Goal: Task Accomplishment & Management: Manage account settings

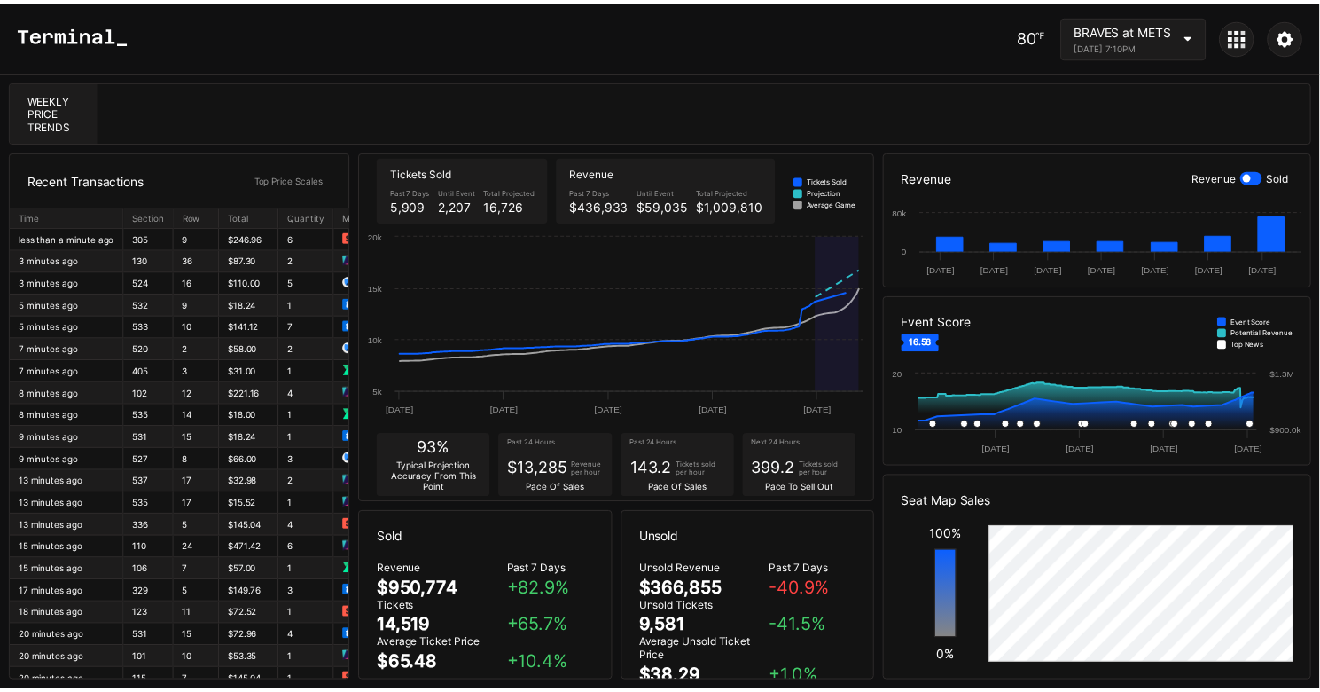
scroll to position [231, 0]
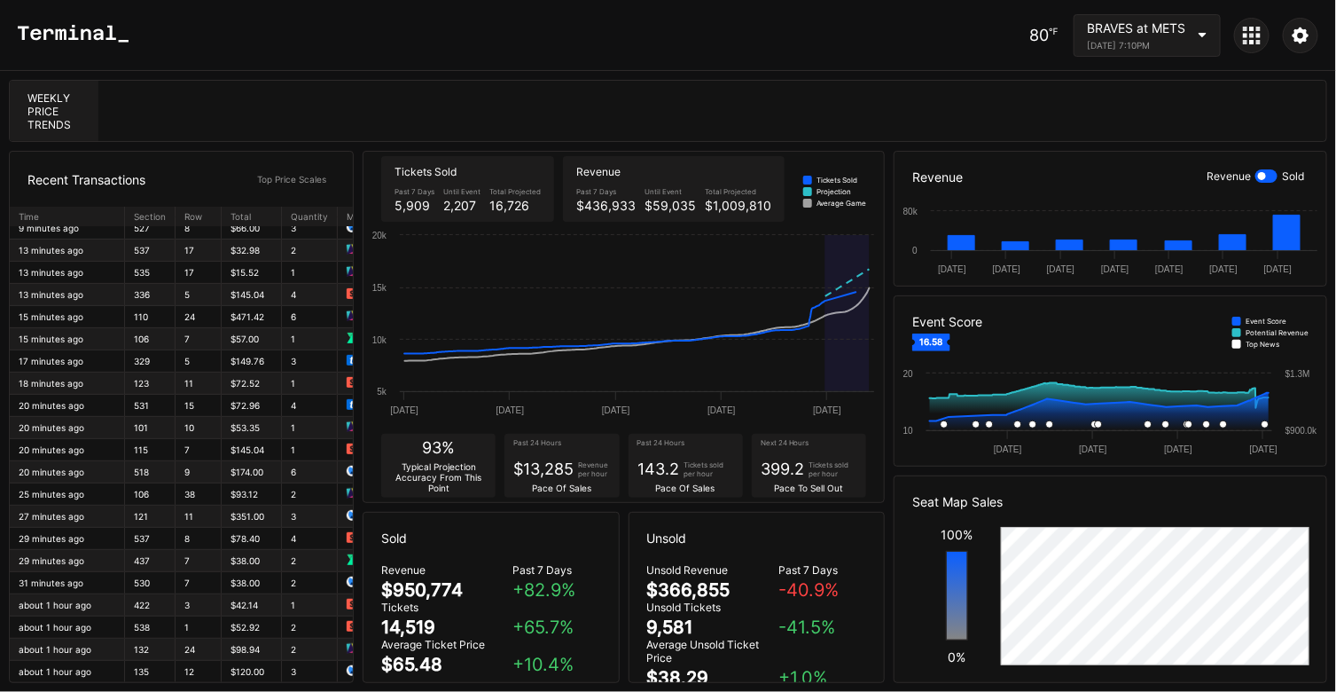
click at [1248, 35] on icon at bounding box center [1252, 36] width 18 height 18
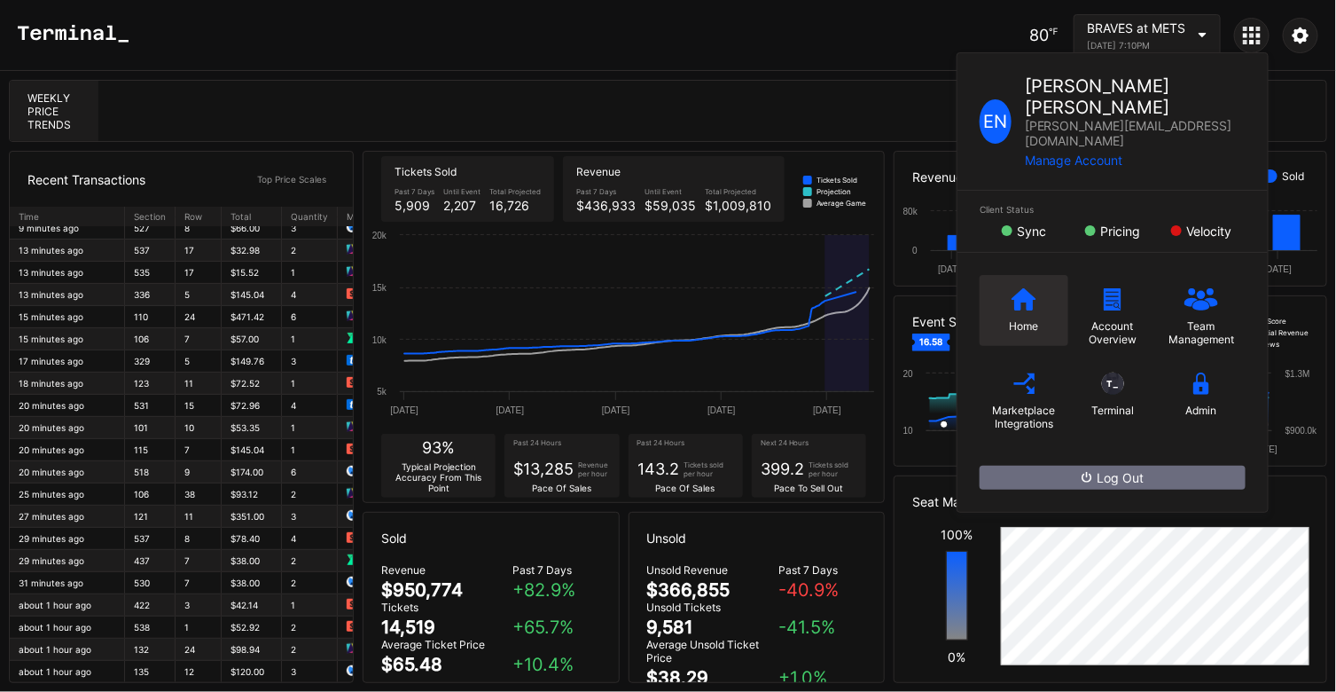
click at [1026, 287] on icon at bounding box center [1024, 298] width 25 height 22
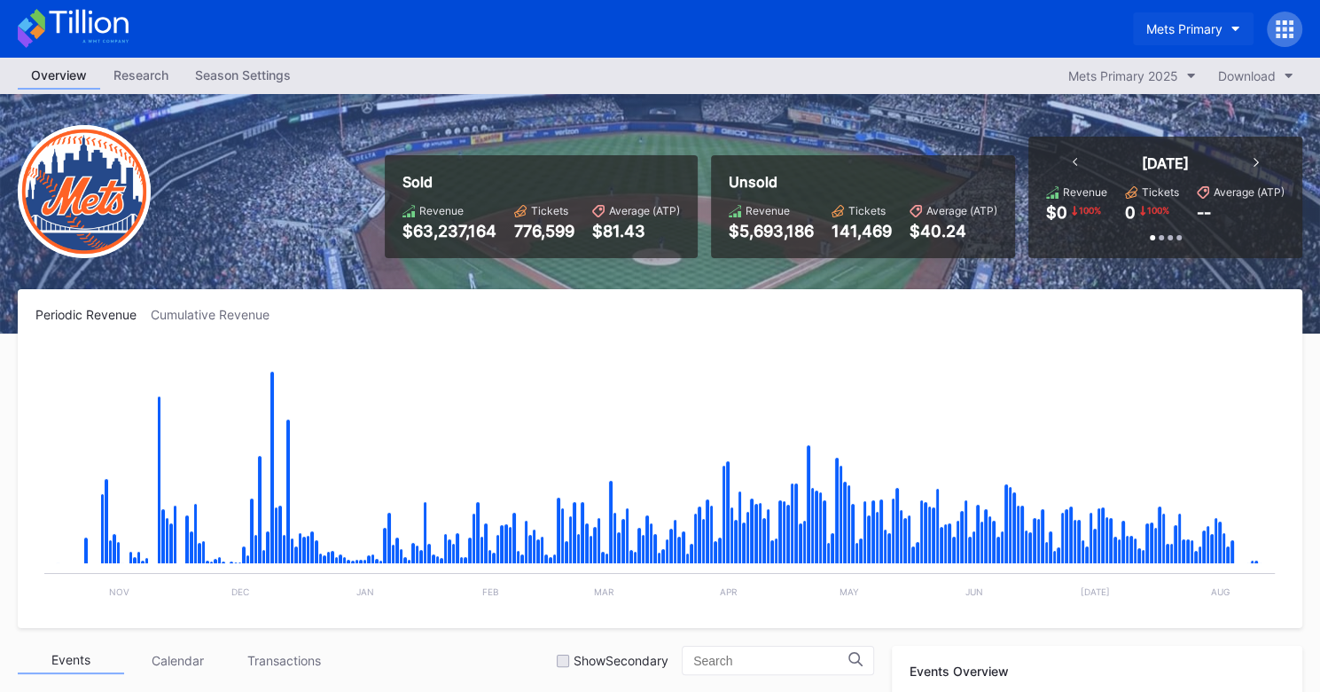
click at [1187, 40] on button "Mets Primary" at bounding box center [1193, 28] width 121 height 33
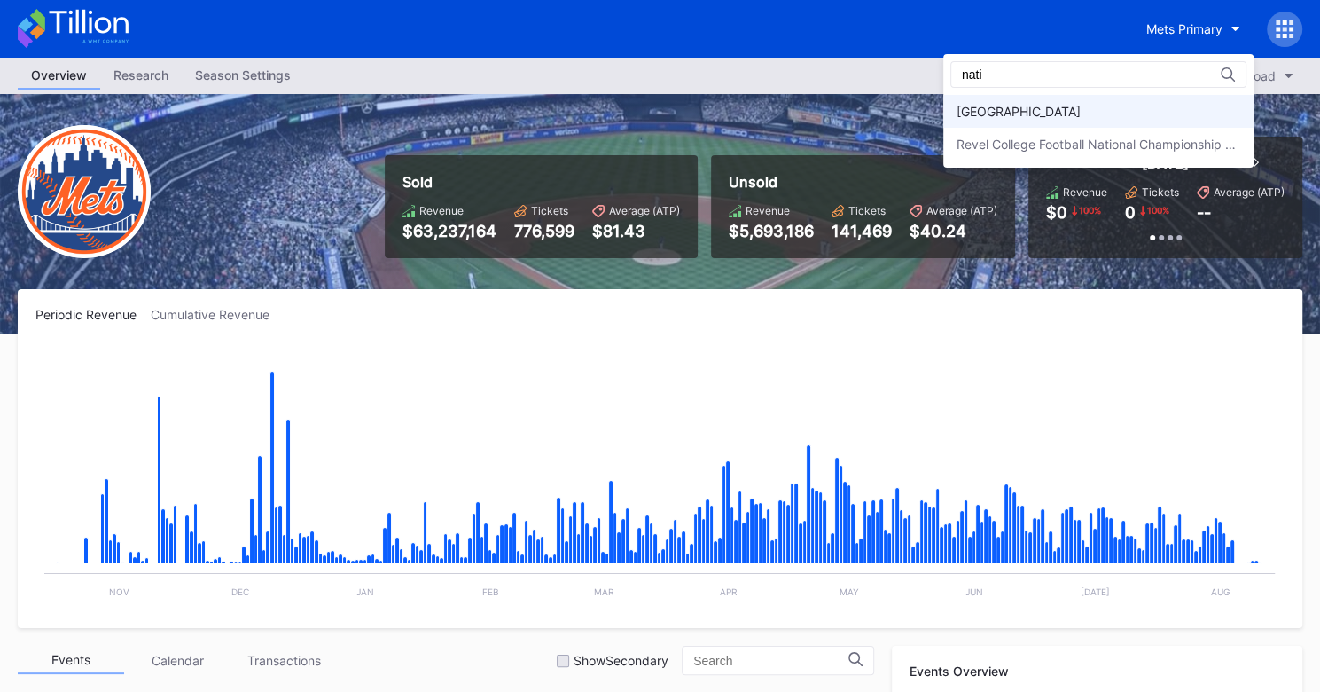
type input "nati"
click at [1067, 117] on div "[GEOGRAPHIC_DATA]" at bounding box center [1019, 111] width 124 height 15
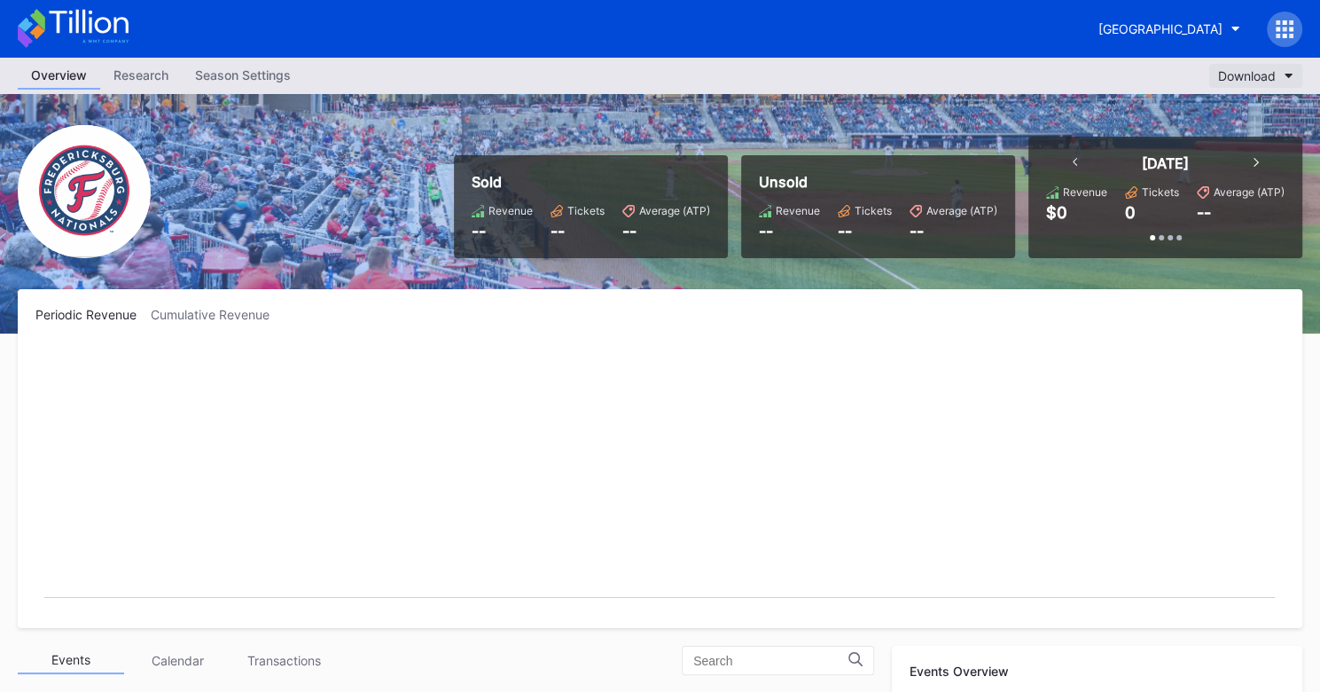
click at [1288, 74] on icon "button" at bounding box center [1289, 76] width 9 height 5
click at [1238, 35] on button "[GEOGRAPHIC_DATA]" at bounding box center [1169, 28] width 168 height 33
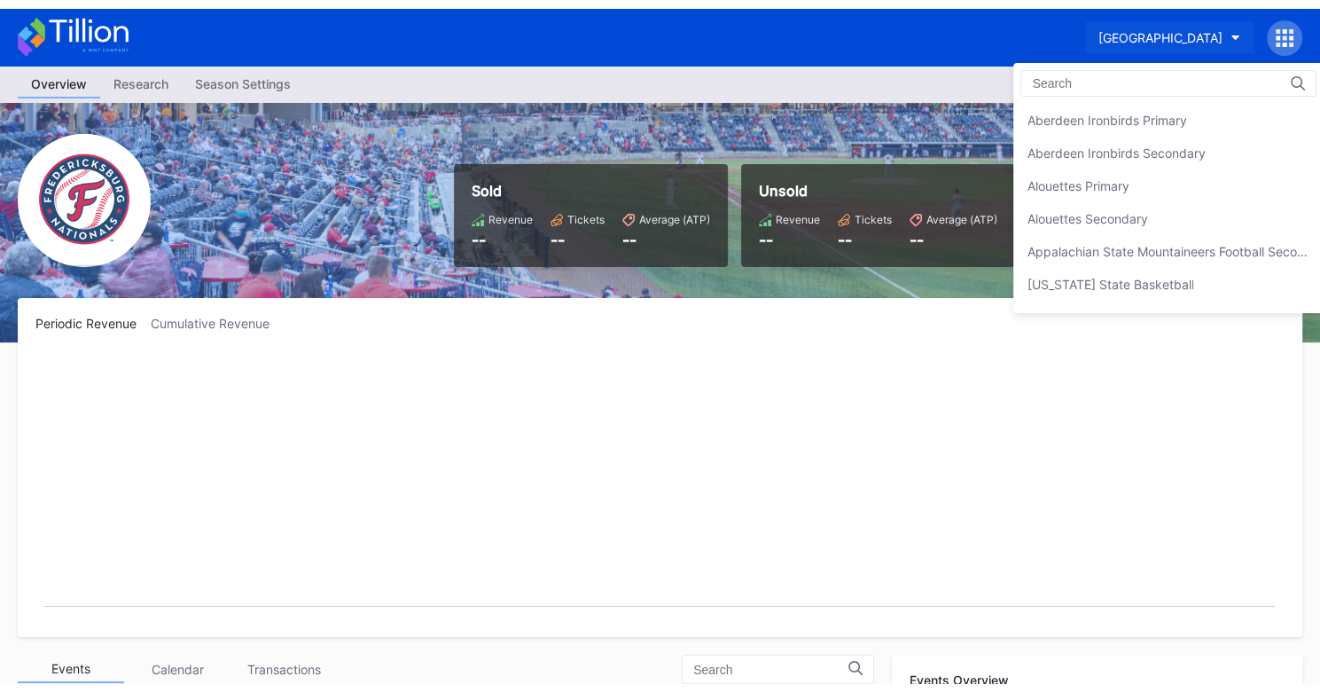
scroll to position [2027, 0]
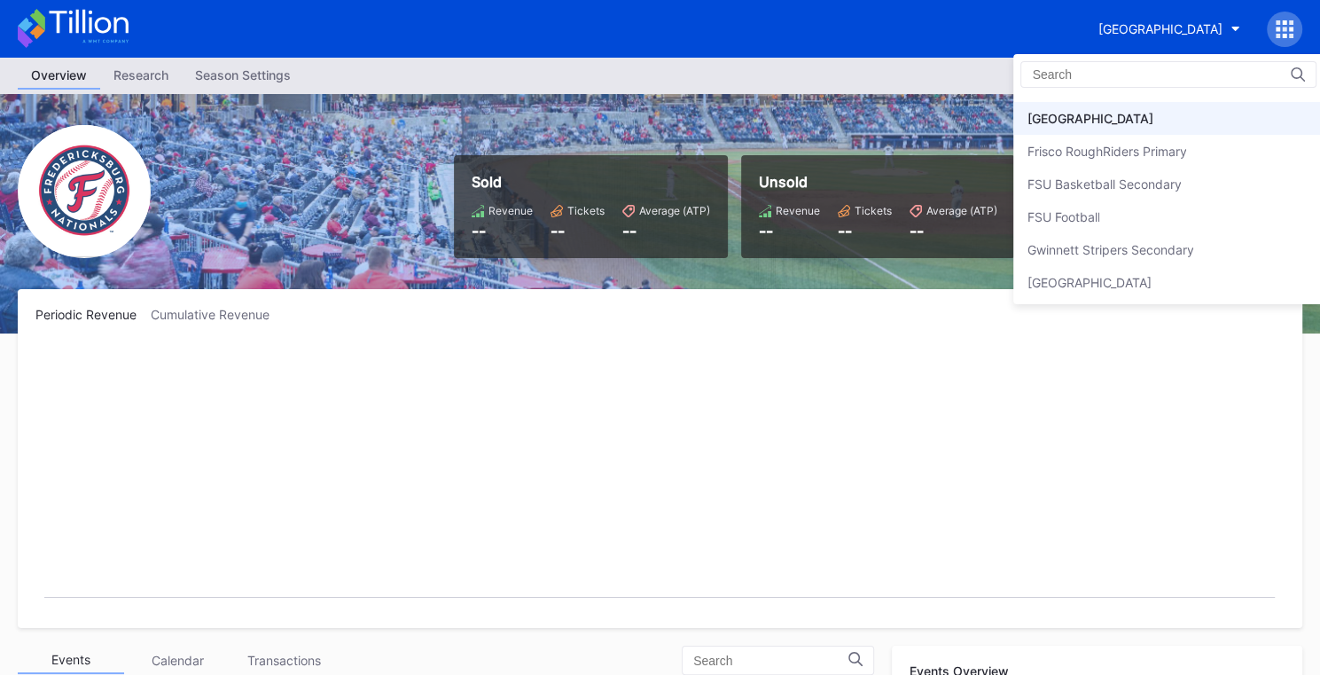
click at [1095, 111] on div "[GEOGRAPHIC_DATA]" at bounding box center [1090, 118] width 126 height 15
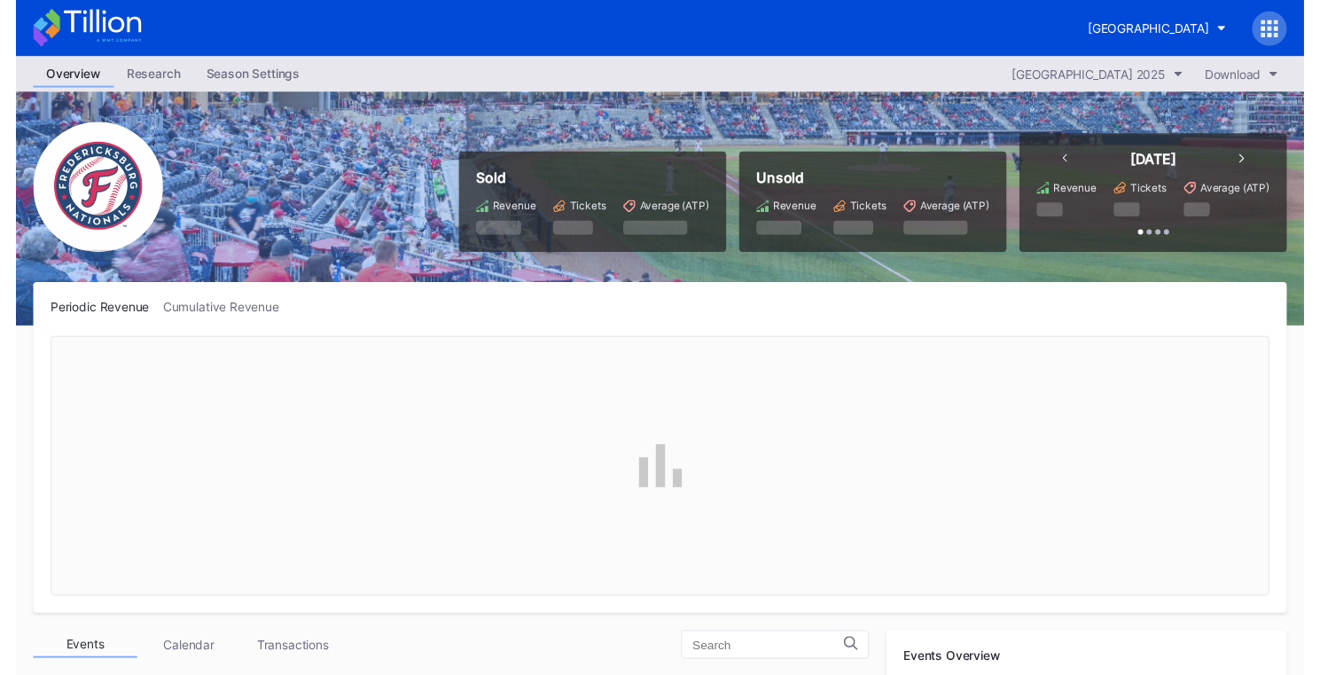
scroll to position [2766, 0]
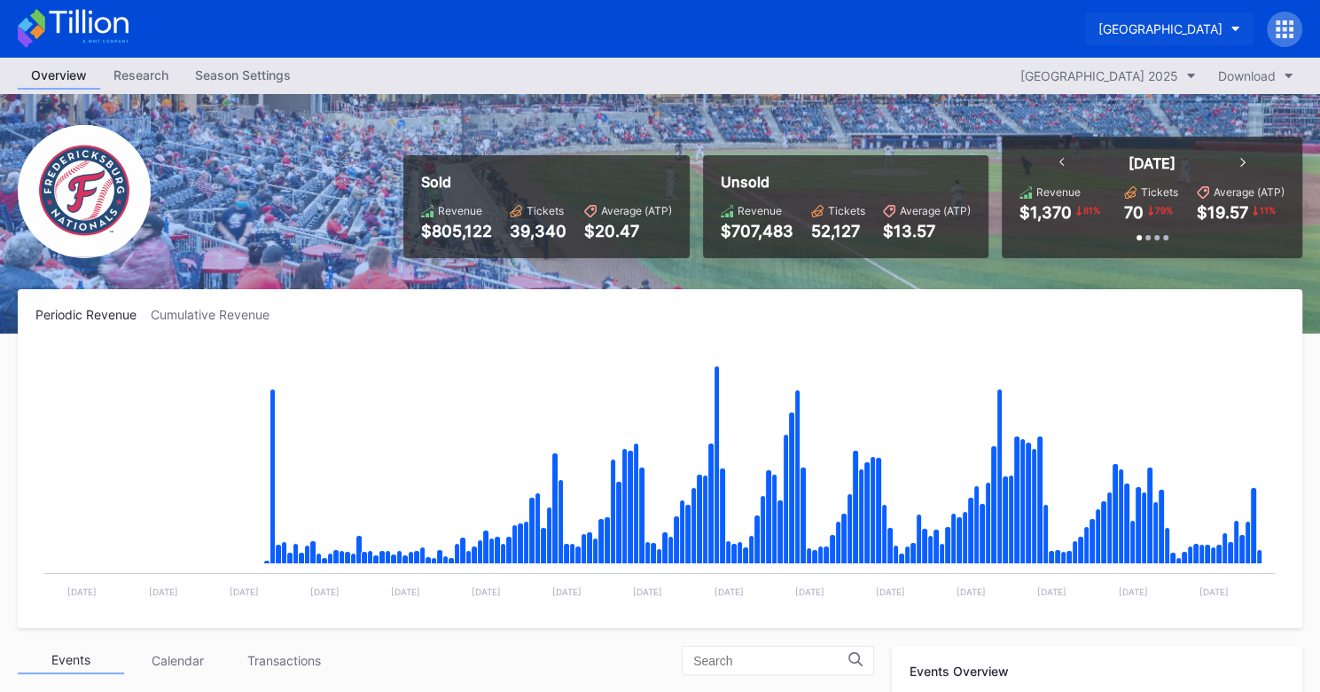
click at [1099, 25] on div "[GEOGRAPHIC_DATA]" at bounding box center [1161, 28] width 124 height 15
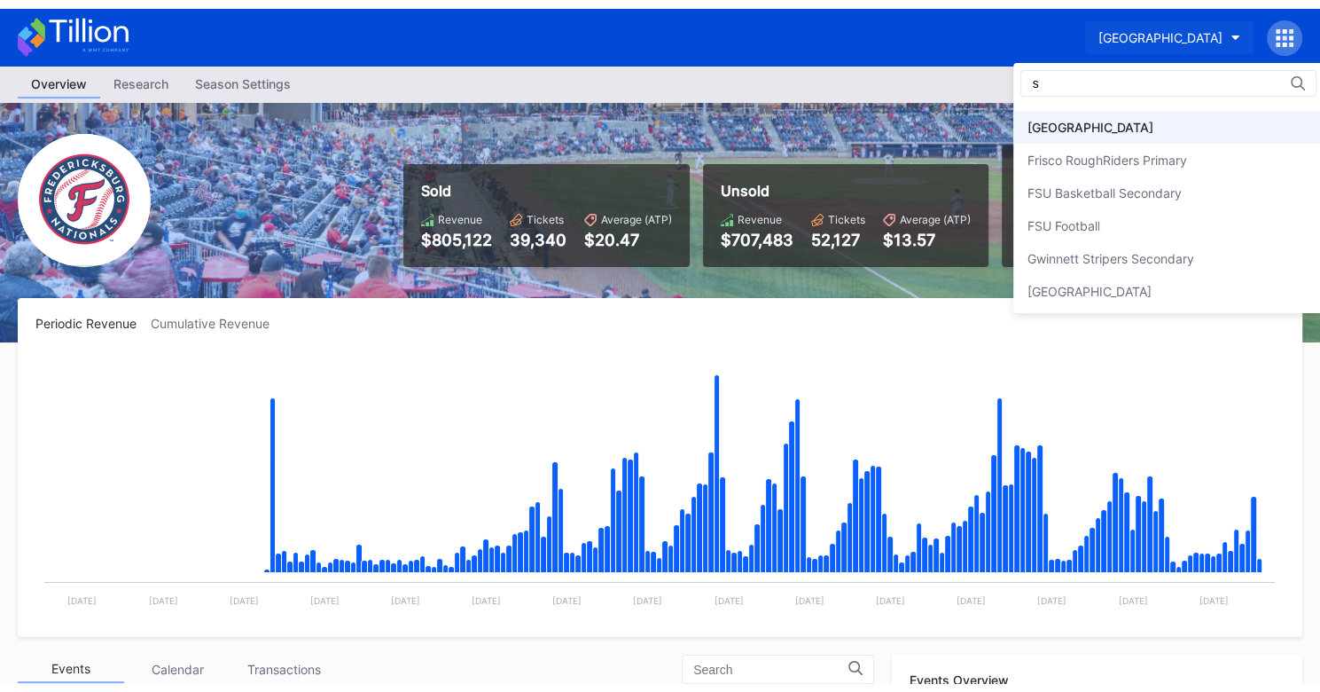
scroll to position [0, 0]
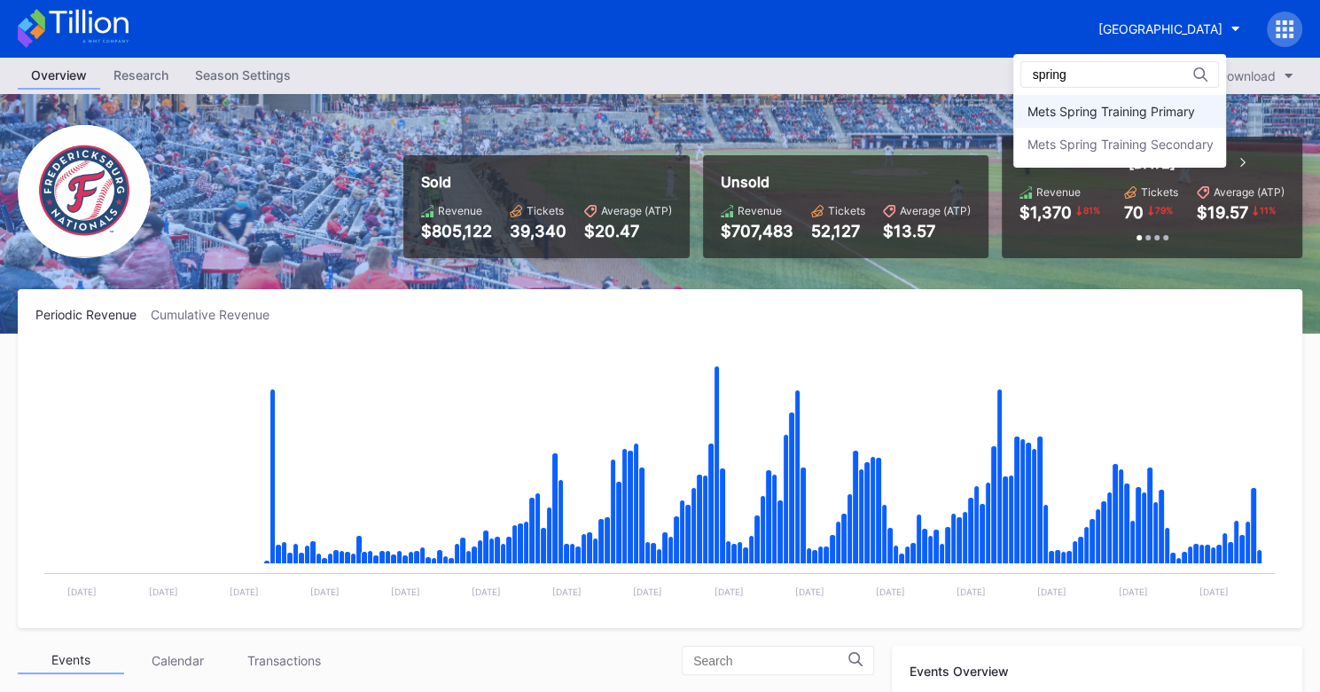
type input "spring"
click at [1146, 105] on div "Mets Spring Training Primary" at bounding box center [1111, 111] width 168 height 15
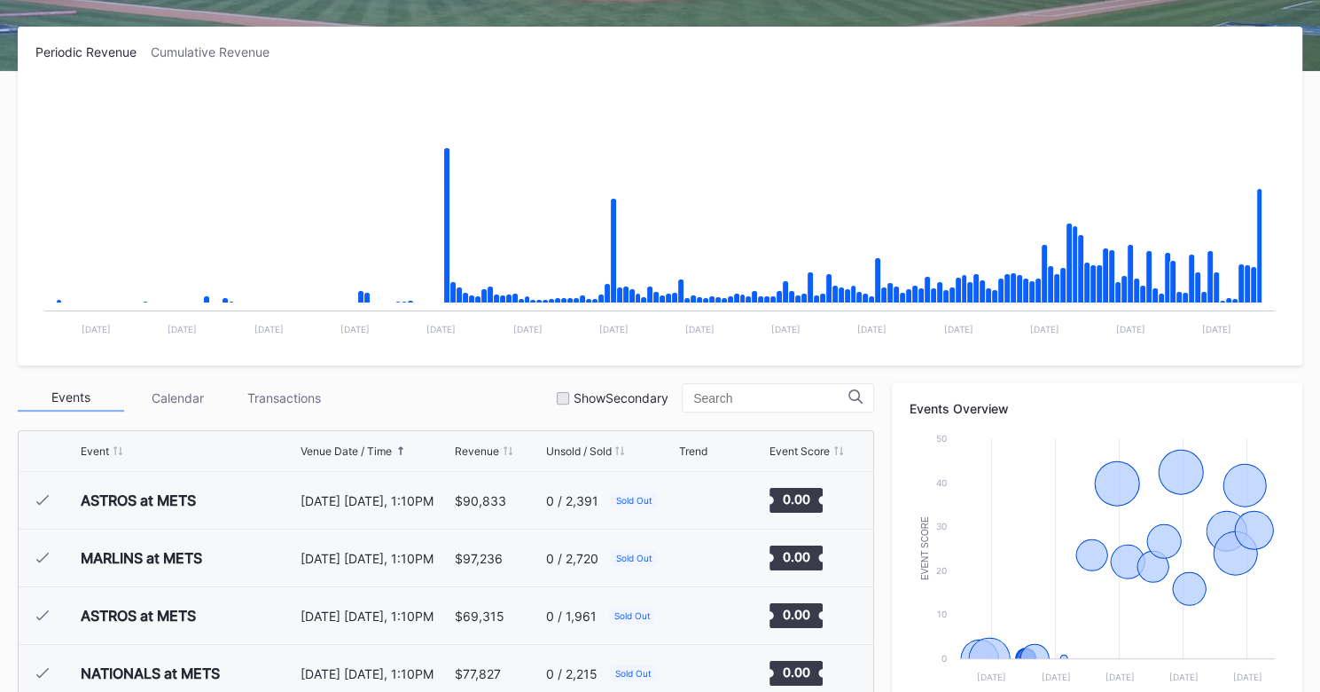
scroll to position [280, 0]
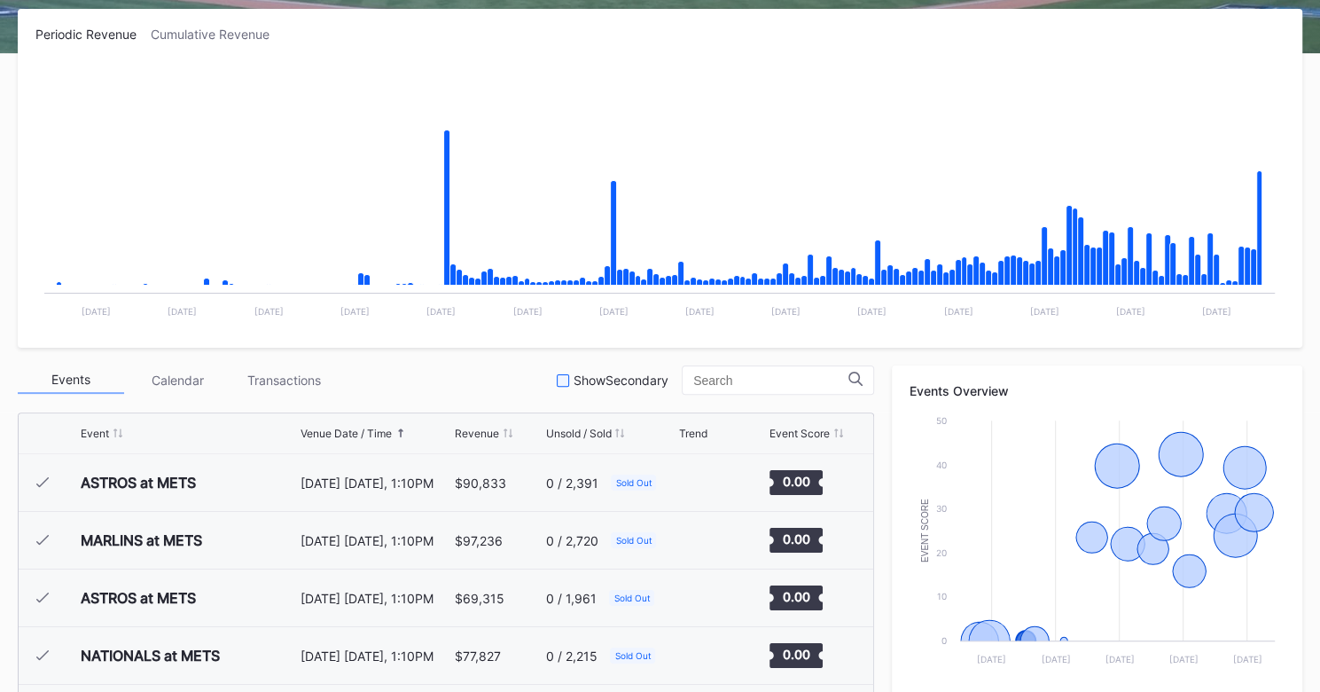
click at [569, 382] on div at bounding box center [563, 380] width 12 height 12
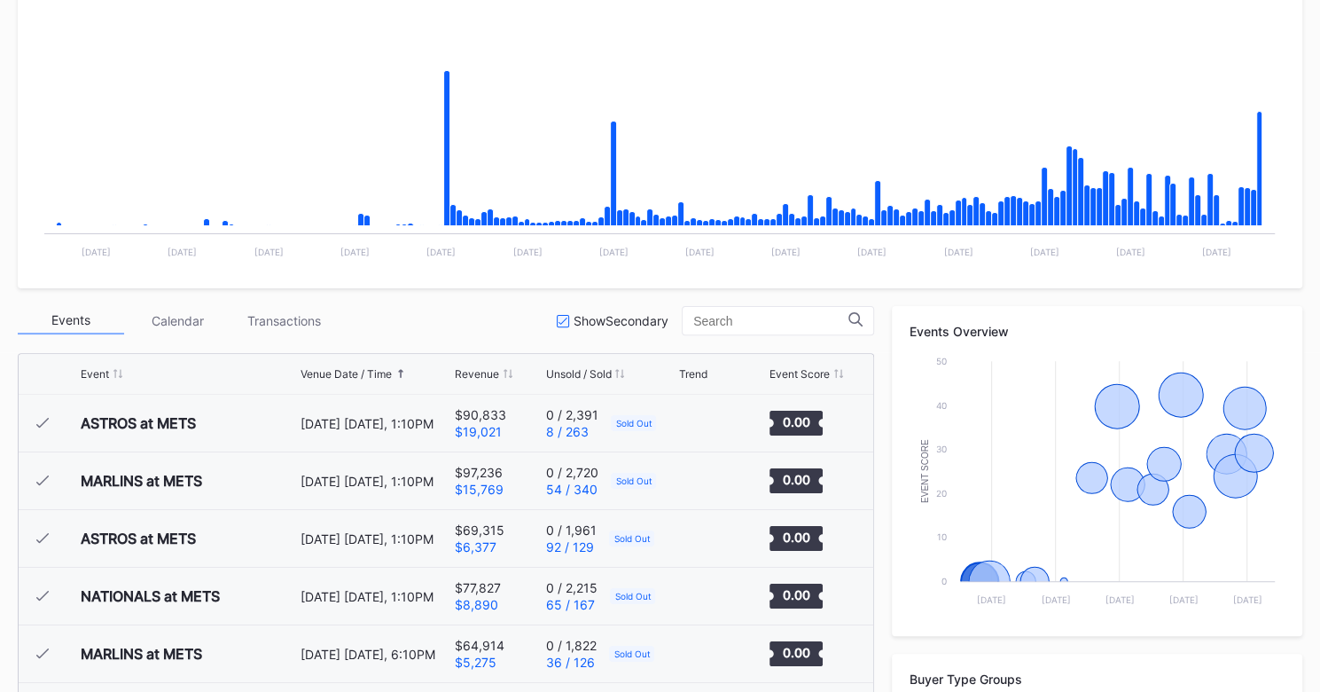
scroll to position [341, 0]
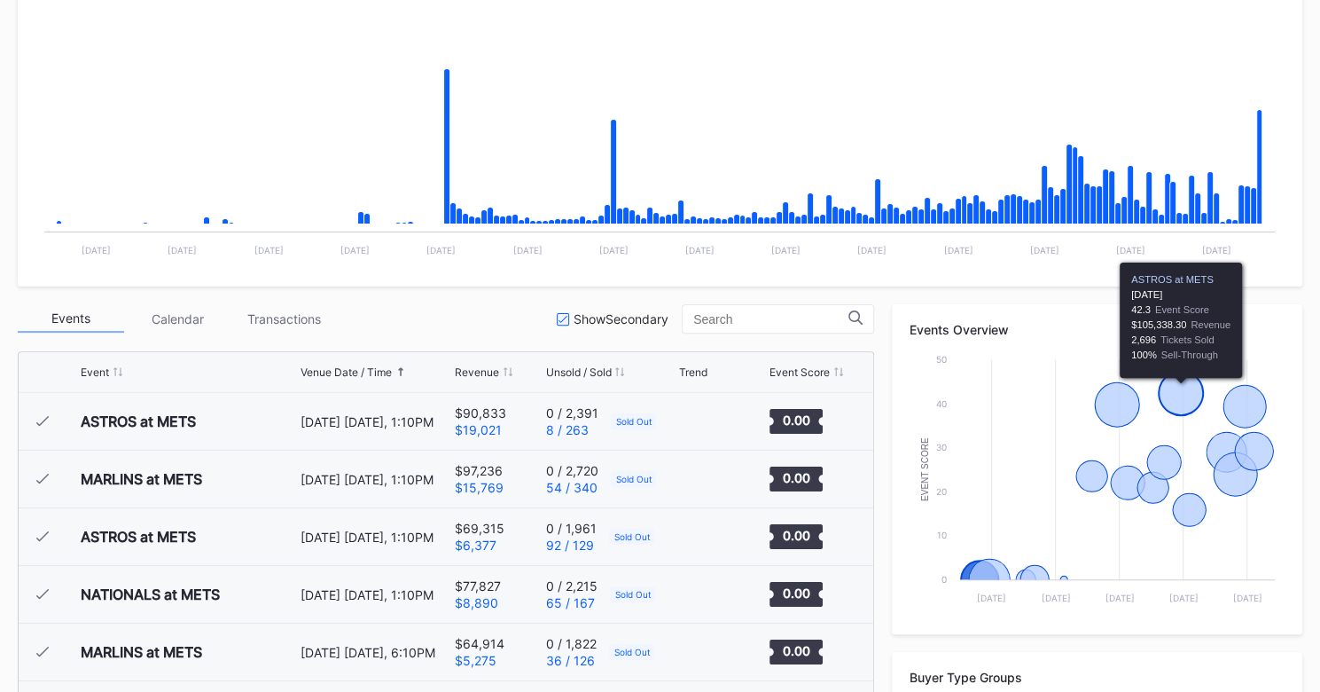
click at [1193, 397] on icon "Chart title" at bounding box center [1181, 393] width 44 height 44
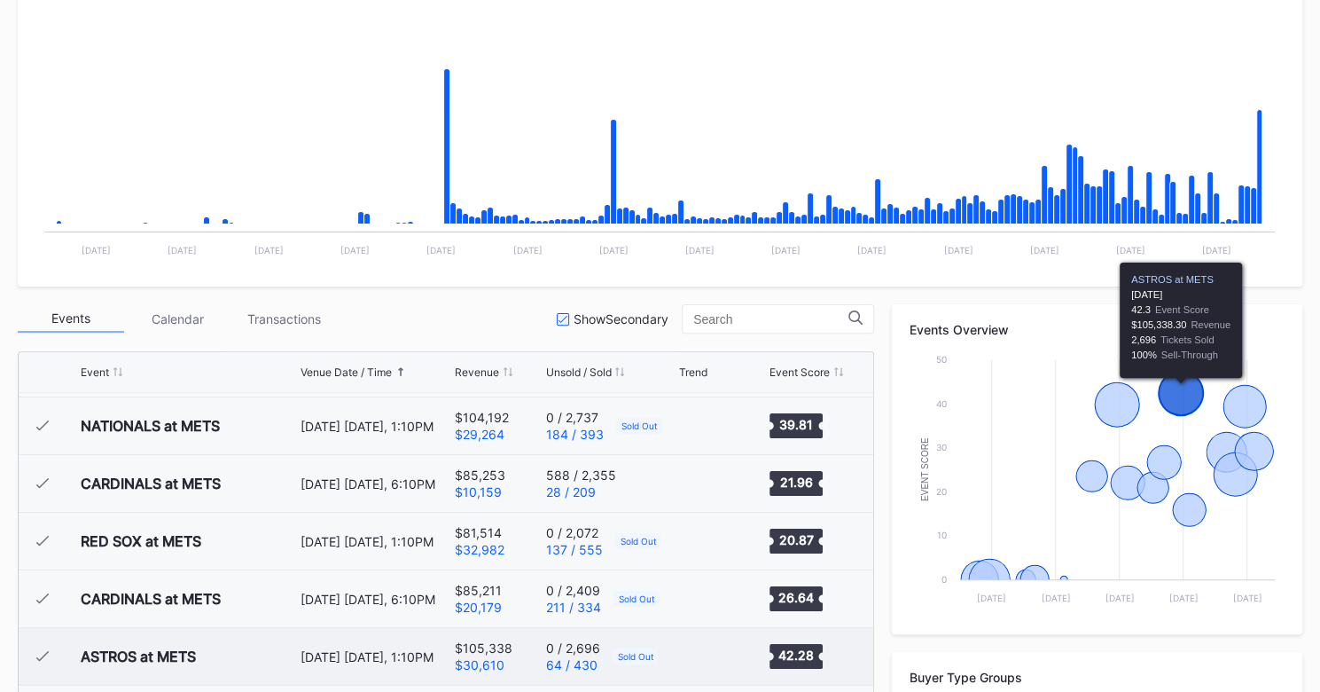
click at [1177, 395] on icon "Chart title" at bounding box center [1181, 393] width 44 height 44
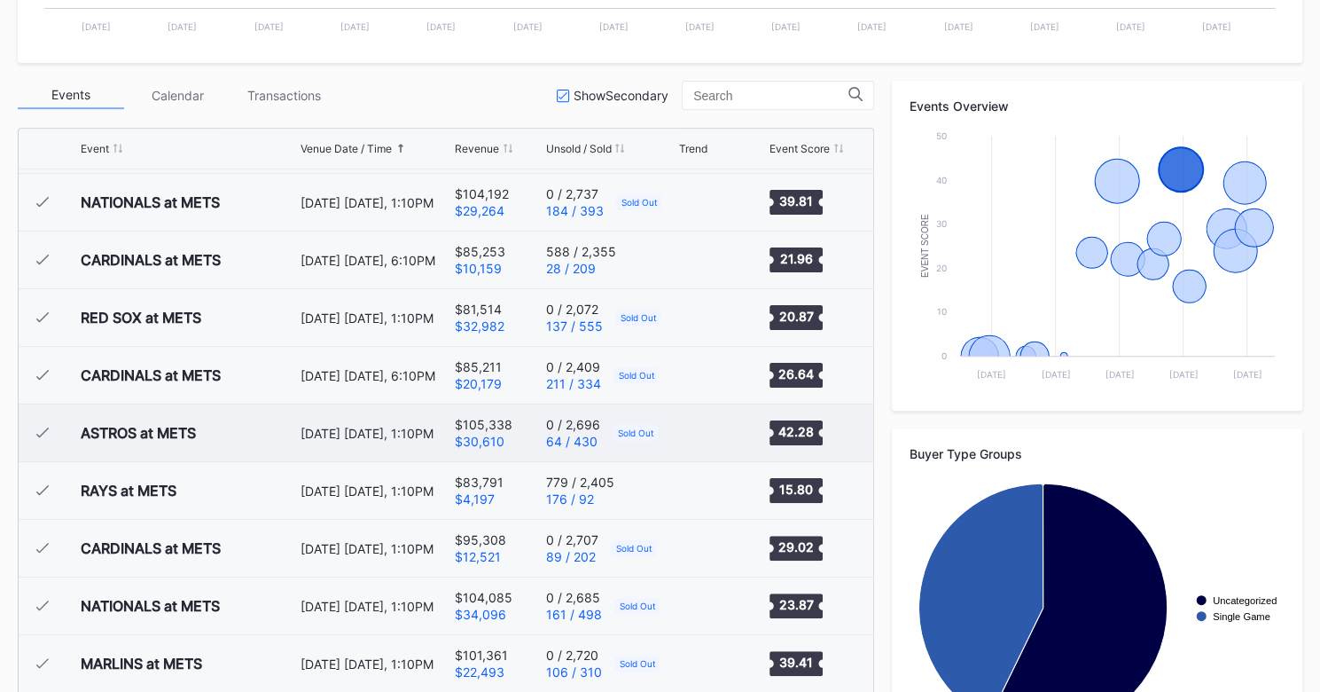
scroll to position [552, 0]
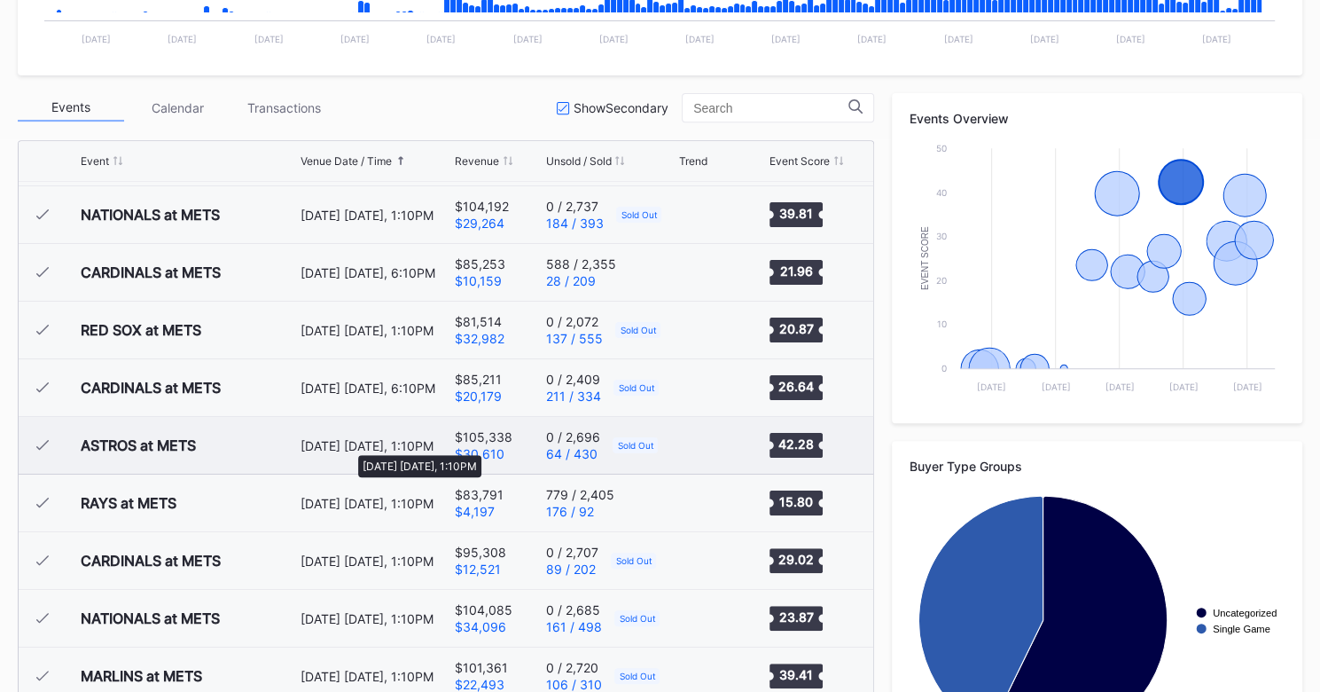
click at [349, 446] on div "[DATE] [DATE], 1:10PM" at bounding box center [376, 445] width 151 height 15
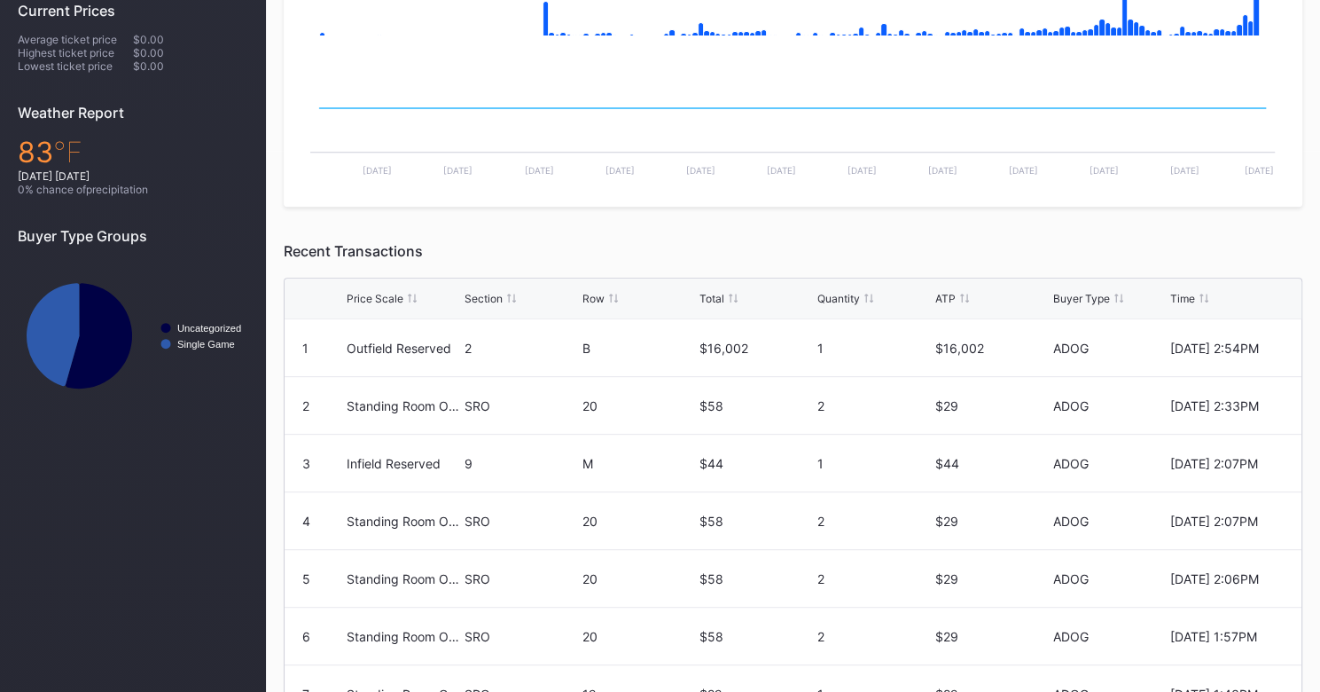
scroll to position [226, 0]
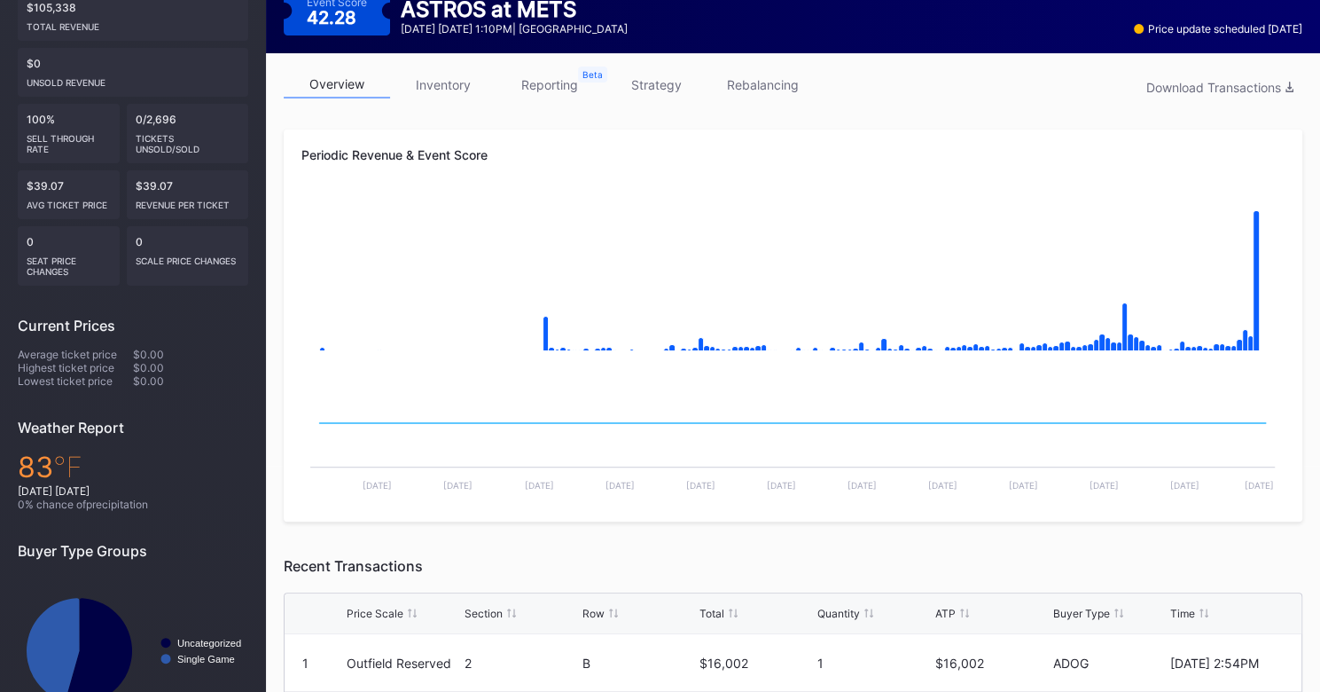
click at [656, 91] on link "strategy" at bounding box center [656, 84] width 106 height 27
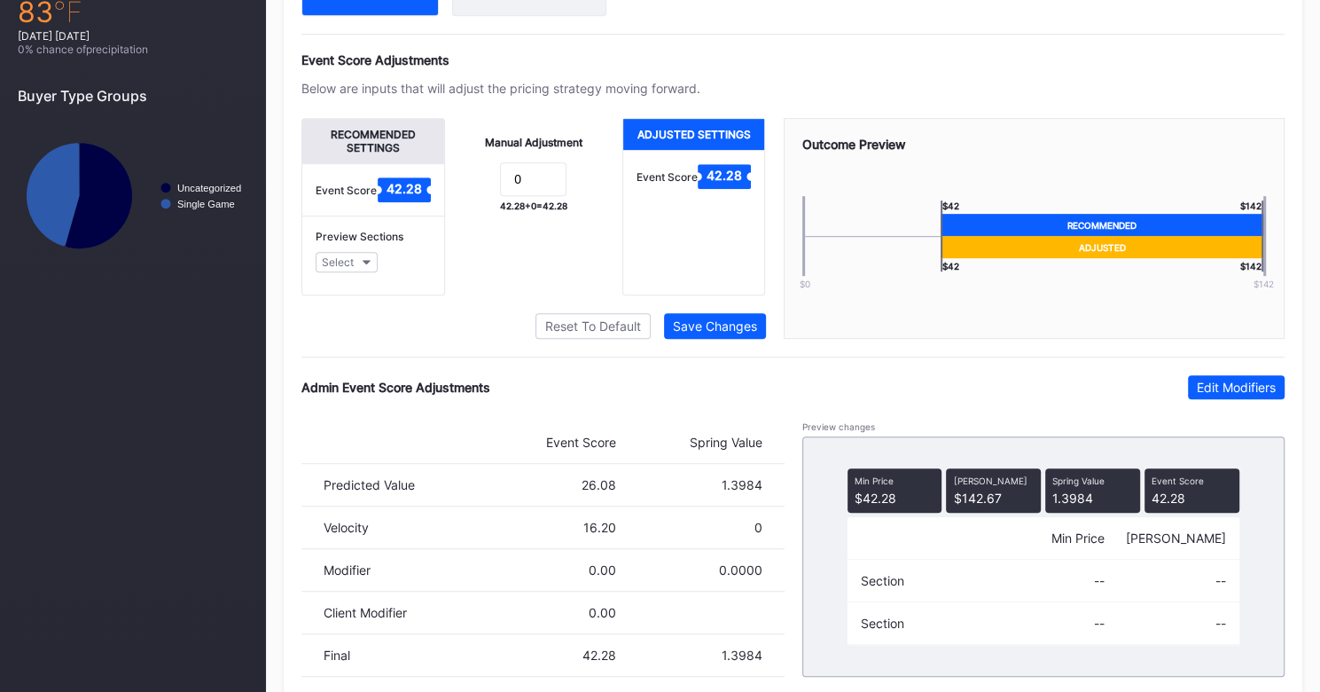
scroll to position [681, 0]
click at [519, 191] on input "0" at bounding box center [533, 179] width 66 height 34
type input "5"
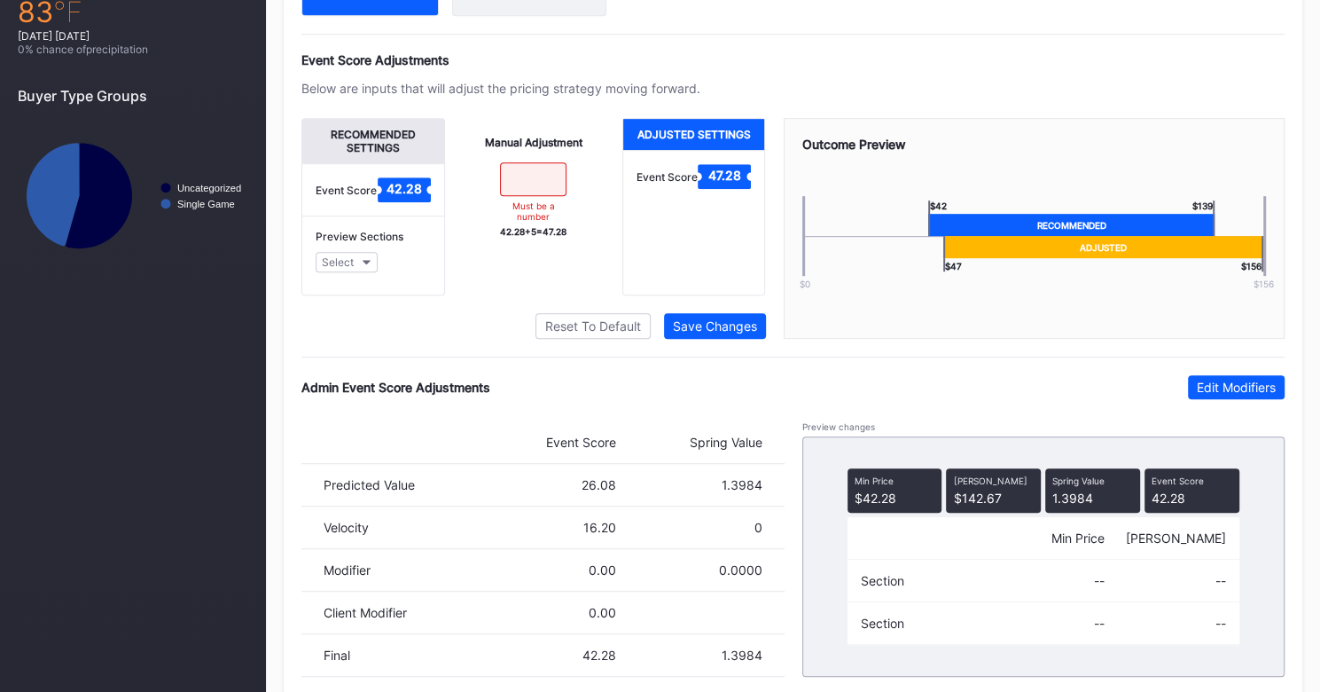
click at [984, 93] on div "Event Score Adjustments Below are inputs that will adjust the pricing strategy …" at bounding box center [792, 195] width 983 height 286
click at [566, 281] on div "Manual Adjustment Must be a number 42.28 + 5 = 47.28" at bounding box center [533, 206] width 177 height 177
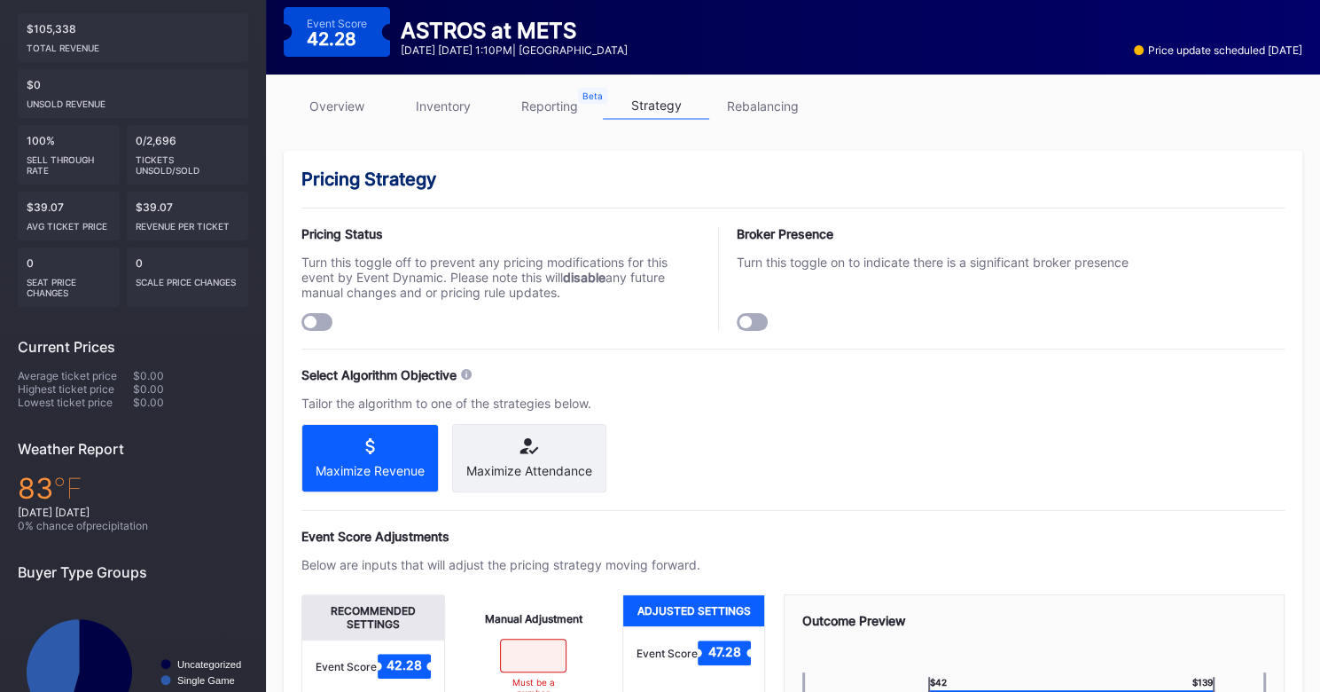
scroll to position [209, 0]
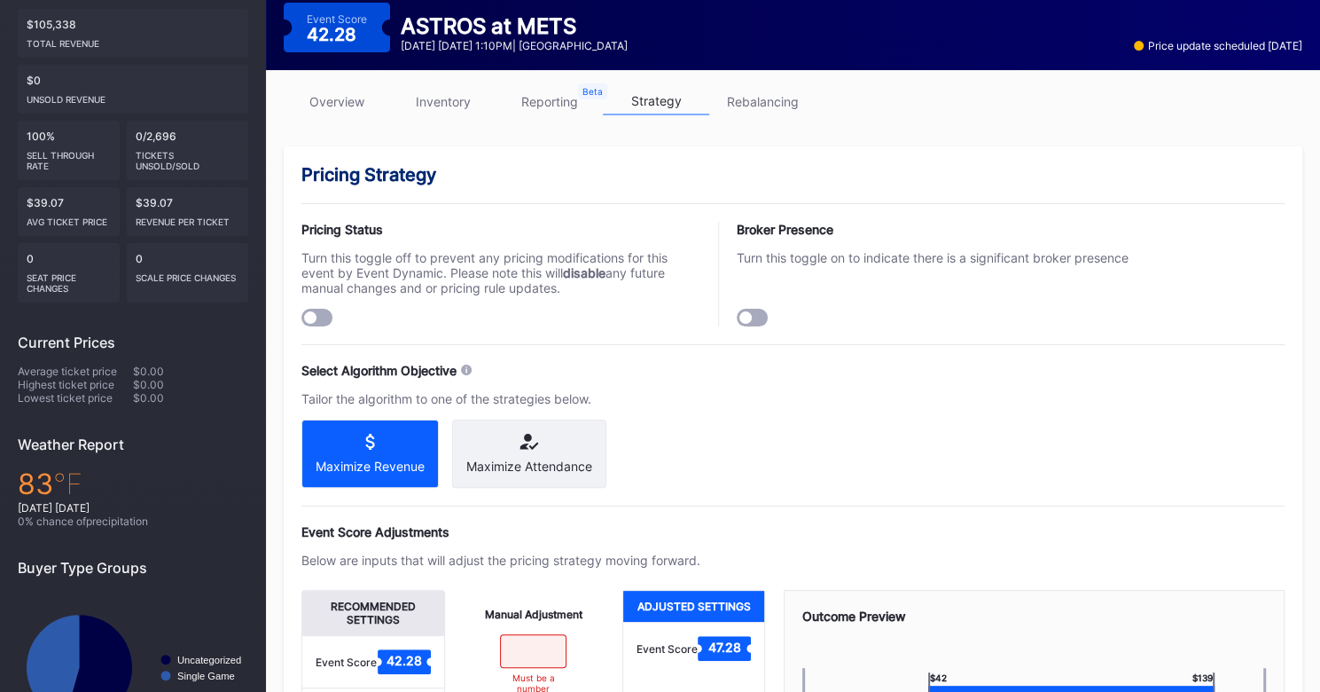
click at [763, 102] on link "rebalancing" at bounding box center [762, 101] width 106 height 27
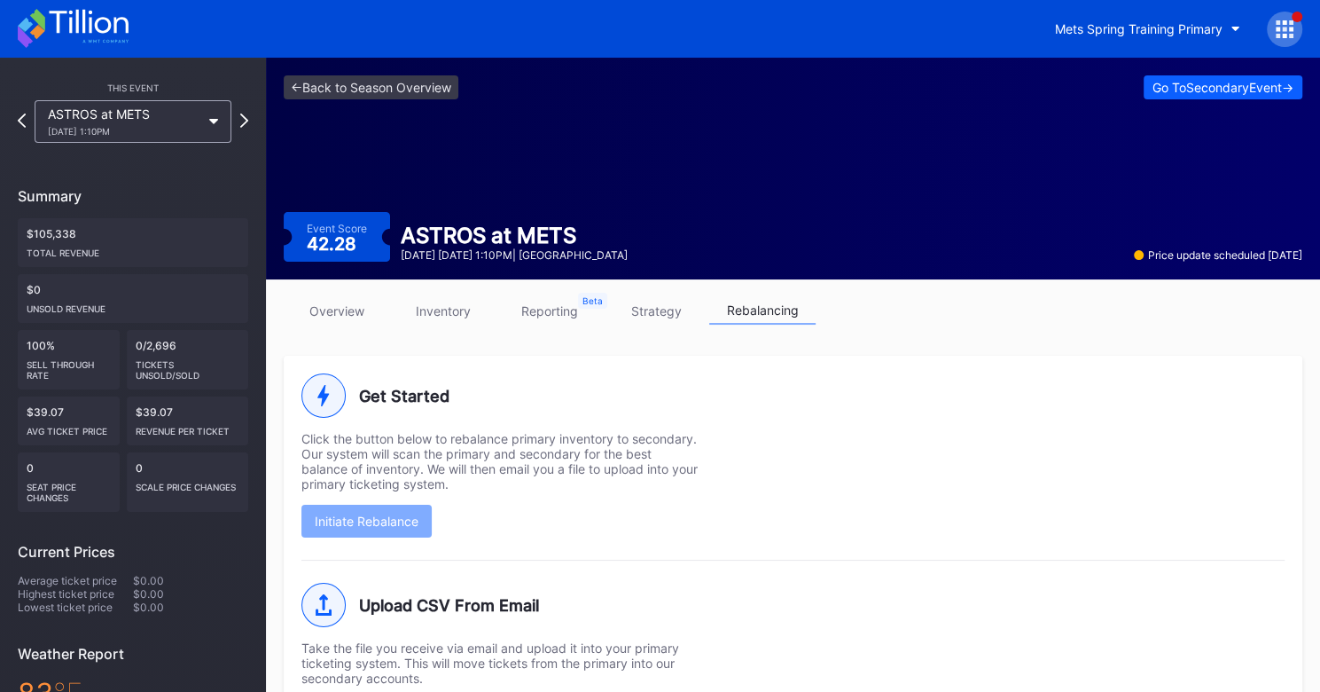
click at [538, 315] on link "reporting" at bounding box center [550, 310] width 106 height 27
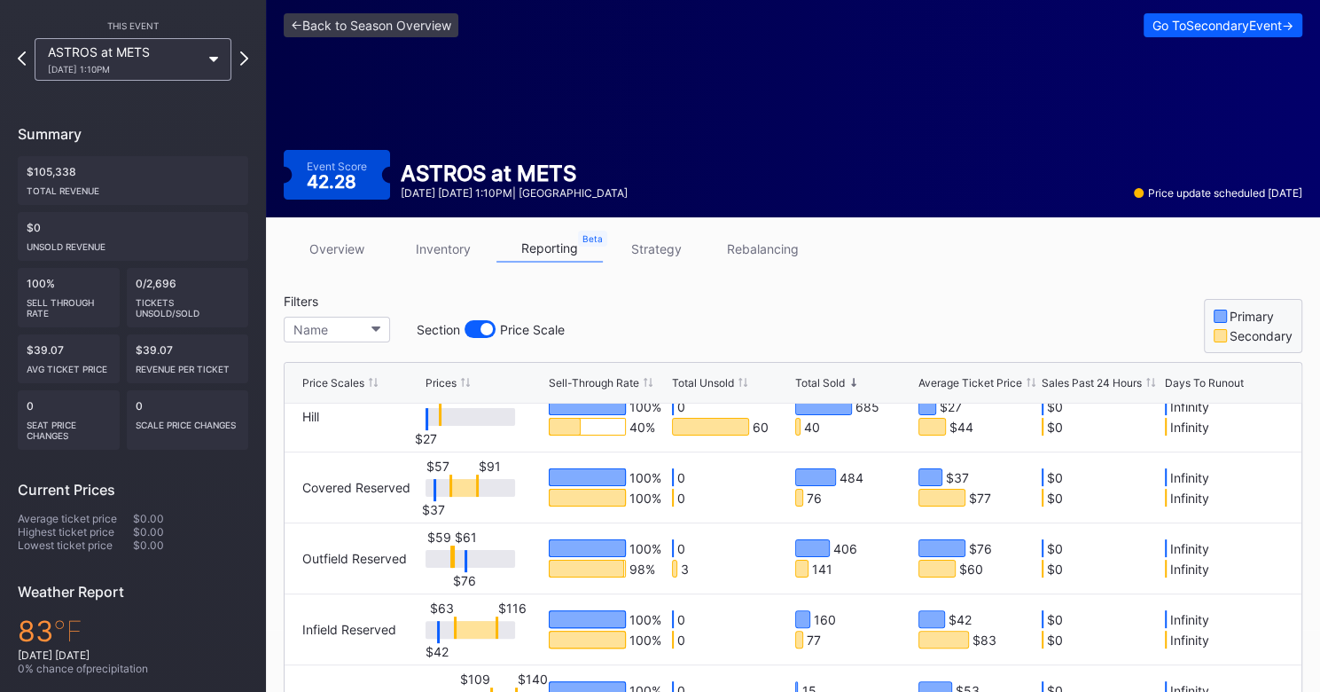
scroll to position [67, 0]
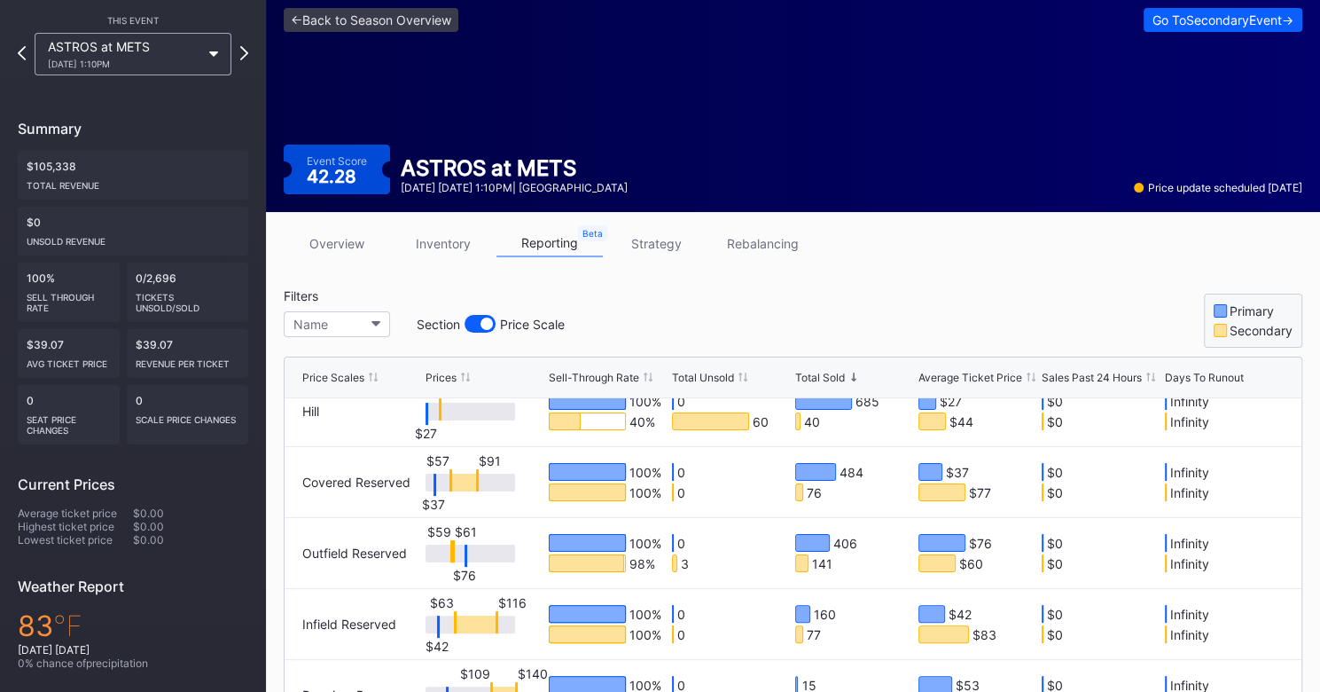
click at [465, 247] on link "inventory" at bounding box center [443, 243] width 106 height 27
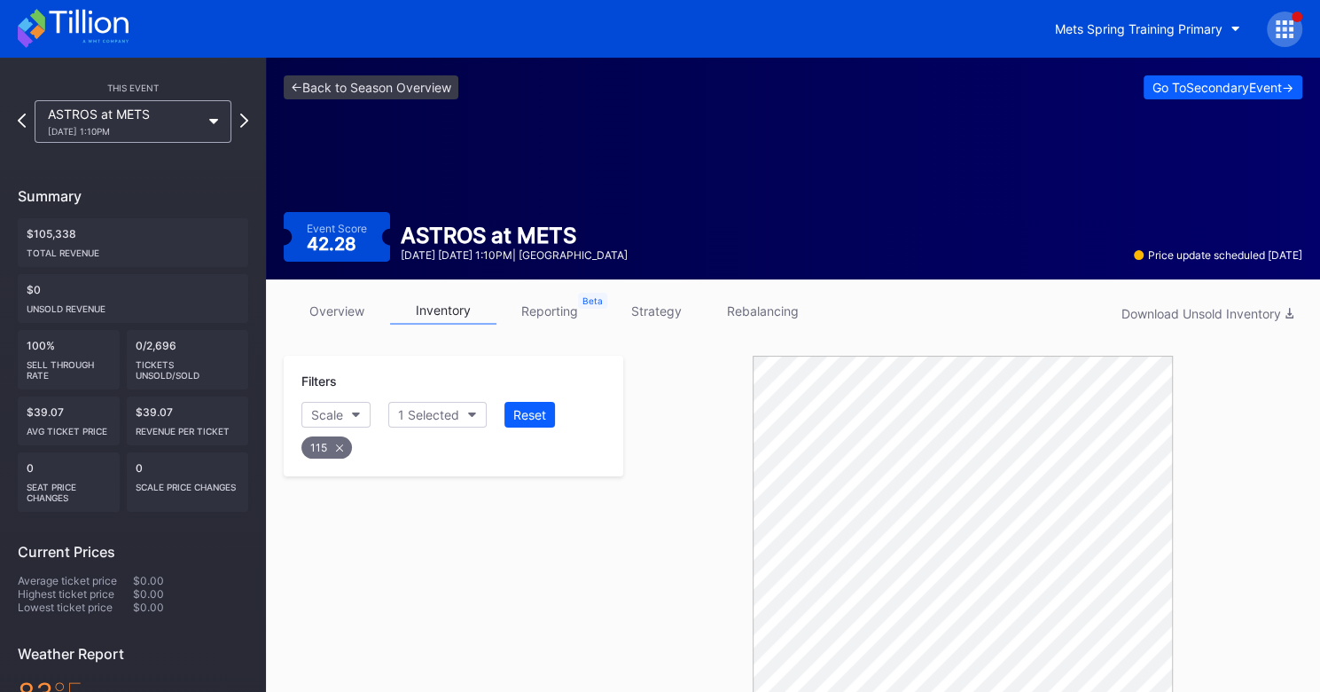
click at [339, 448] on icon at bounding box center [339, 447] width 7 height 7
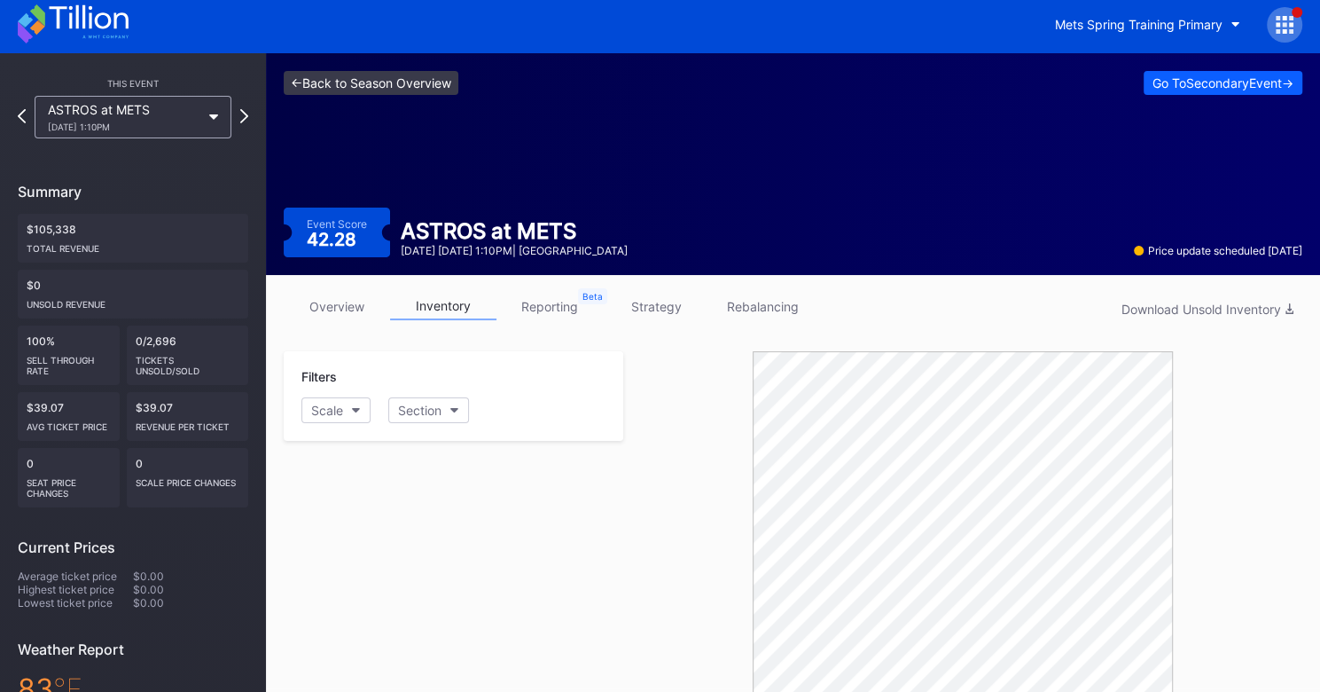
click at [367, 91] on link "<- Back to Season Overview" at bounding box center [371, 83] width 175 height 24
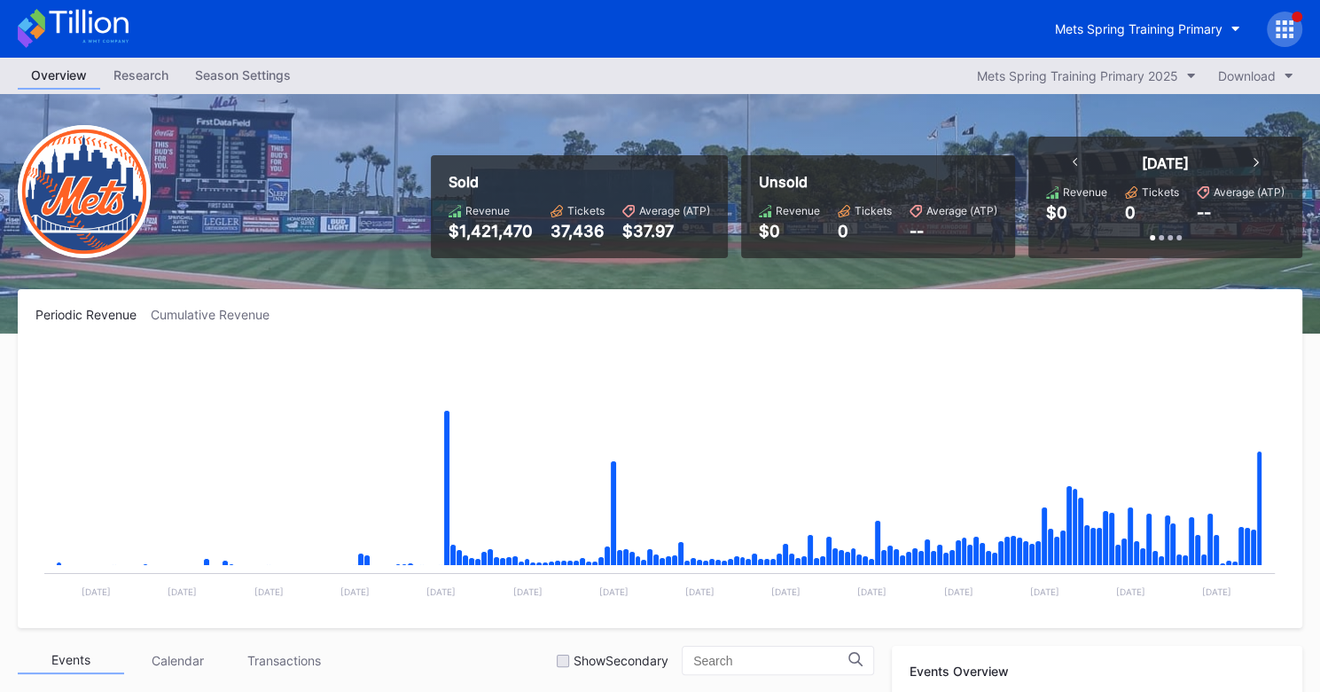
click at [239, 85] on div "Season Settings" at bounding box center [243, 75] width 122 height 26
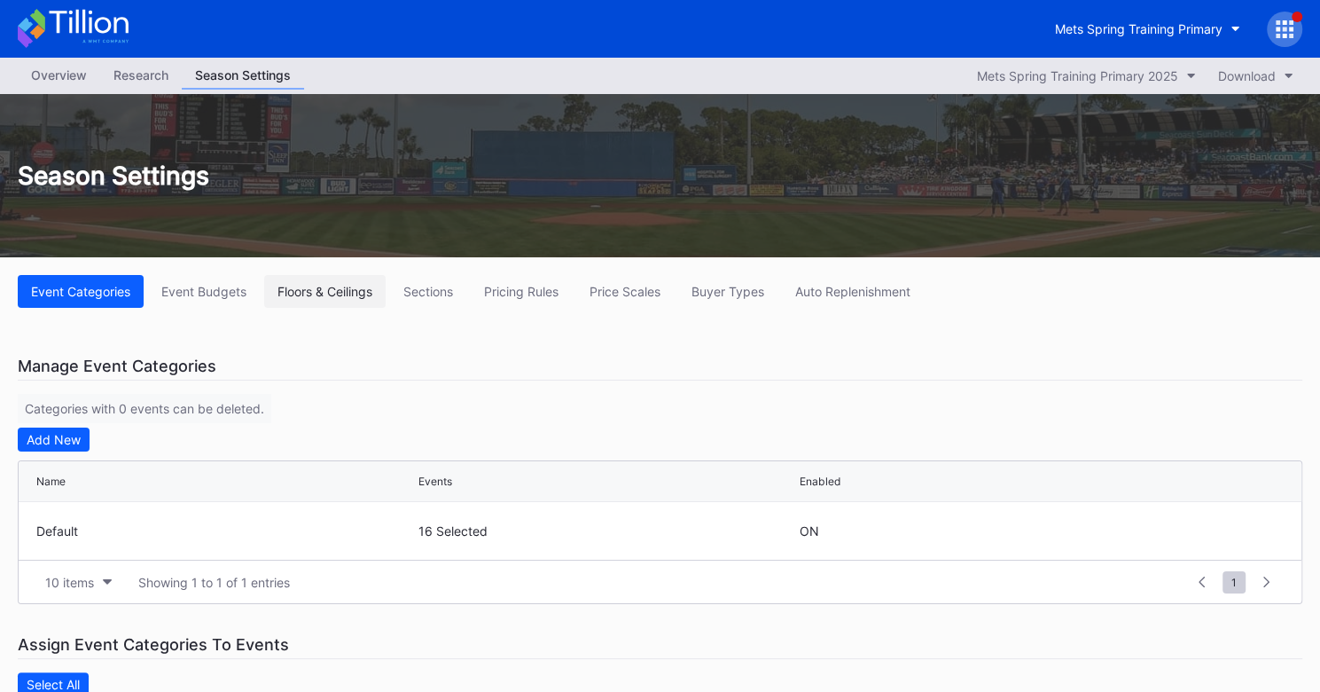
click at [311, 299] on button "Floors & Ceilings" at bounding box center [324, 291] width 121 height 33
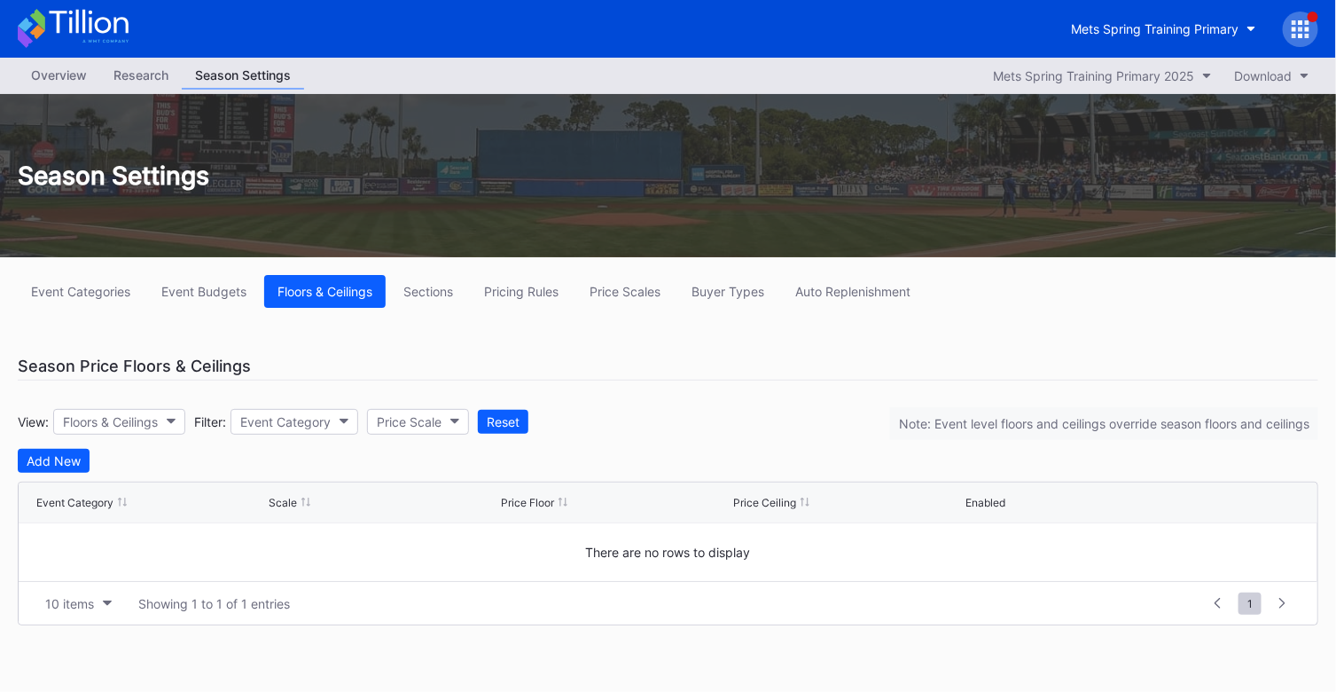
click at [458, 307] on div "Event Categories Event Budgets Floors & Ceilings Sections Pricing Rules Price S…" at bounding box center [668, 450] width 1336 height 386
click at [448, 301] on button "Sections" at bounding box center [428, 291] width 76 height 33
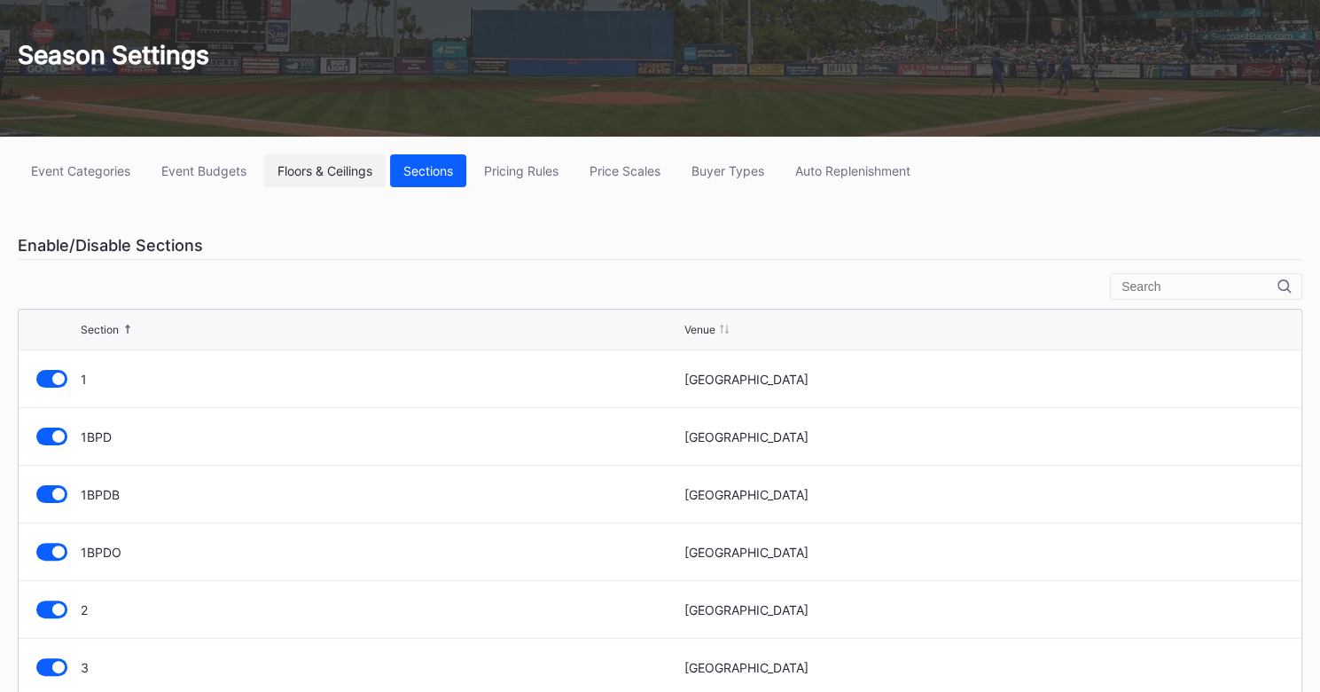
click at [339, 173] on div "Floors & Ceilings" at bounding box center [325, 170] width 95 height 15
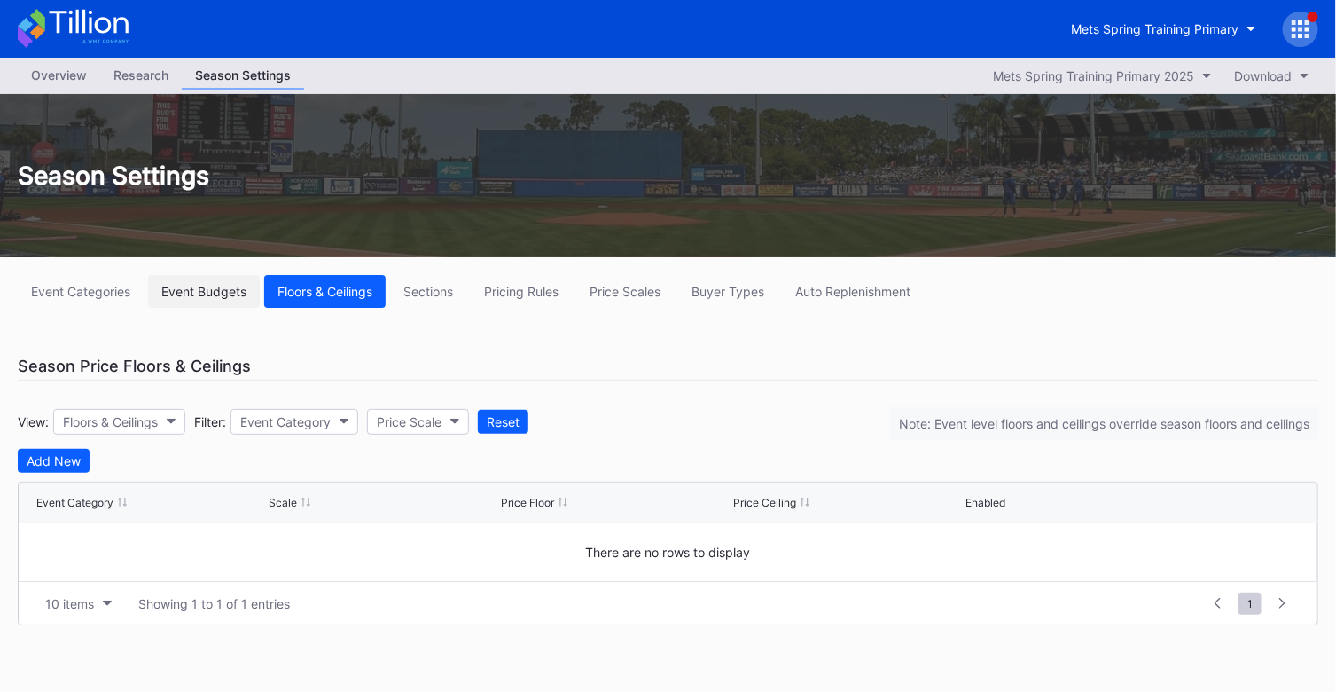
click at [215, 295] on div "Event Budgets" at bounding box center [203, 291] width 85 height 15
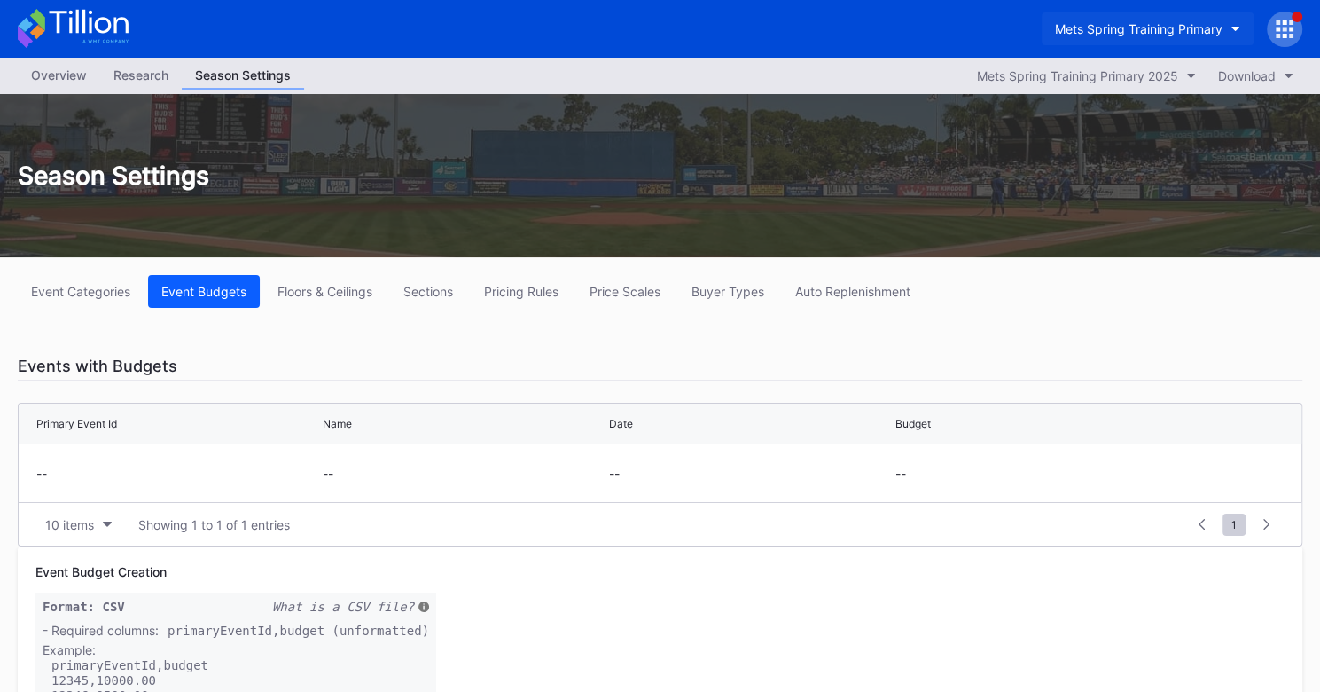
click at [1180, 37] on button "Mets Spring Training Primary" at bounding box center [1148, 28] width 212 height 33
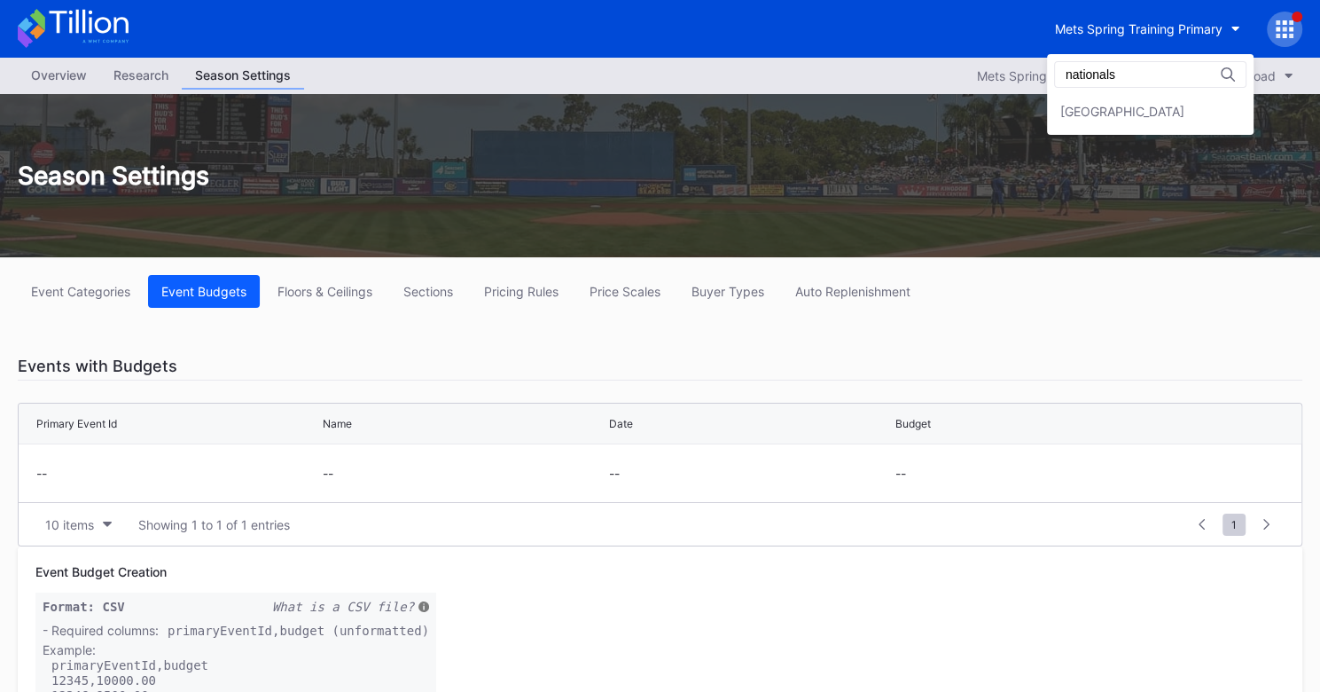
type input "nationals"
click at [1154, 112] on div "[GEOGRAPHIC_DATA]" at bounding box center [1122, 111] width 124 height 15
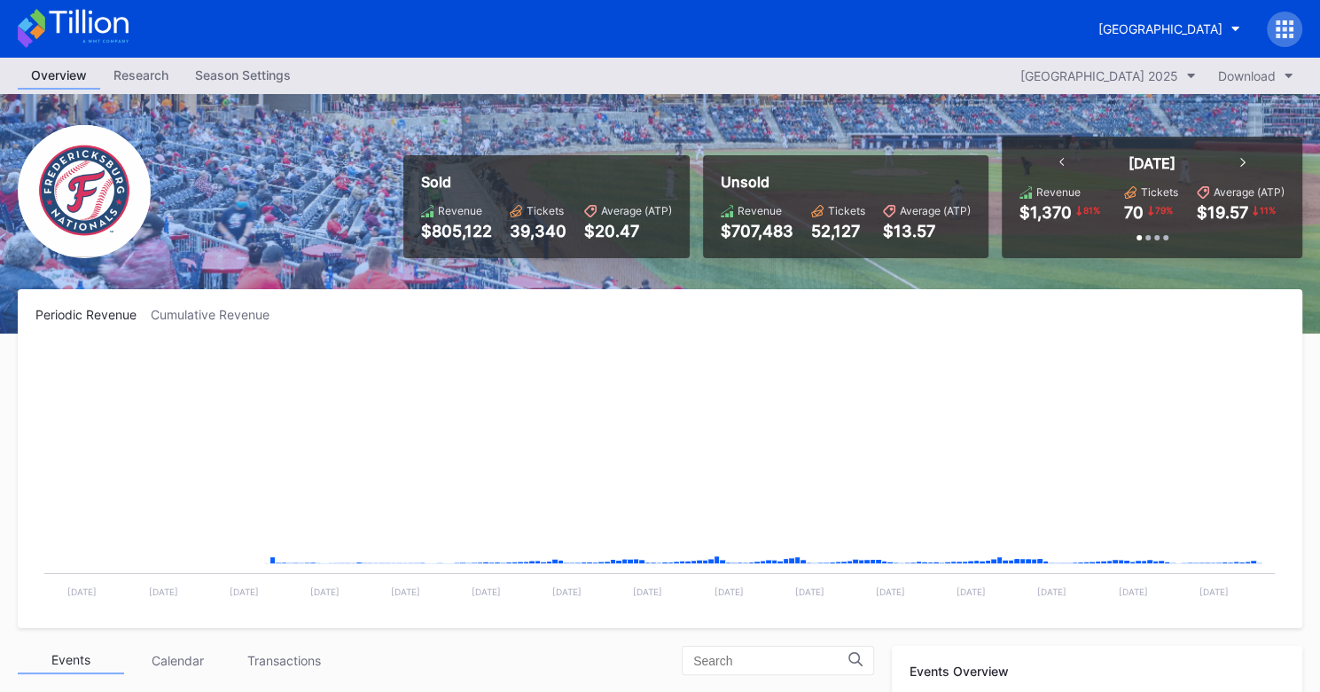
scroll to position [2766, 0]
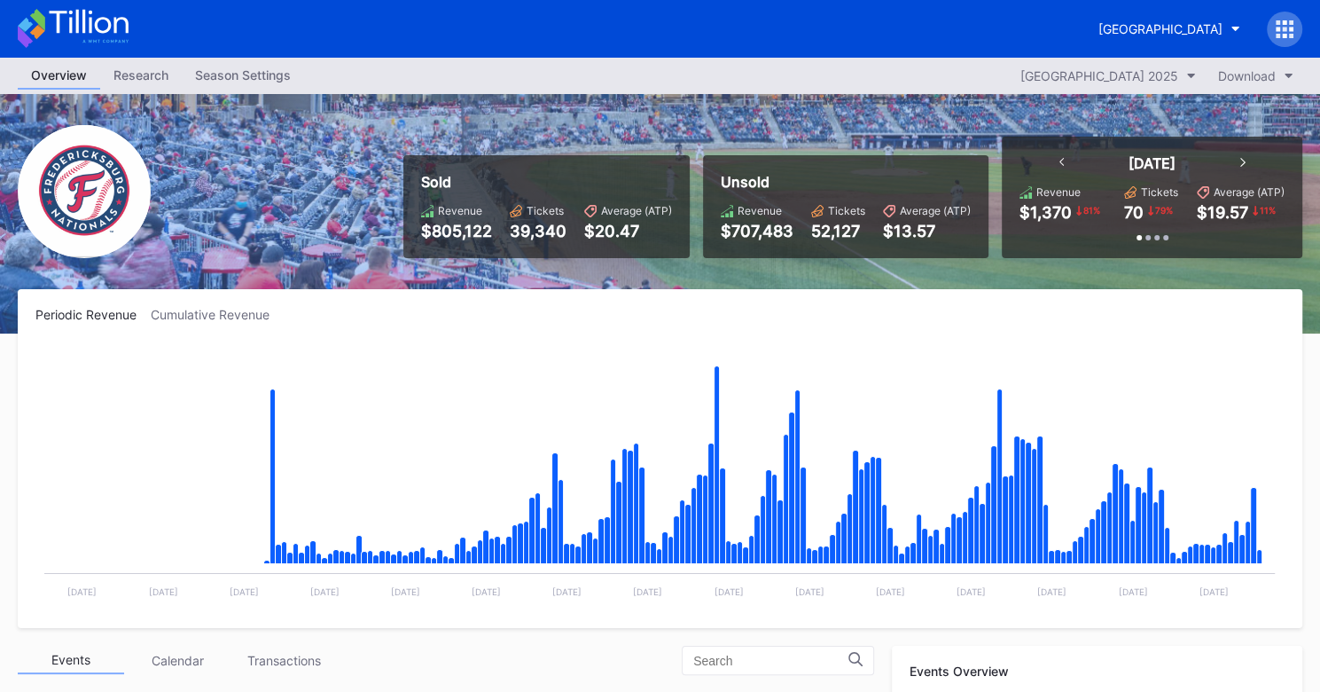
click at [235, 78] on div "Season Settings" at bounding box center [243, 75] width 122 height 26
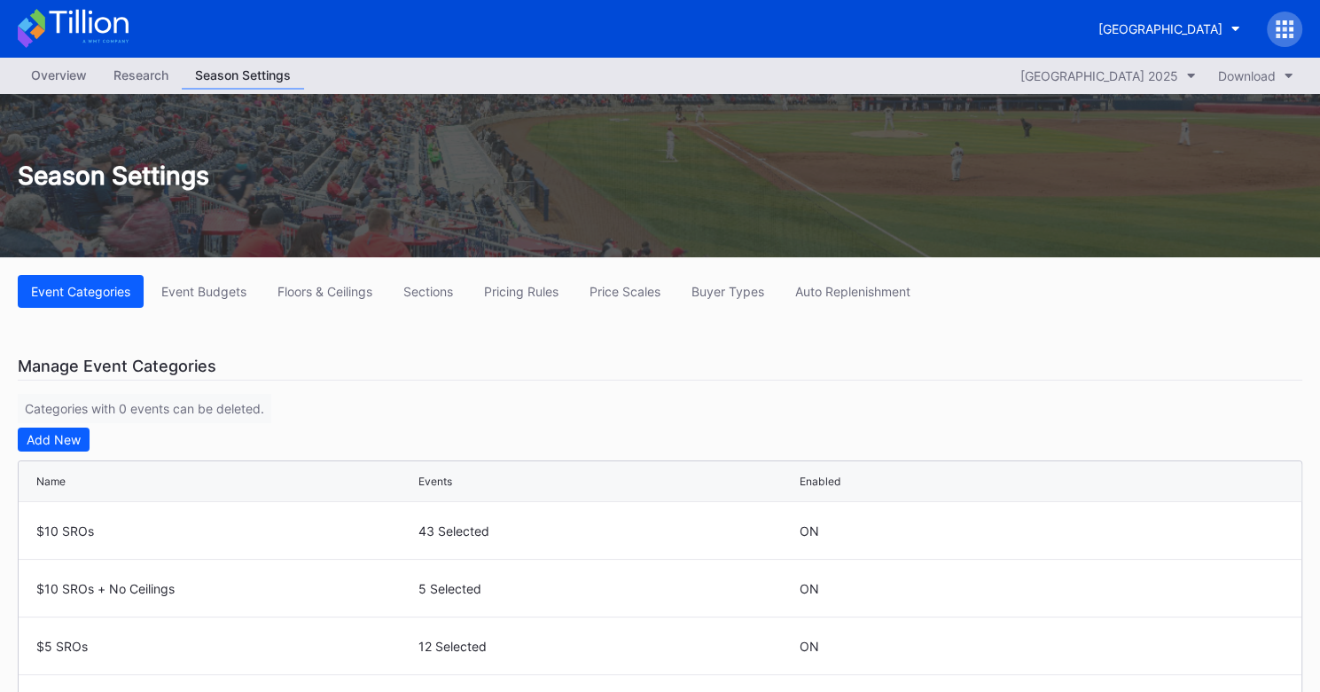
click at [325, 299] on button "Floors & Ceilings" at bounding box center [324, 291] width 121 height 33
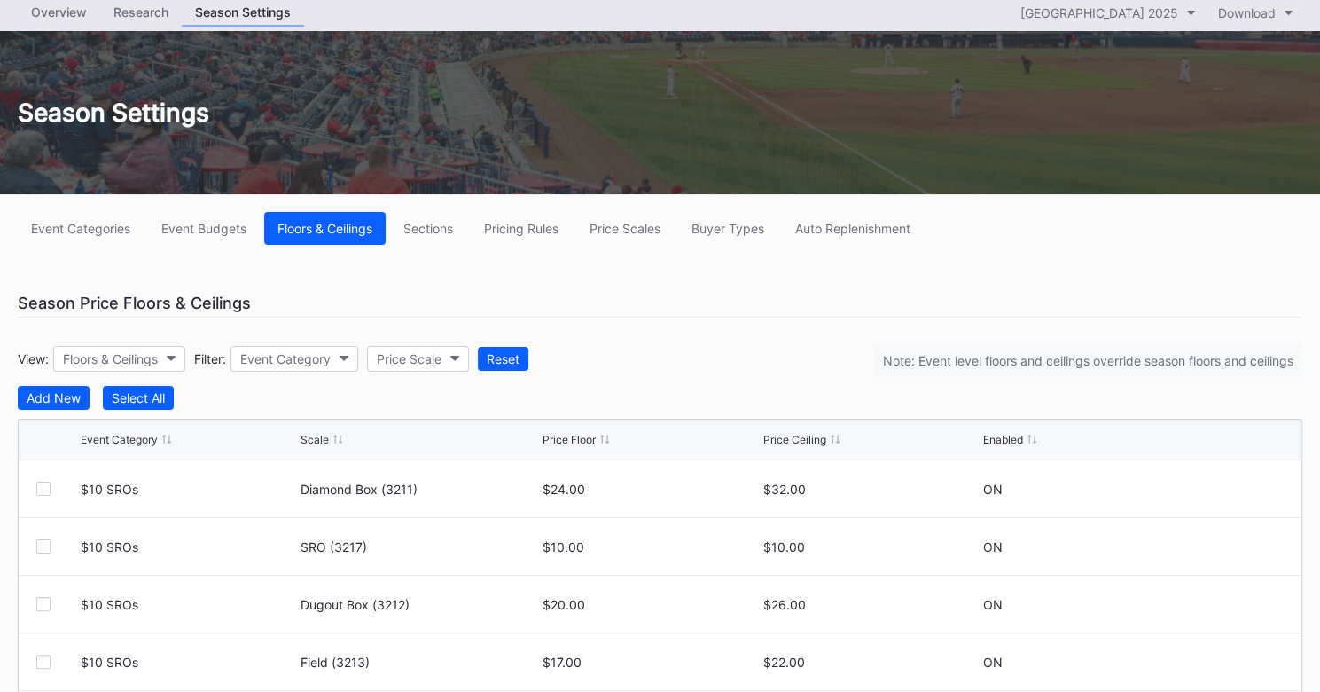
scroll to position [64, 0]
click at [444, 237] on button "Sections" at bounding box center [428, 227] width 76 height 33
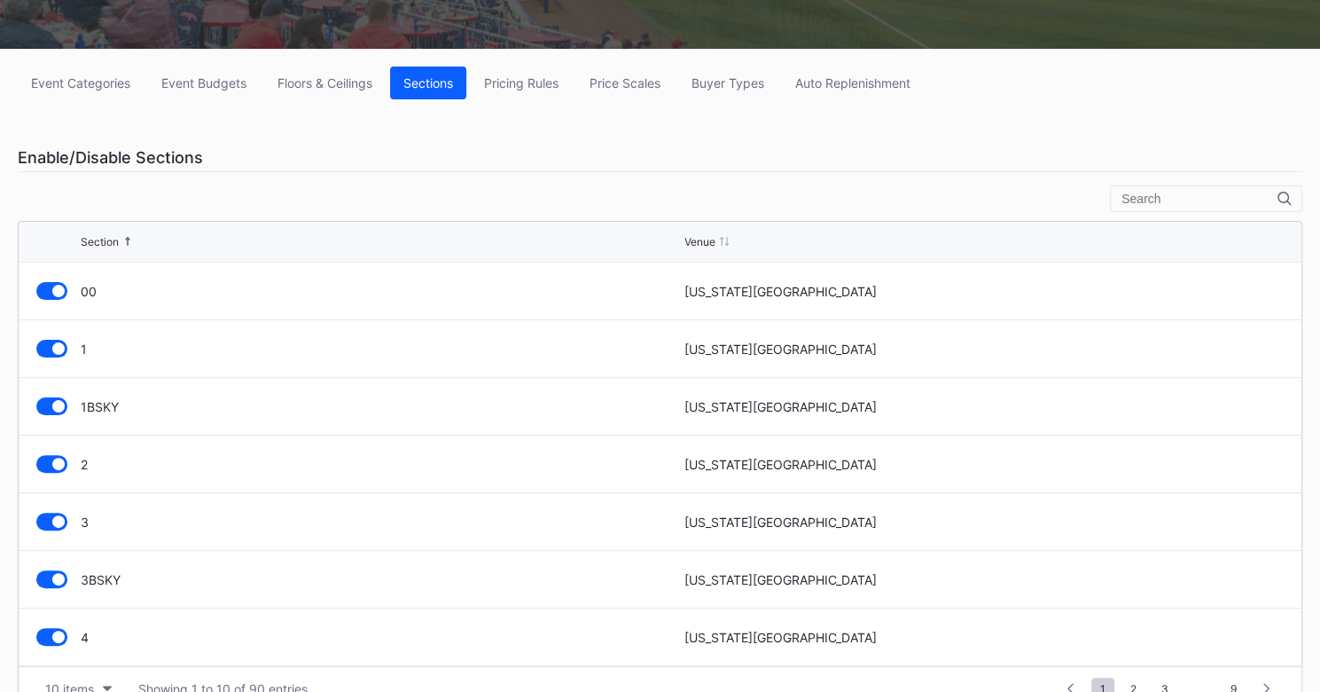
scroll to position [207, 0]
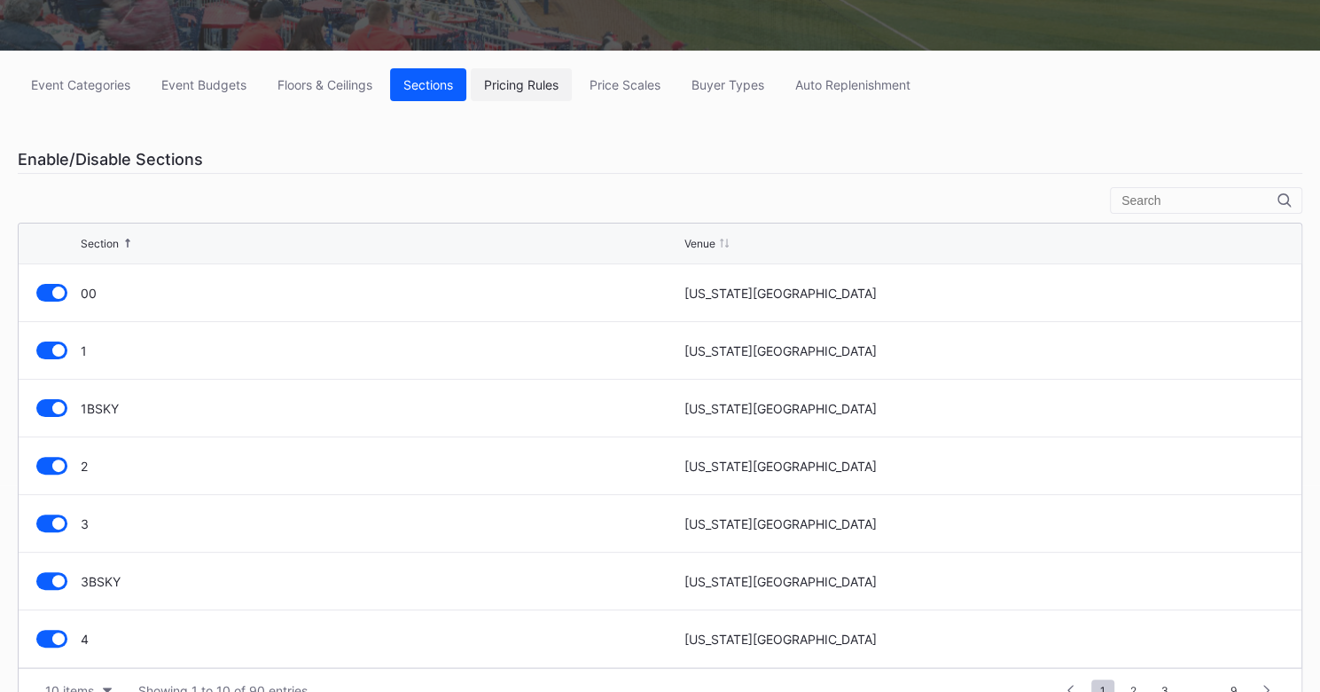
click at [535, 97] on button "Pricing Rules" at bounding box center [521, 84] width 101 height 33
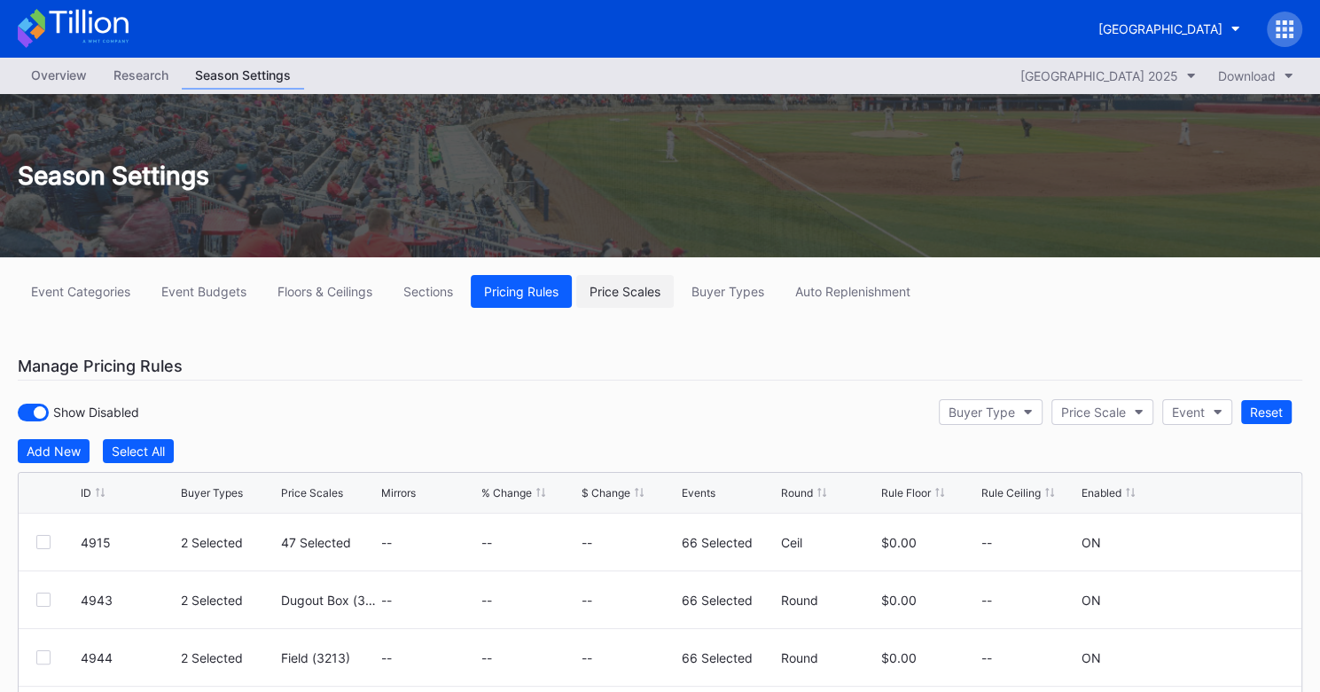
click at [644, 296] on div "Price Scales" at bounding box center [625, 291] width 71 height 15
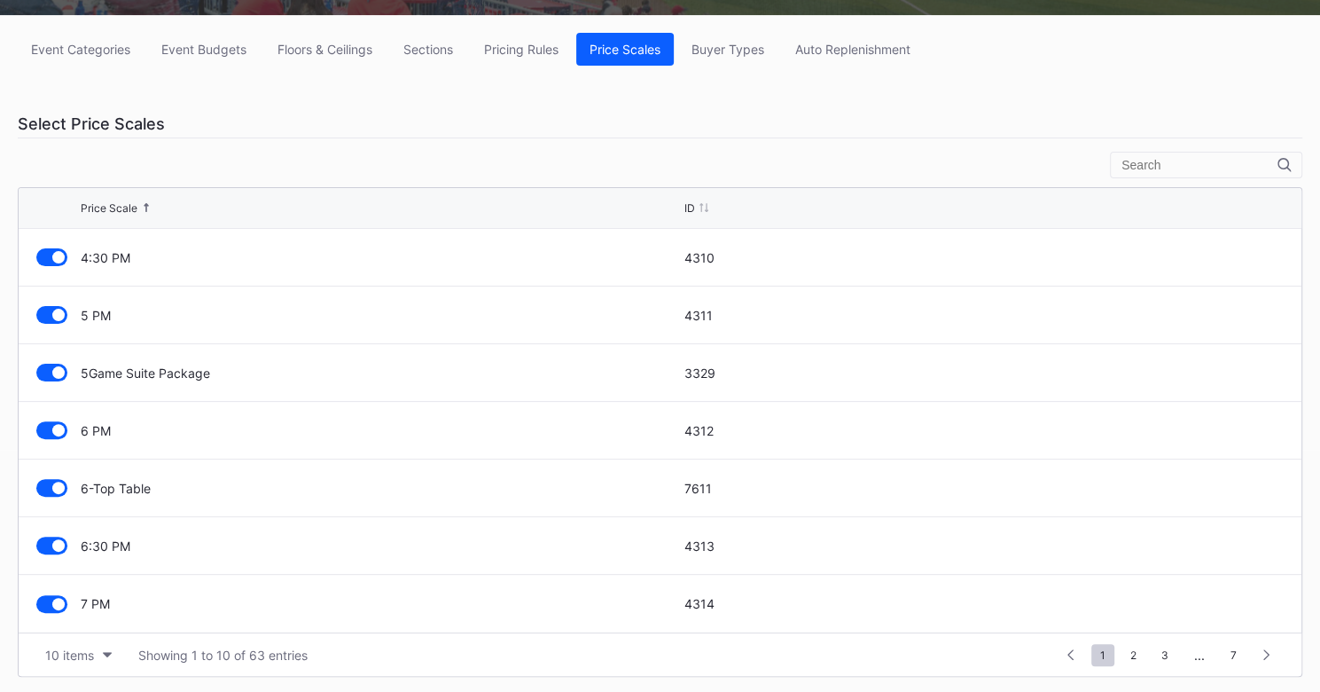
scroll to position [168, 0]
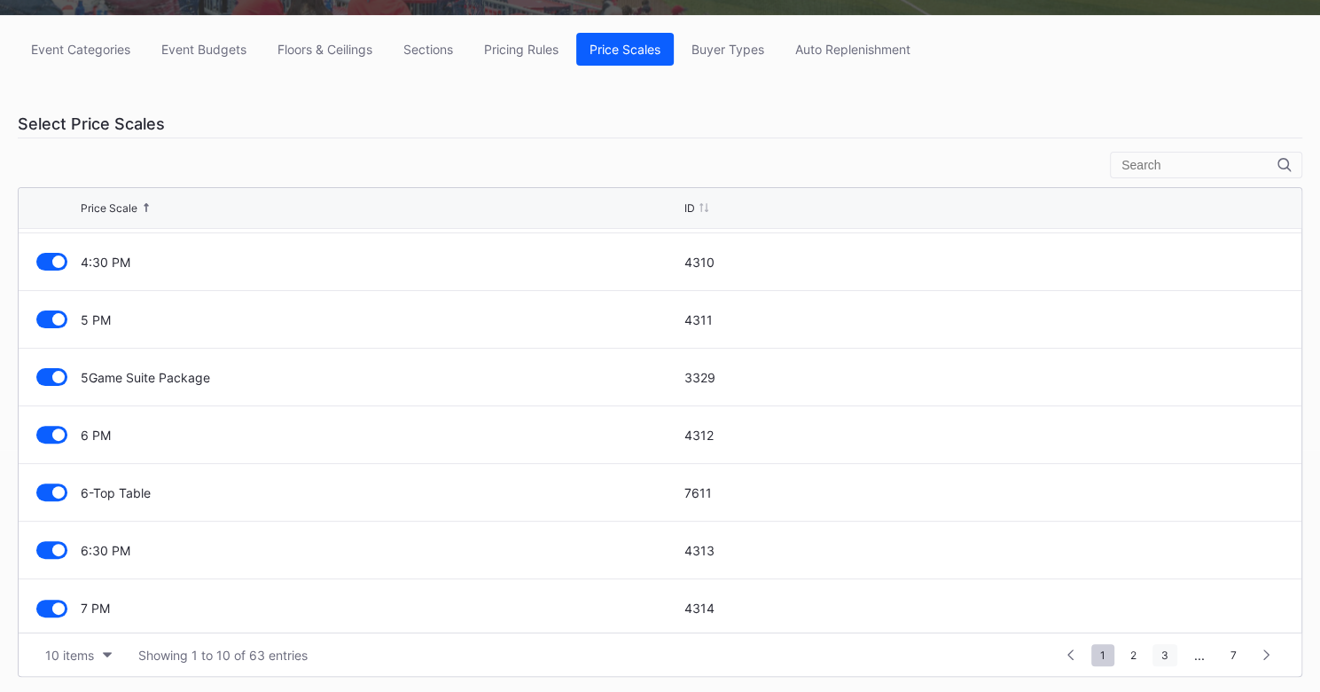
click at [1163, 653] on span "3" at bounding box center [1165, 655] width 25 height 22
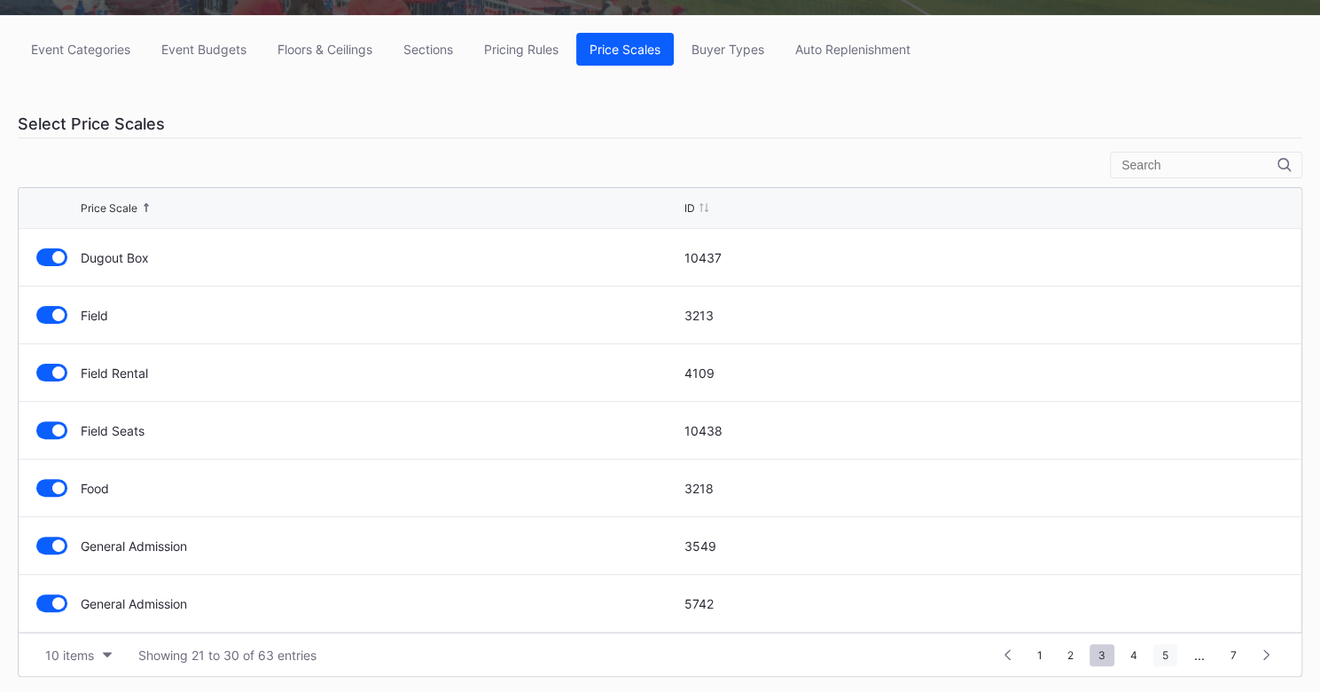
click at [1170, 654] on span "5" at bounding box center [1166, 655] width 24 height 22
click at [1229, 648] on span "7" at bounding box center [1234, 655] width 24 height 22
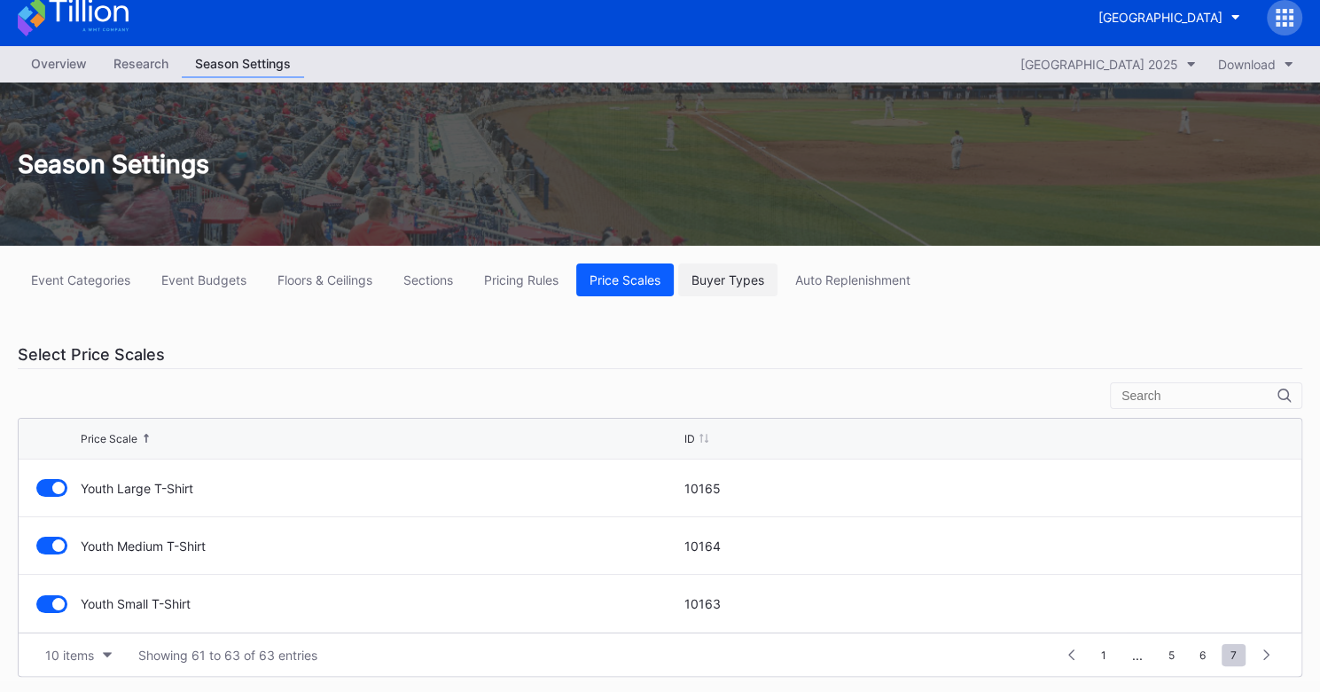
click at [763, 285] on div "Buyer Types" at bounding box center [728, 279] width 73 height 15
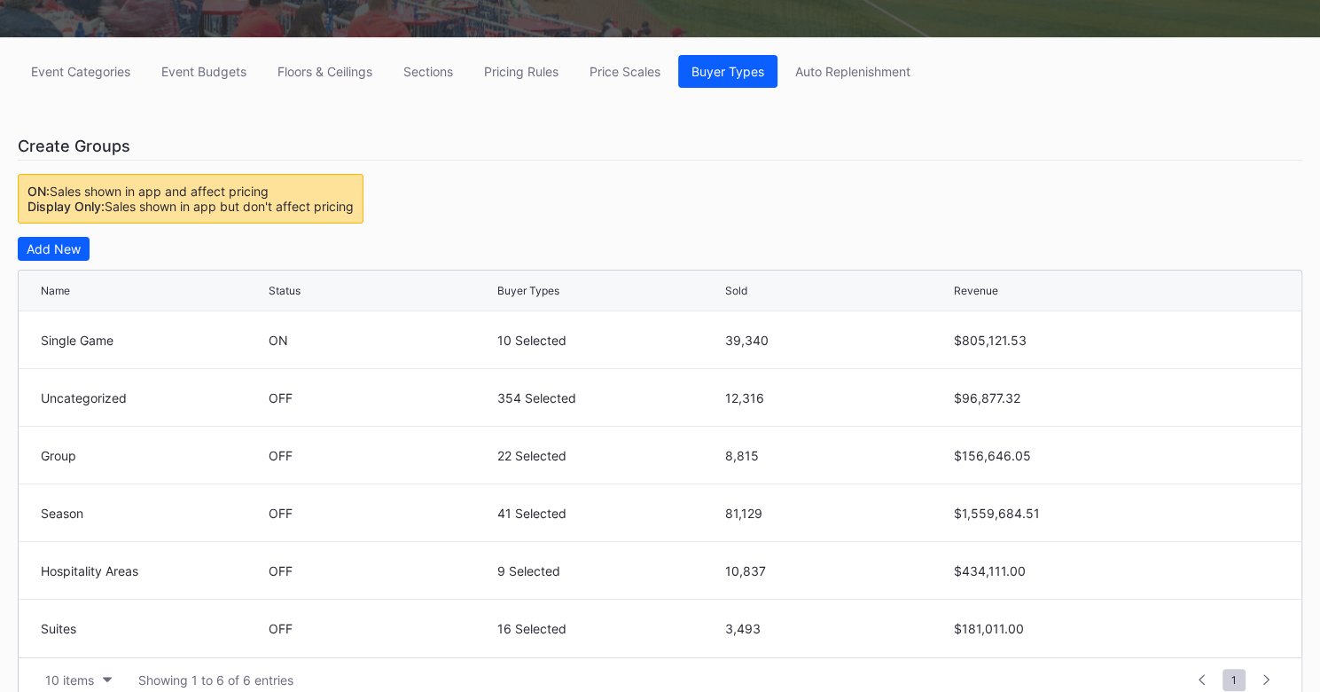
scroll to position [203, 0]
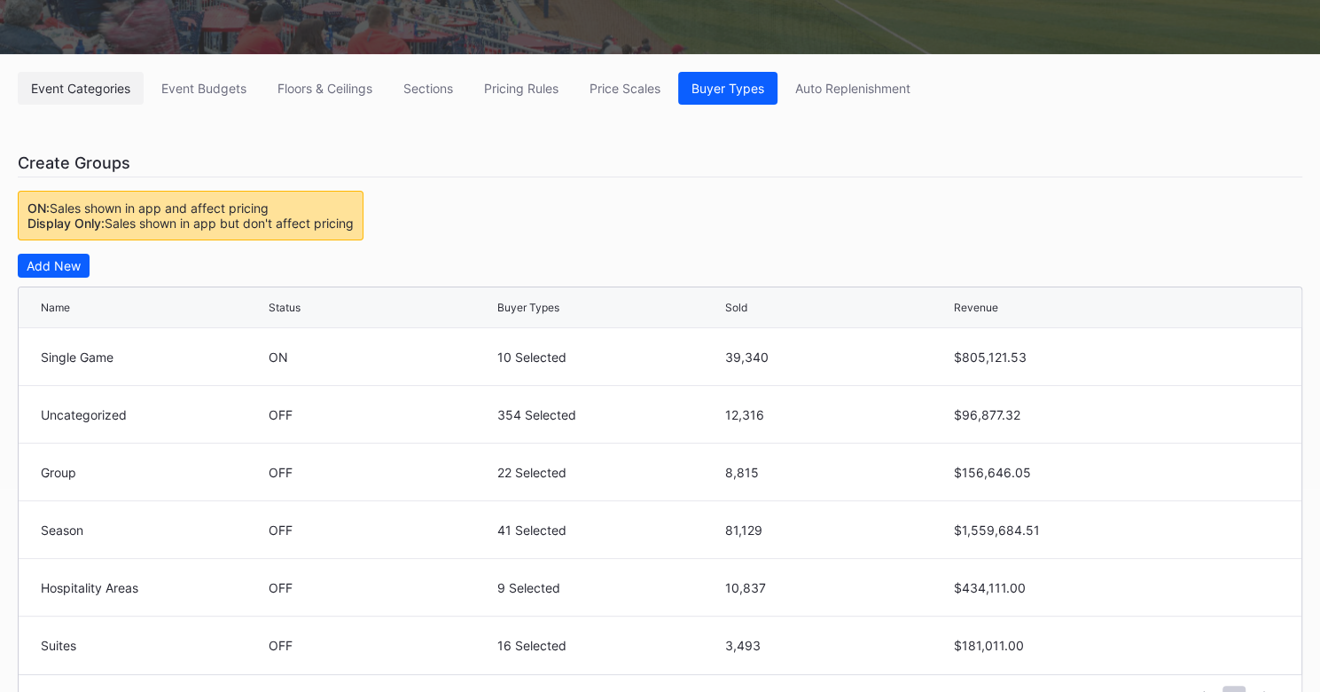
click at [73, 89] on div "Event Categories" at bounding box center [80, 88] width 99 height 15
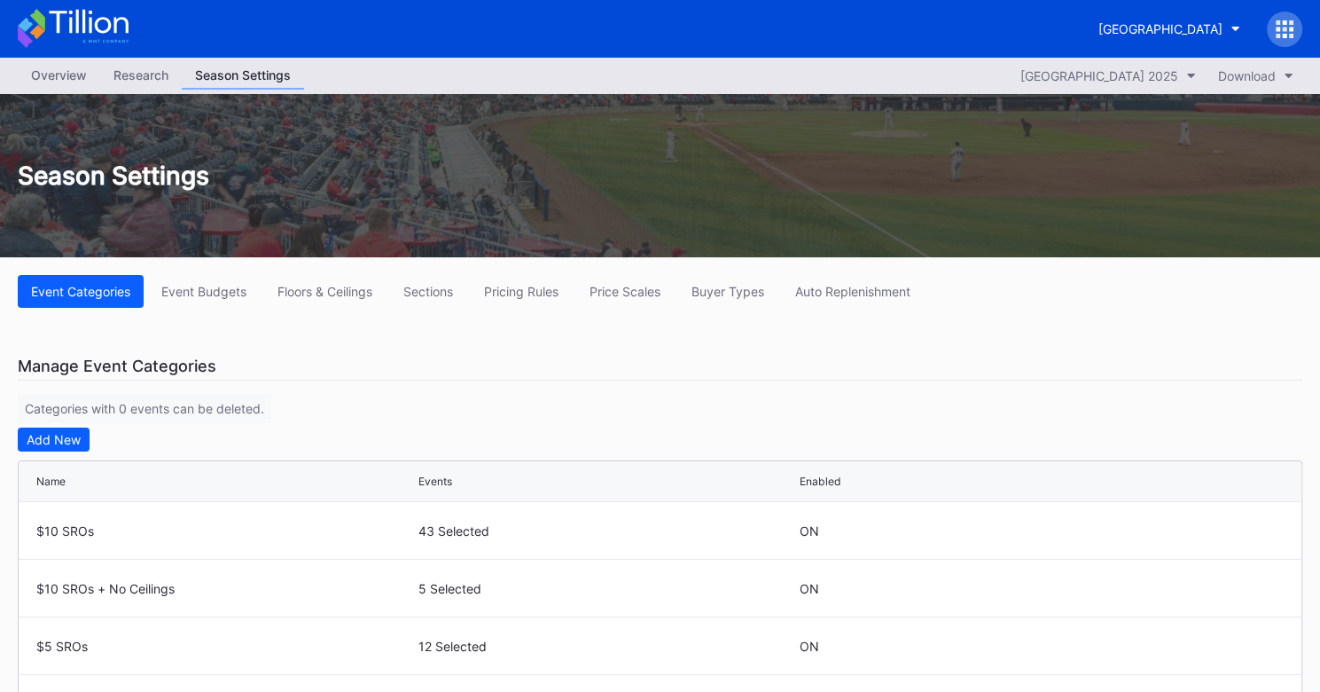
click at [47, 72] on div "Overview" at bounding box center [59, 75] width 82 height 26
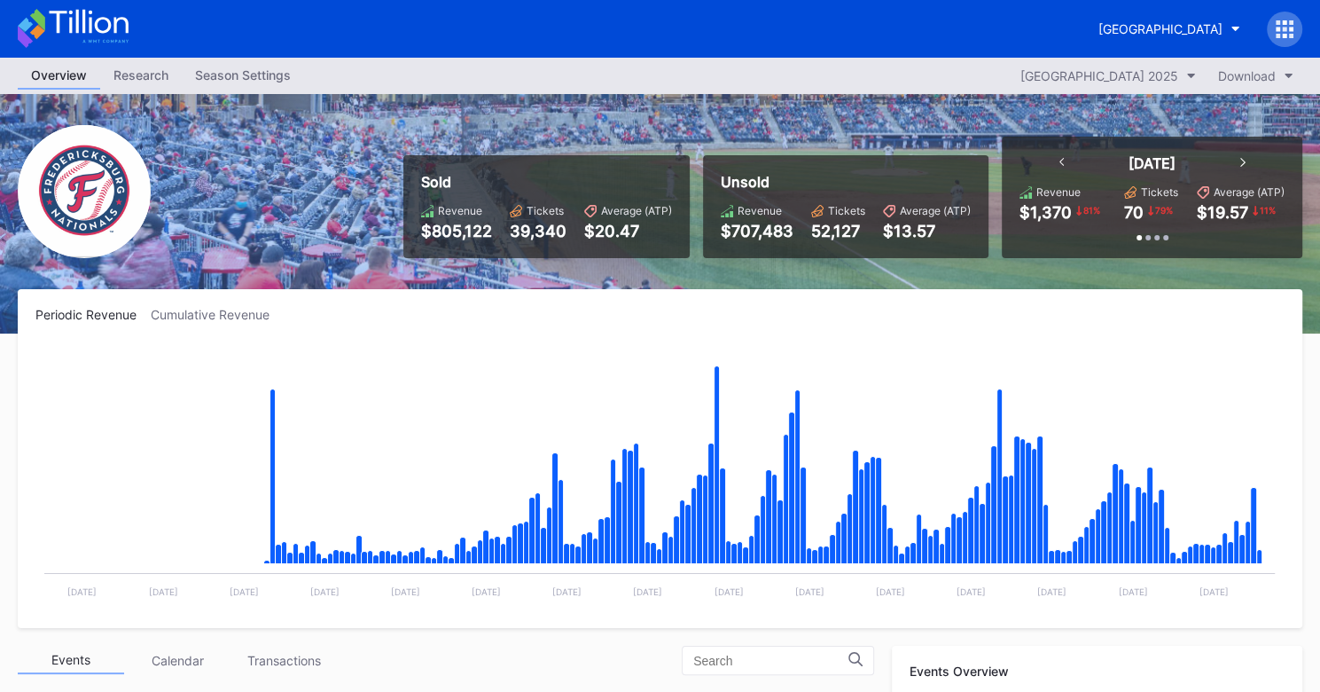
click at [223, 74] on div "Season Settings" at bounding box center [243, 75] width 122 height 26
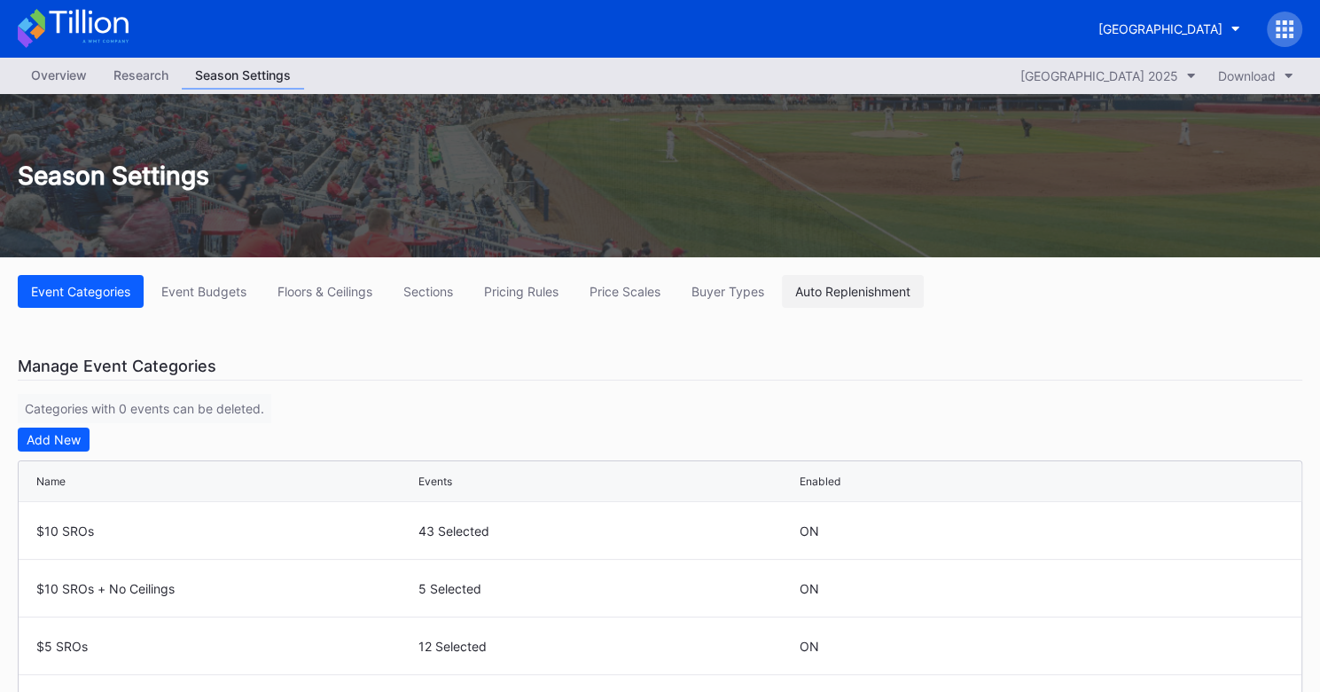
click at [847, 289] on div "Auto Replenishment" at bounding box center [852, 291] width 115 height 15
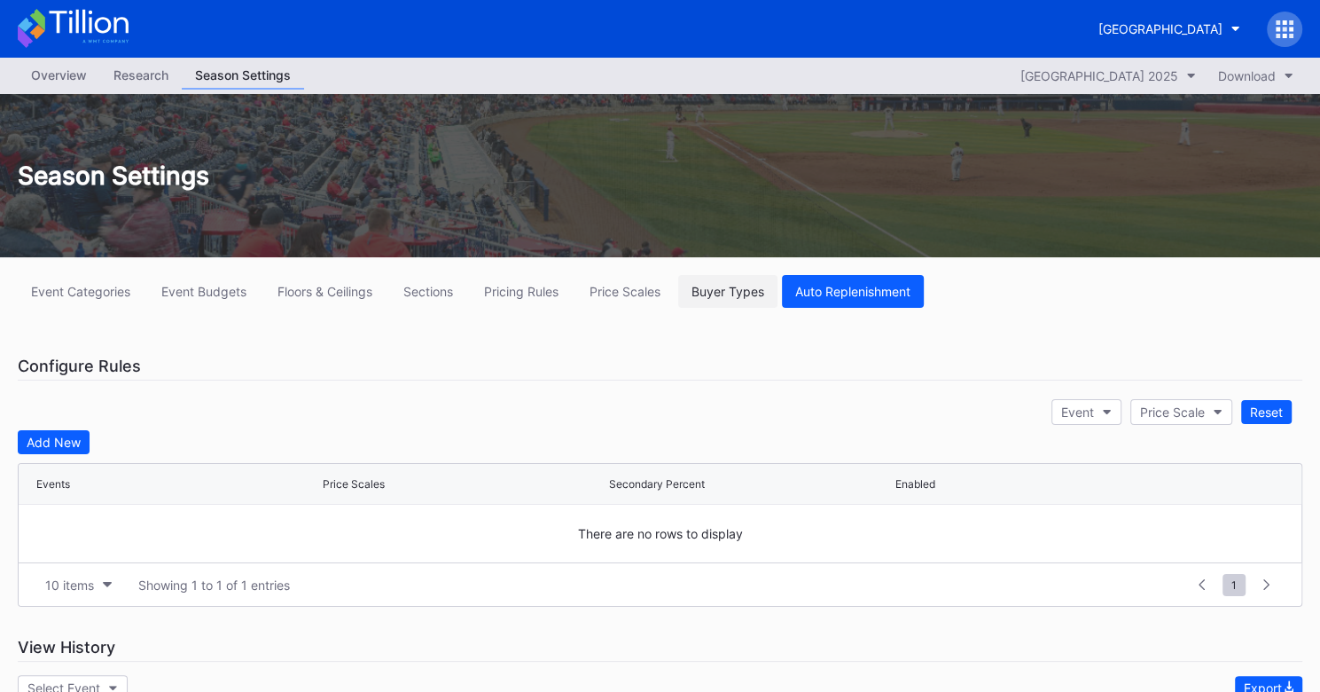
click at [716, 295] on div "Buyer Types" at bounding box center [728, 291] width 73 height 15
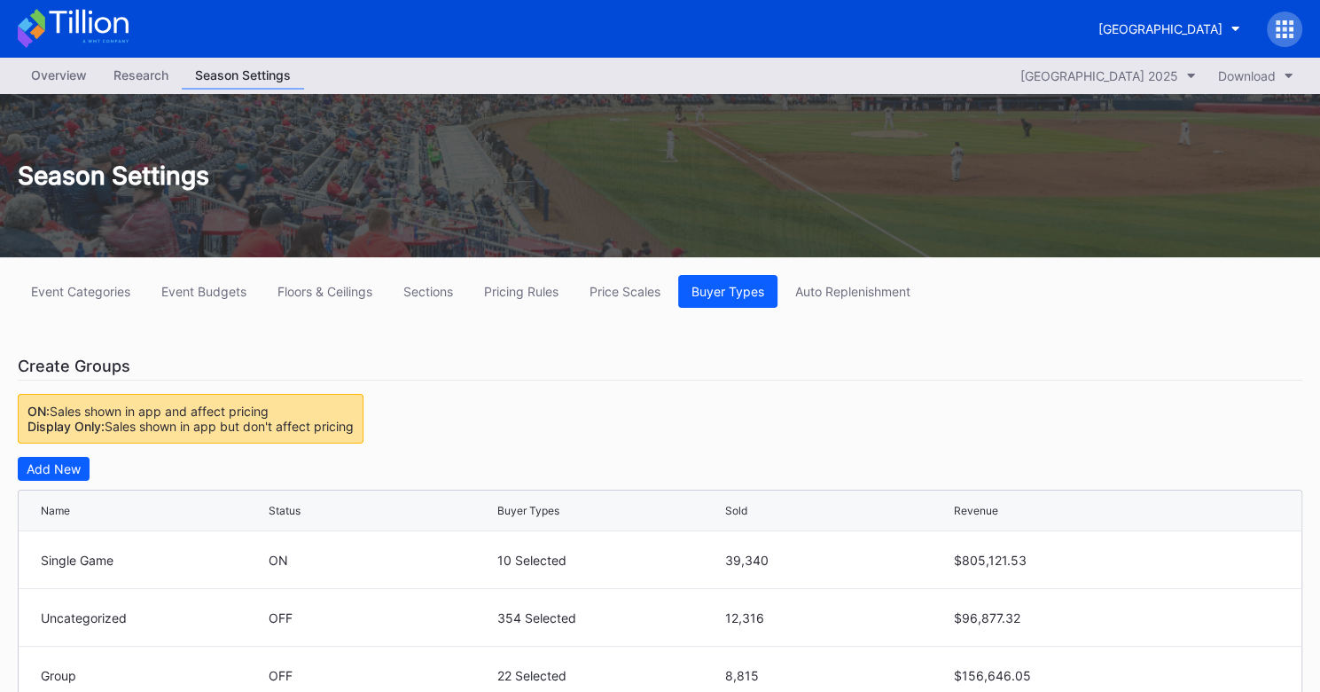
click at [59, 82] on div "Overview" at bounding box center [59, 75] width 82 height 26
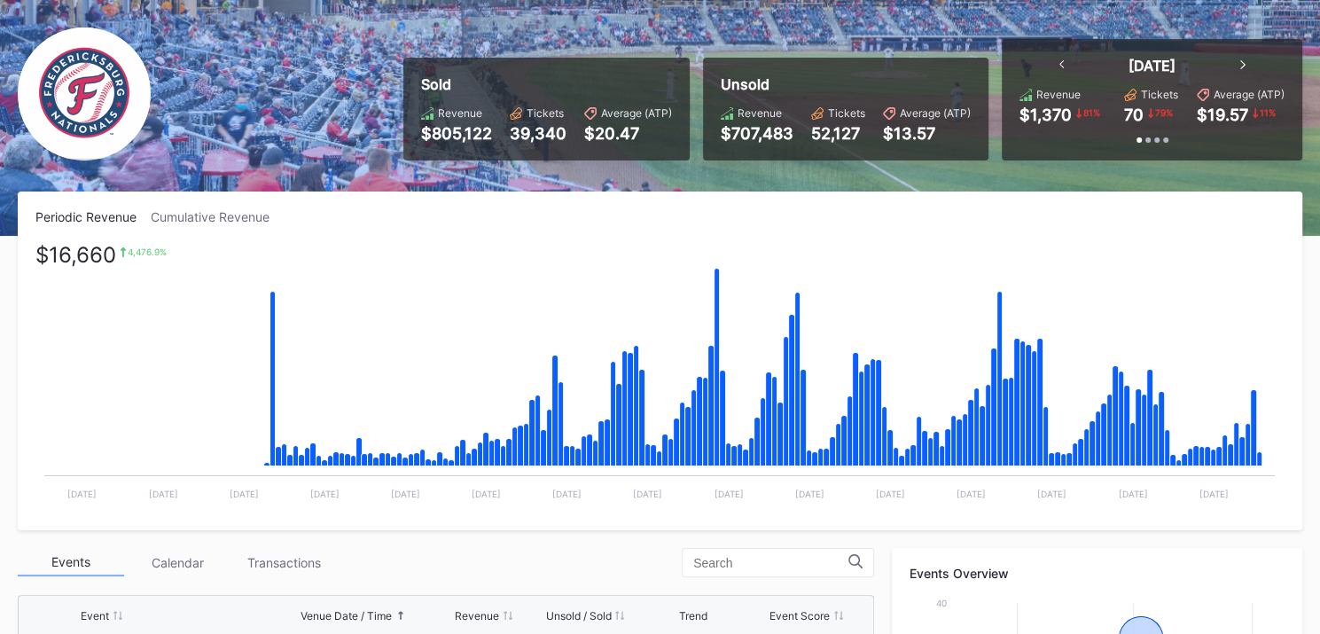
scroll to position [101, 0]
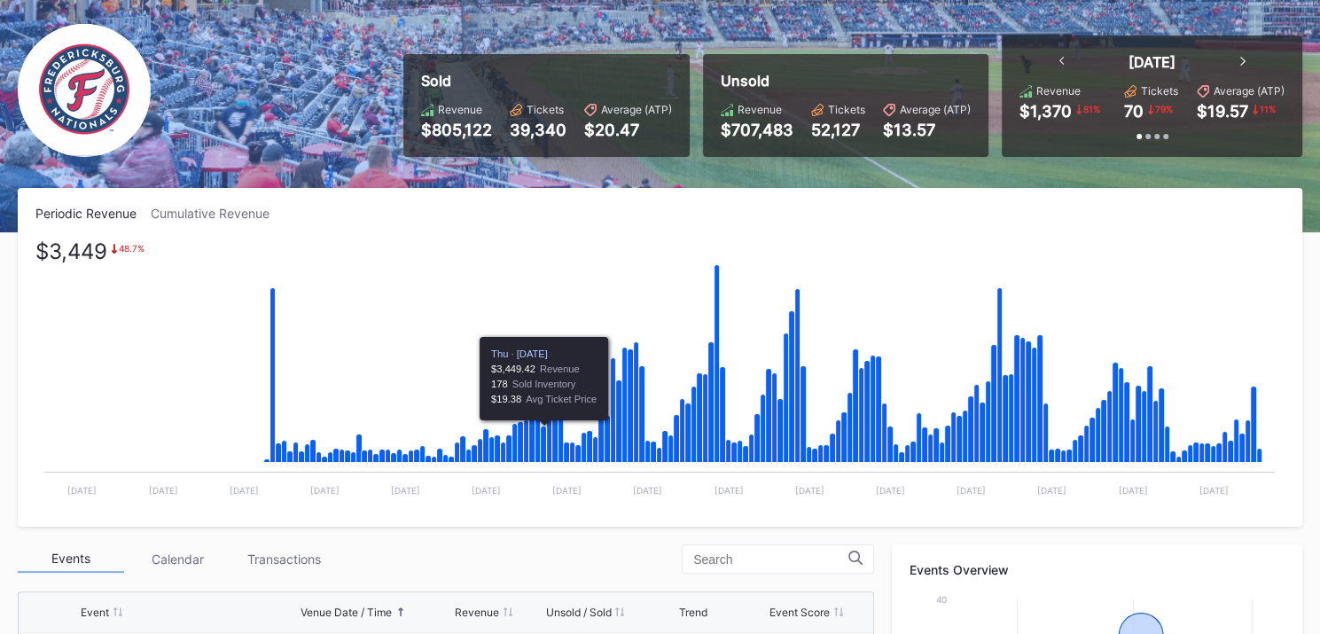
click at [542, 439] on icon "Chart title" at bounding box center [544, 444] width 6 height 36
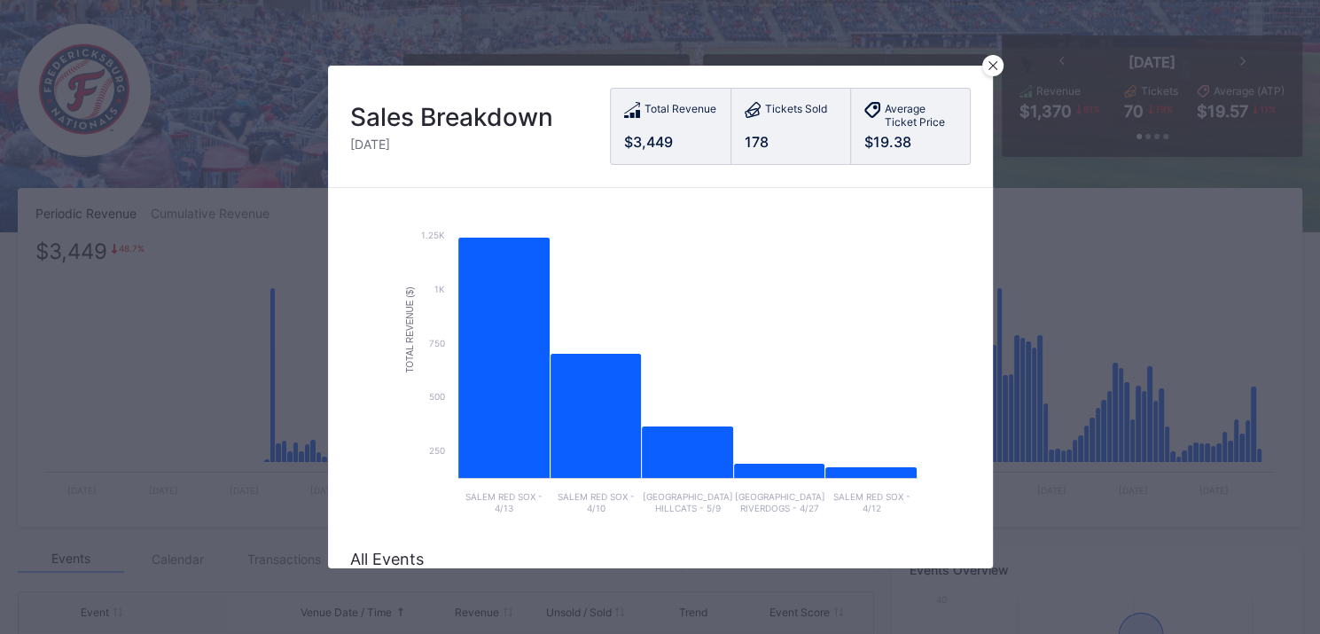
scroll to position [21, 0]
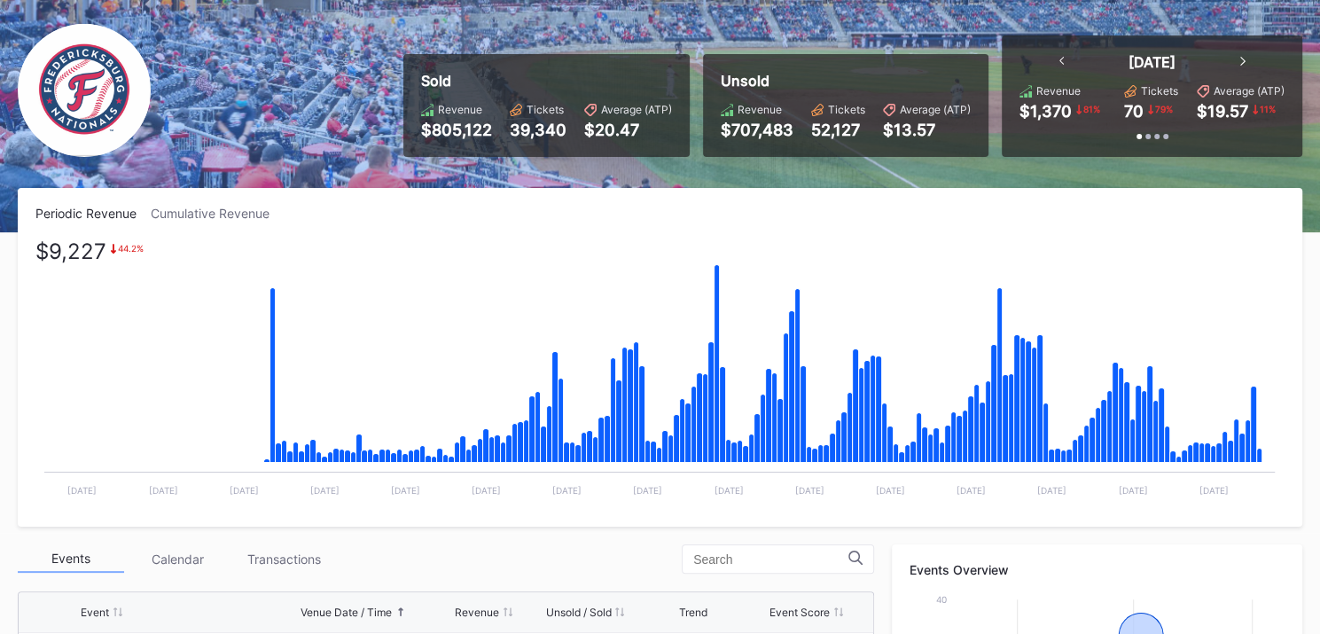
click at [229, 211] on div "Cumulative Revenue" at bounding box center [217, 213] width 133 height 15
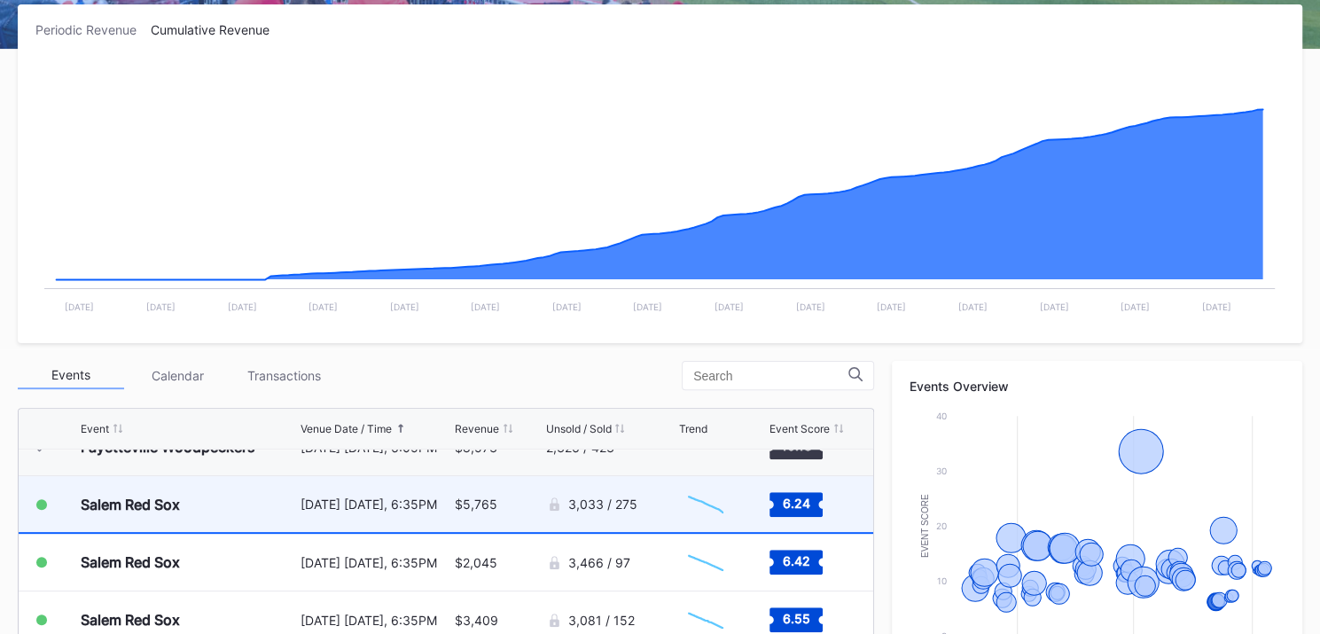
scroll to position [2743, 0]
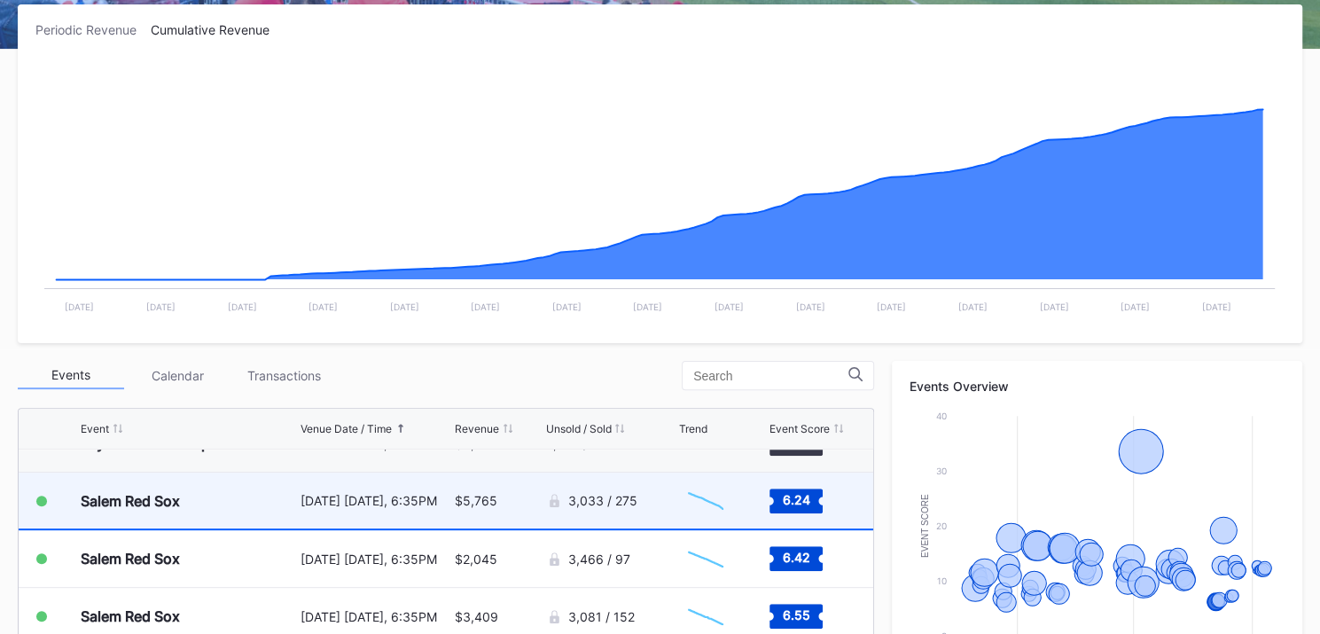
click at [483, 497] on div "$5,765" at bounding box center [476, 500] width 43 height 15
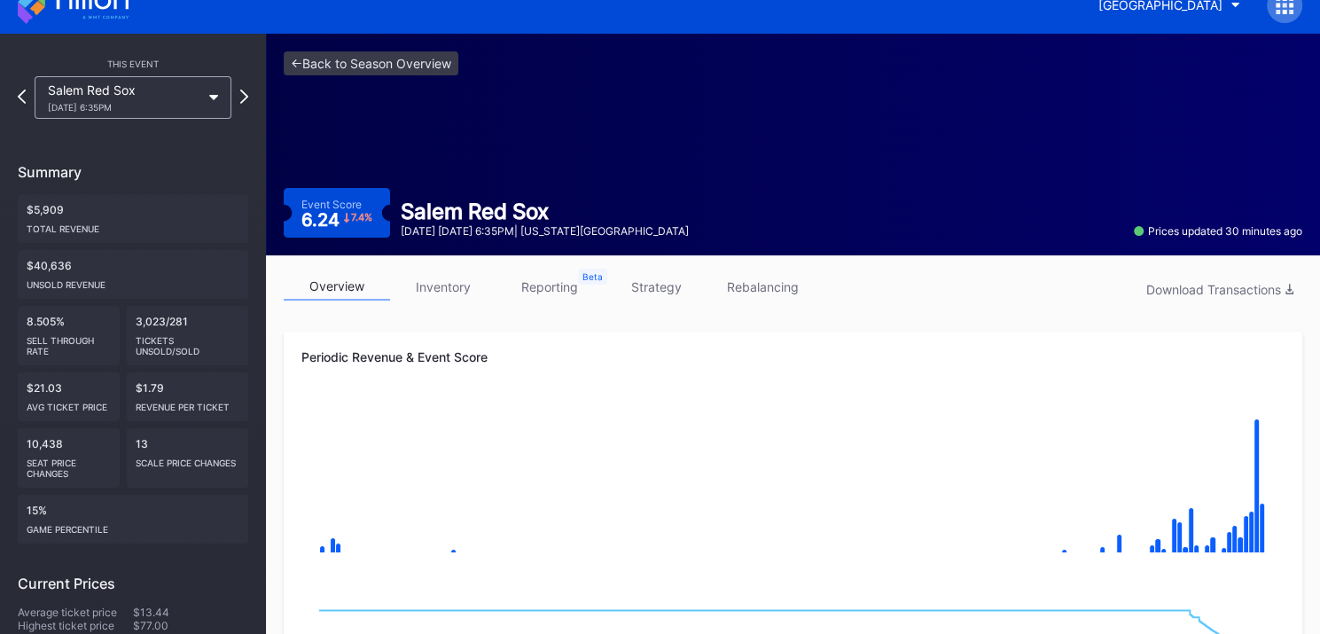
scroll to position [6, 0]
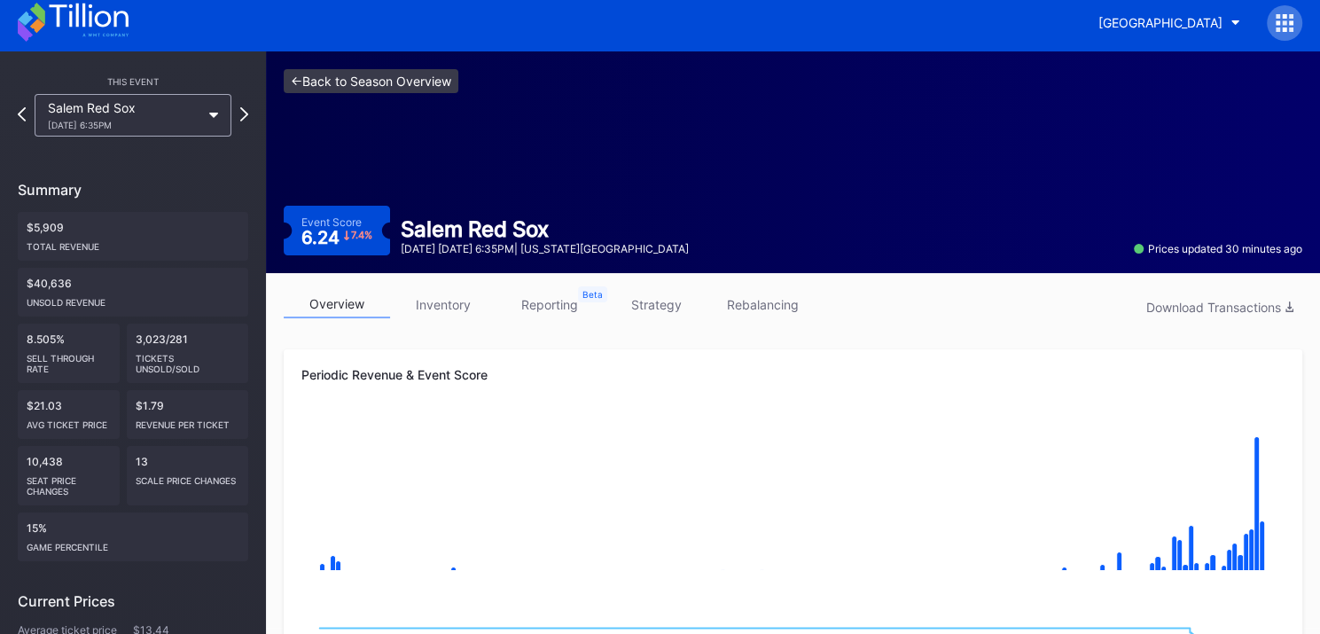
click at [385, 82] on link "<- Back to Season Overview" at bounding box center [371, 81] width 175 height 24
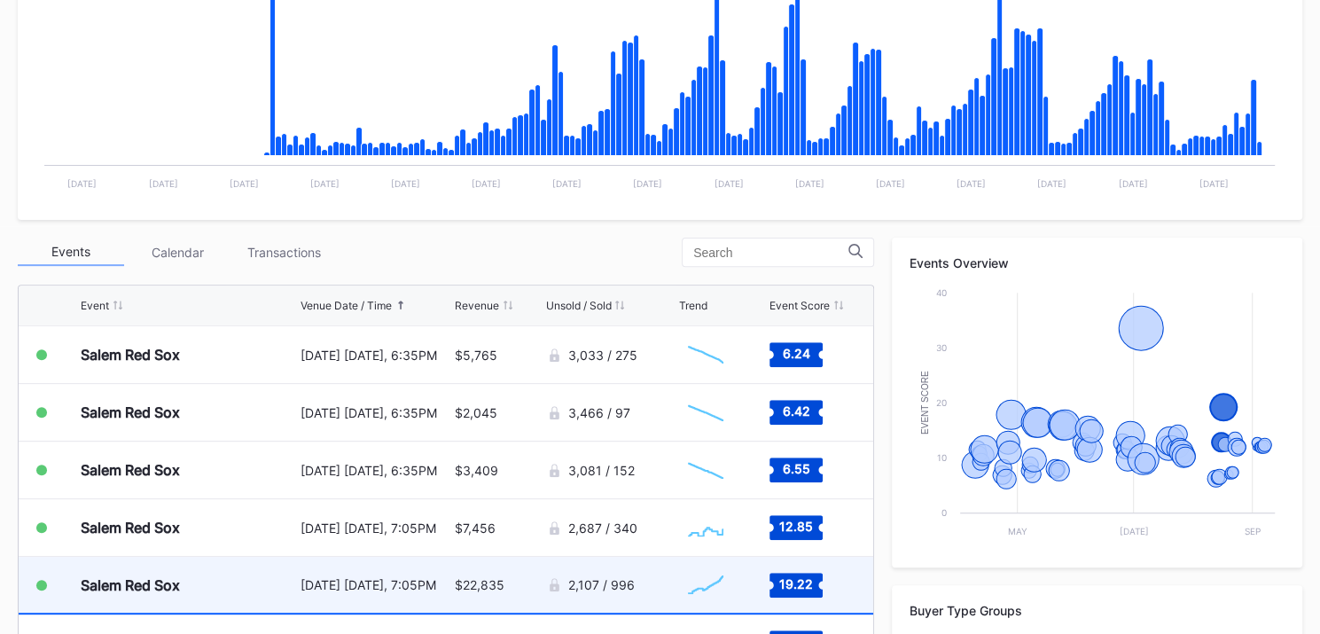
scroll to position [2771, 0]
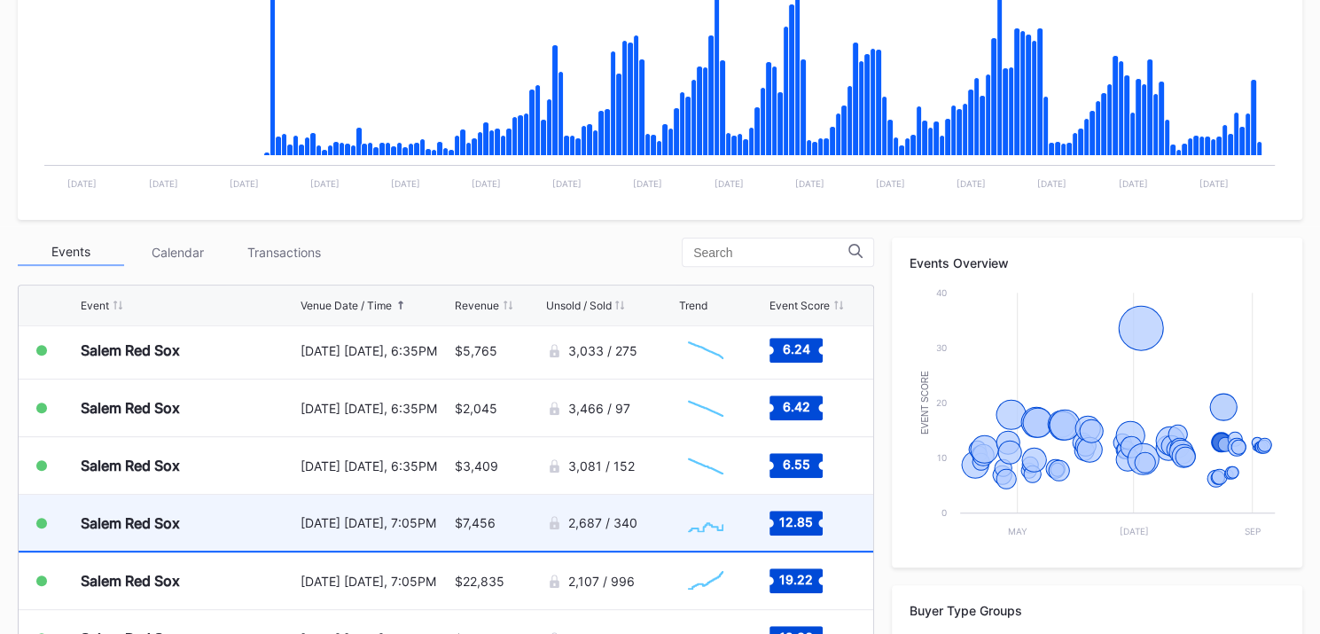
click at [794, 516] on text "12.85" at bounding box center [796, 520] width 34 height 15
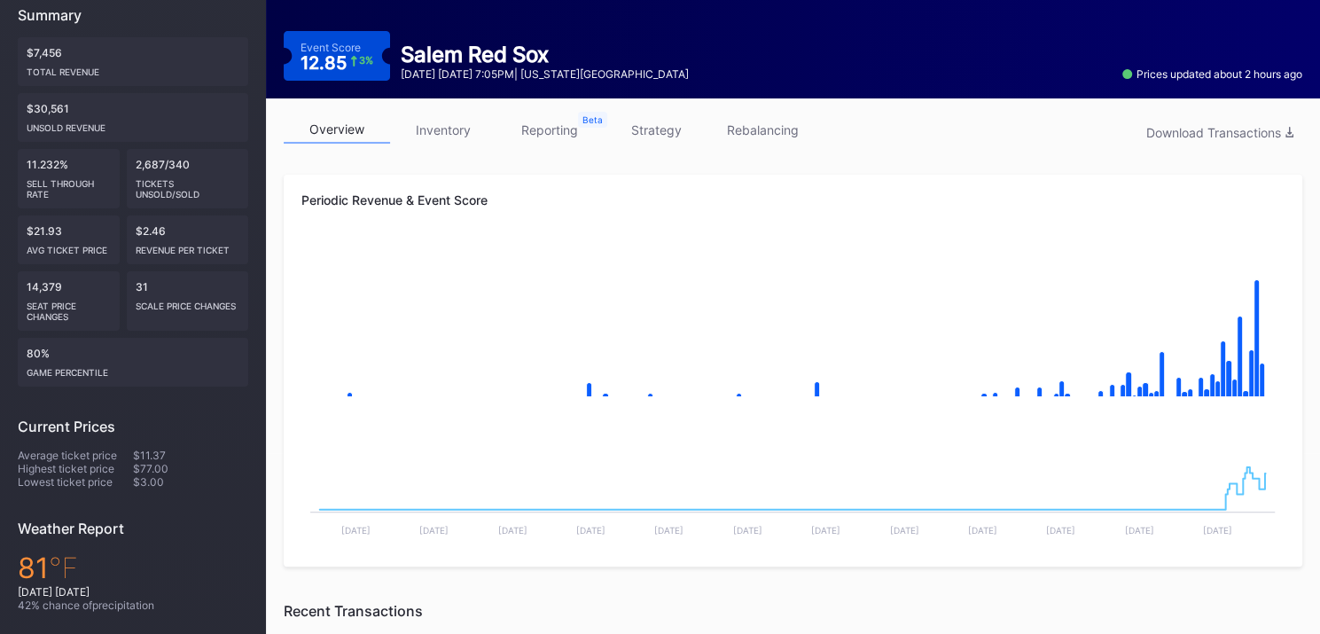
scroll to position [176, 0]
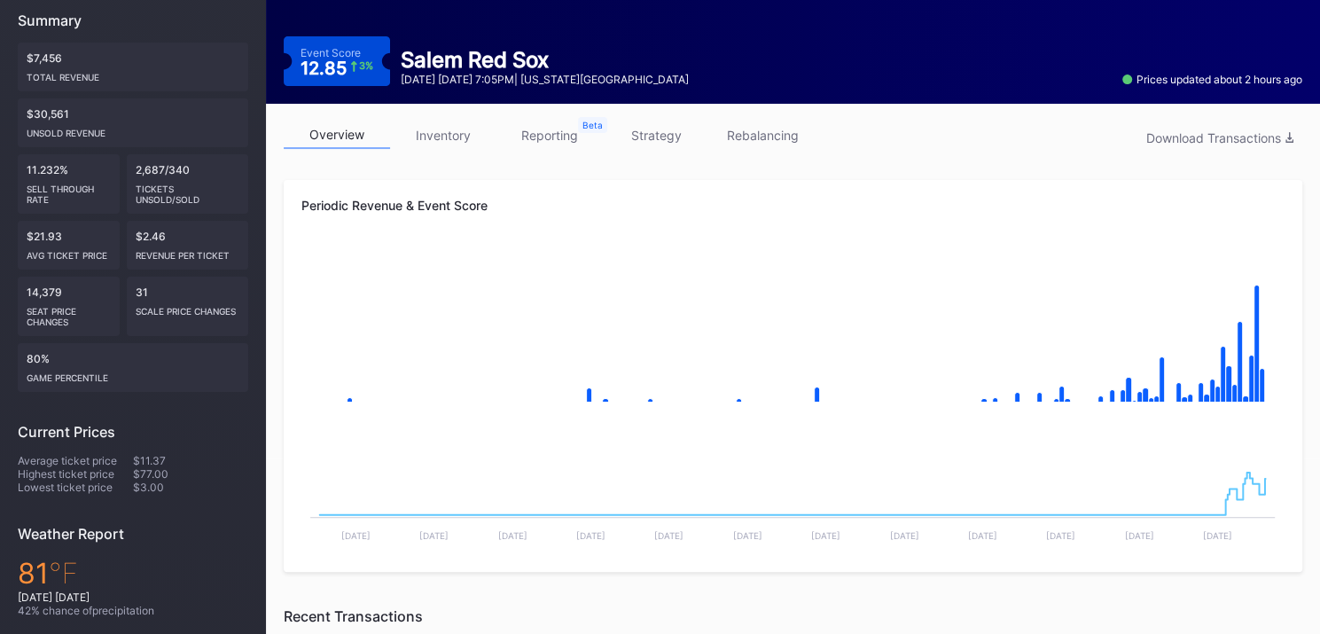
click at [664, 139] on link "strategy" at bounding box center [656, 134] width 106 height 27
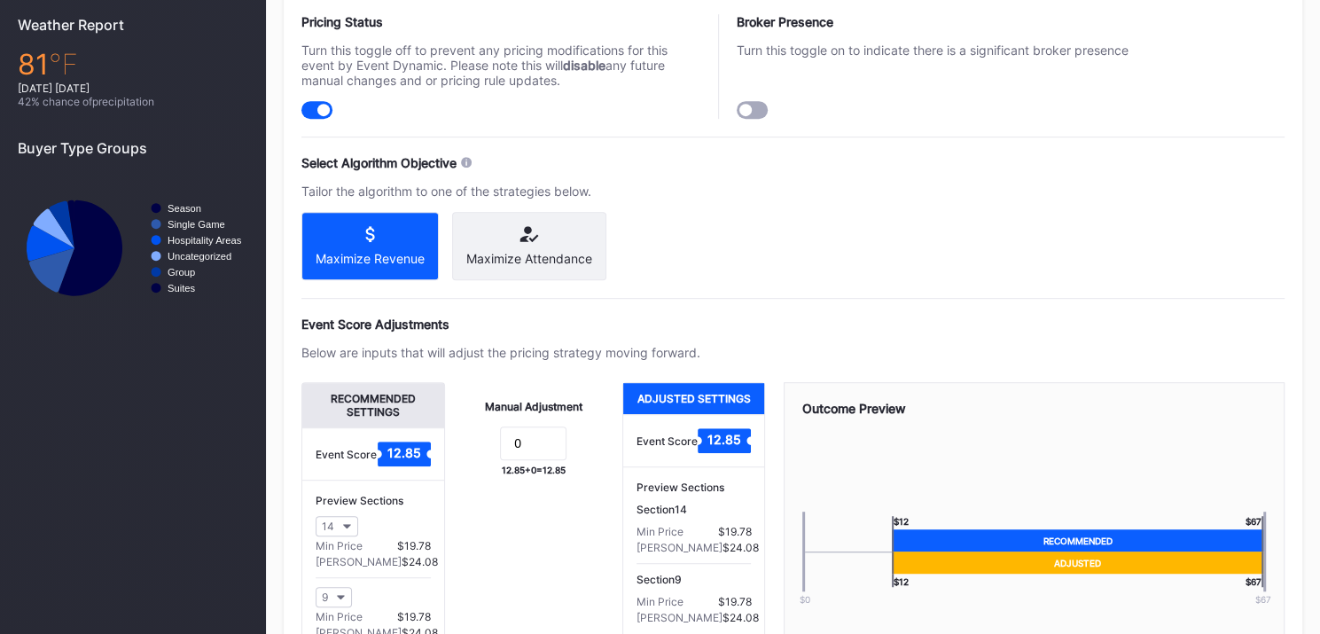
scroll to position [687, 0]
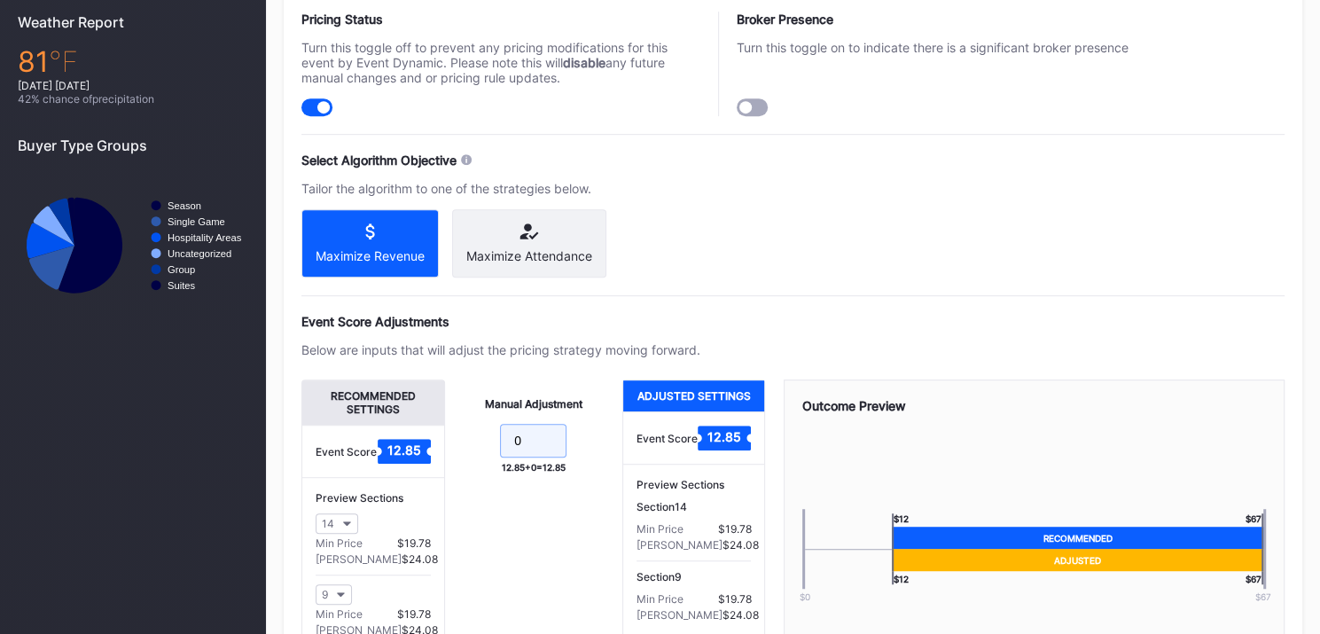
click at [523, 448] on input "0" at bounding box center [533, 441] width 66 height 34
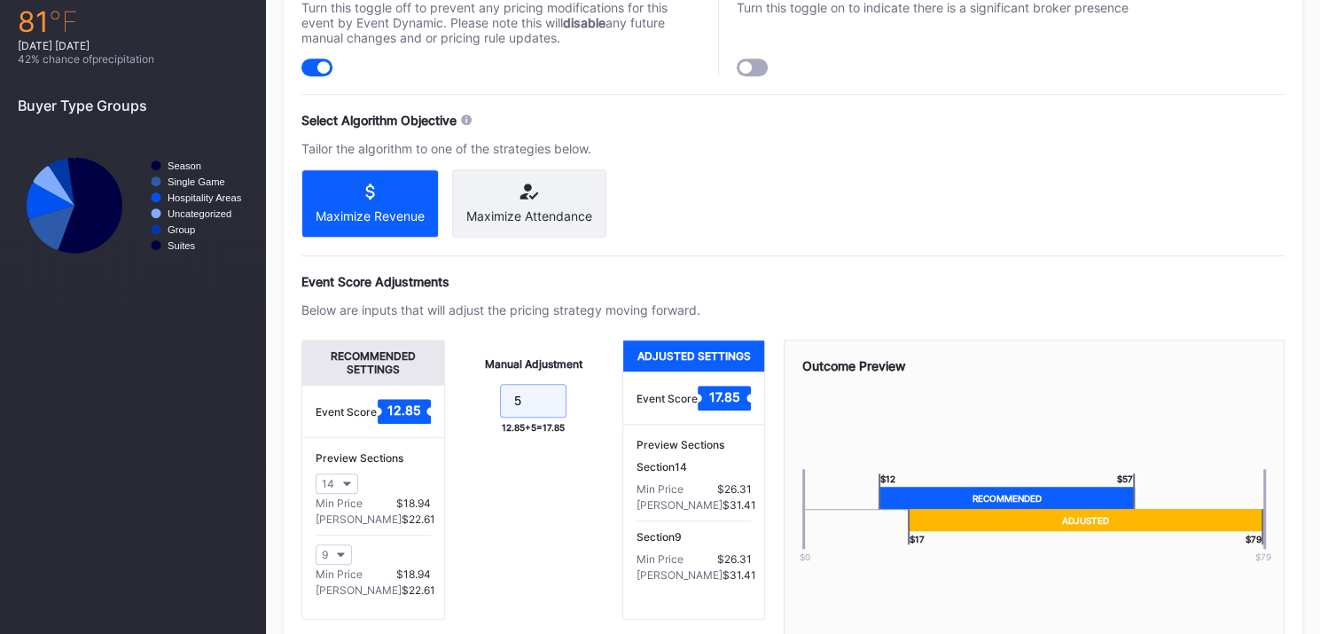
scroll to position [729, 0]
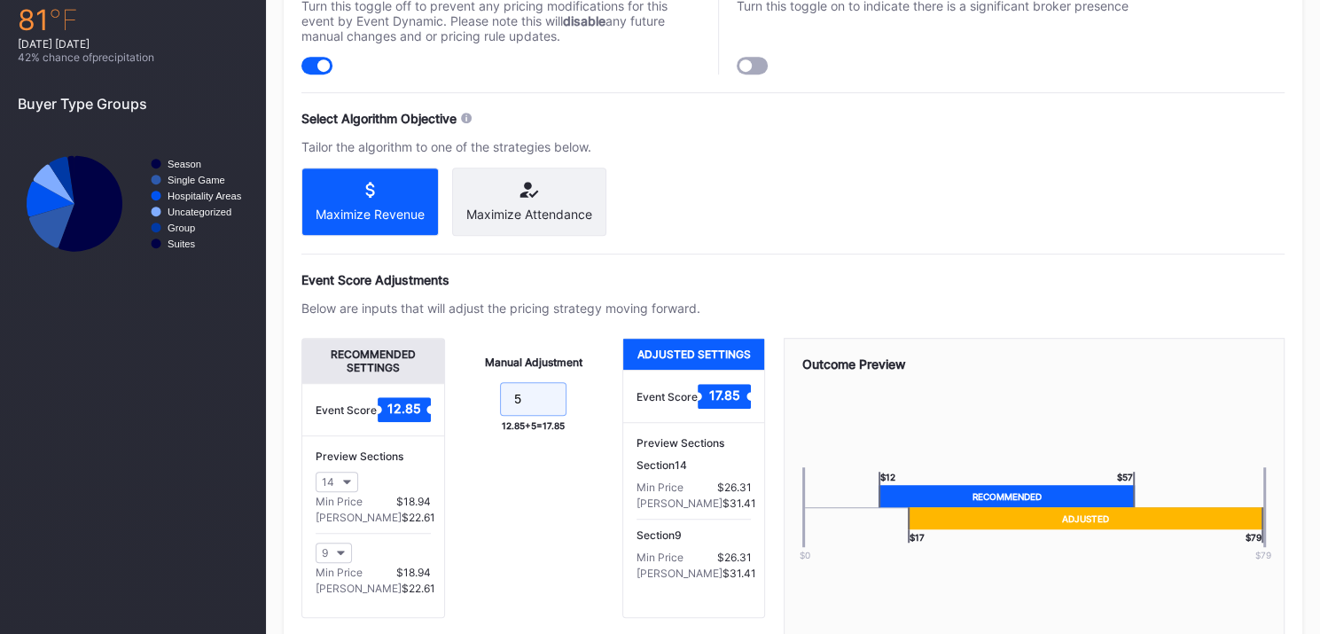
click at [526, 412] on input "5" at bounding box center [533, 399] width 66 height 34
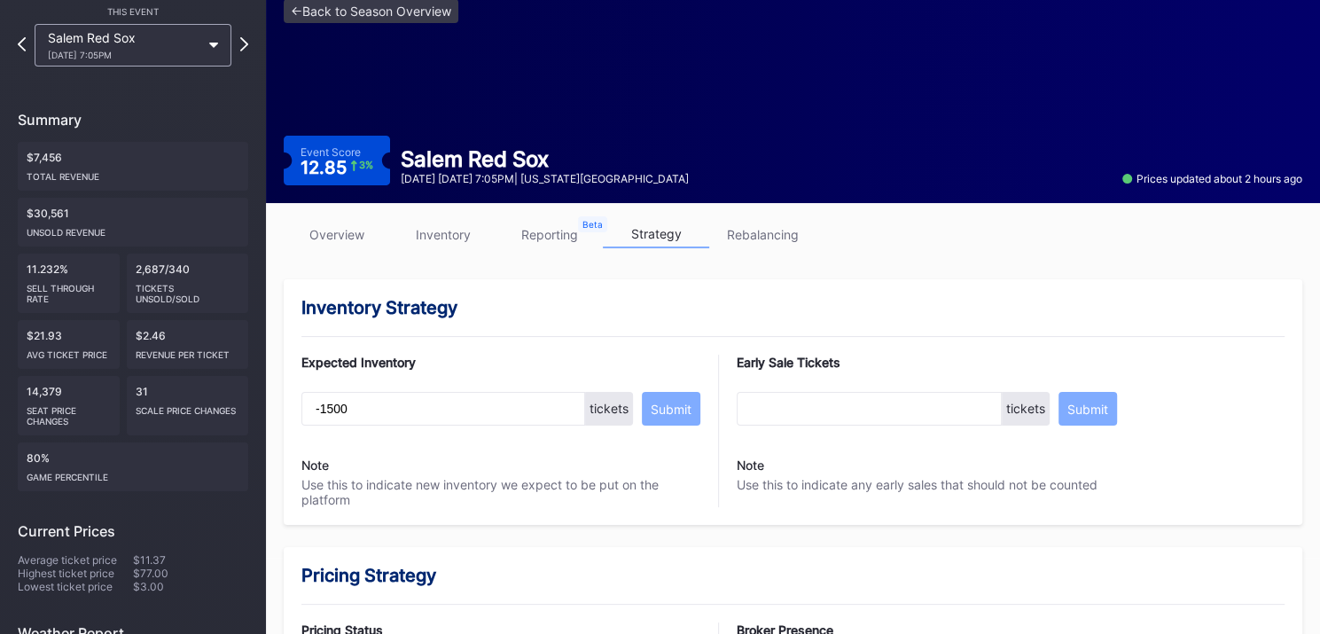
scroll to position [0, 0]
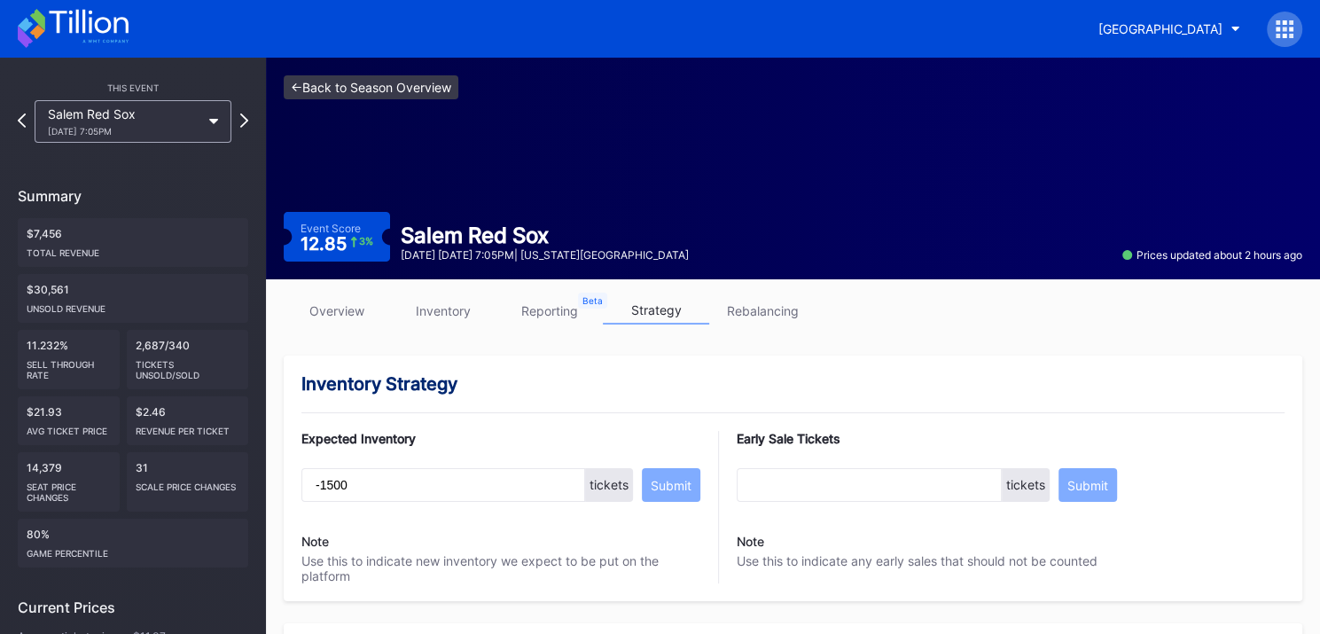
type input "5"
click at [313, 82] on link "<- Back to Season Overview" at bounding box center [371, 87] width 175 height 24
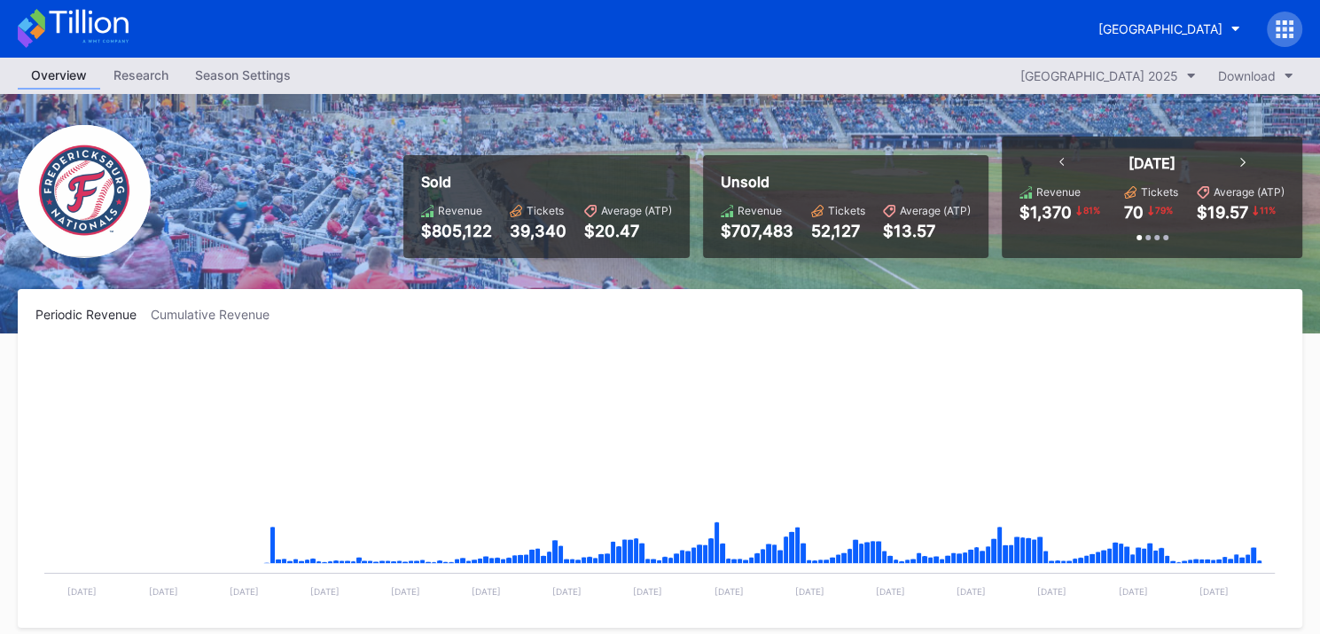
scroll to position [2766, 0]
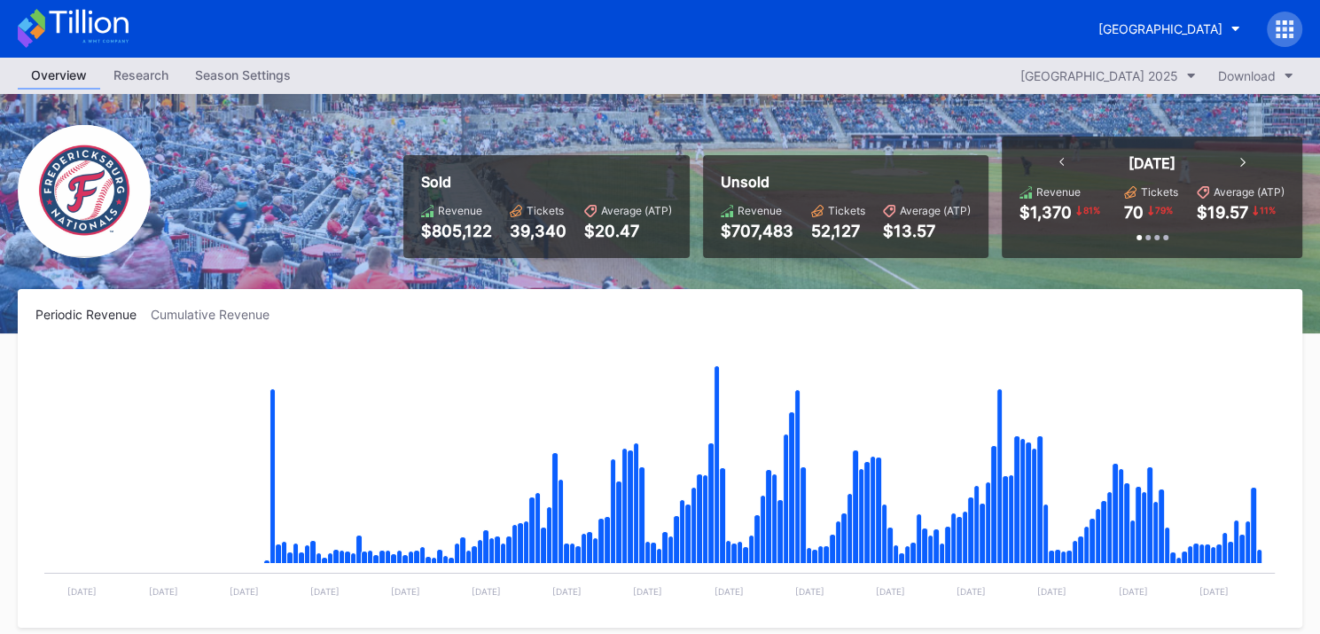
click at [225, 83] on div "Season Settings" at bounding box center [243, 75] width 122 height 26
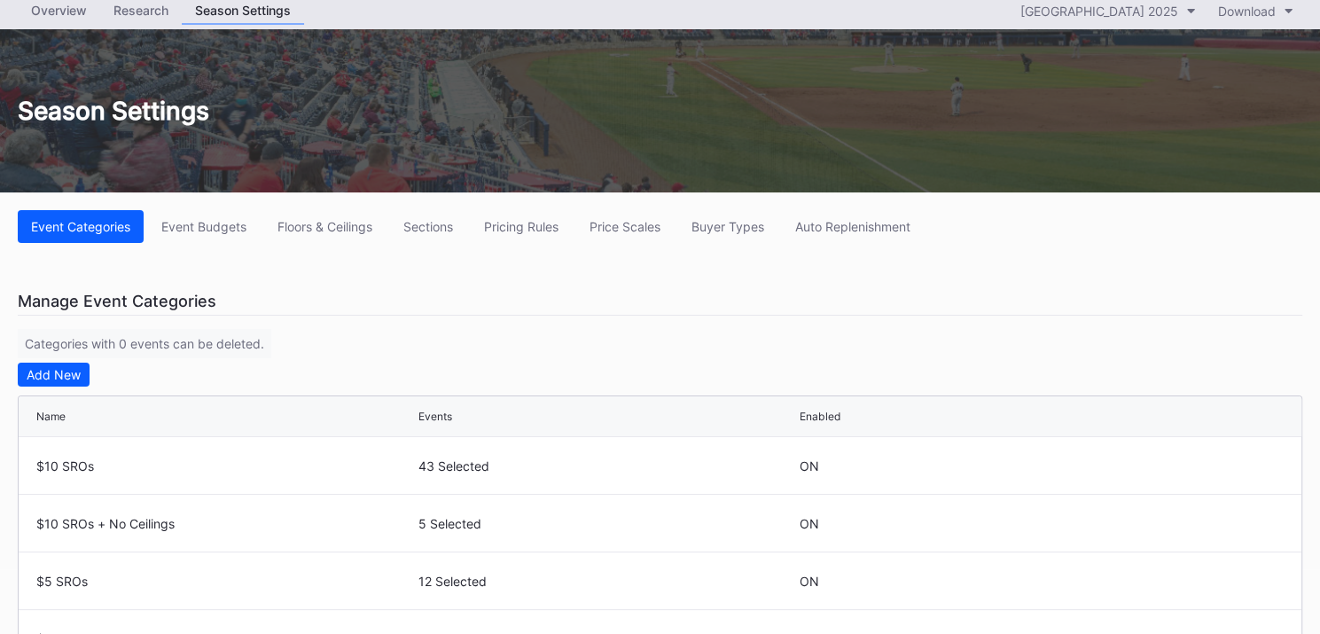
scroll to position [69, 0]
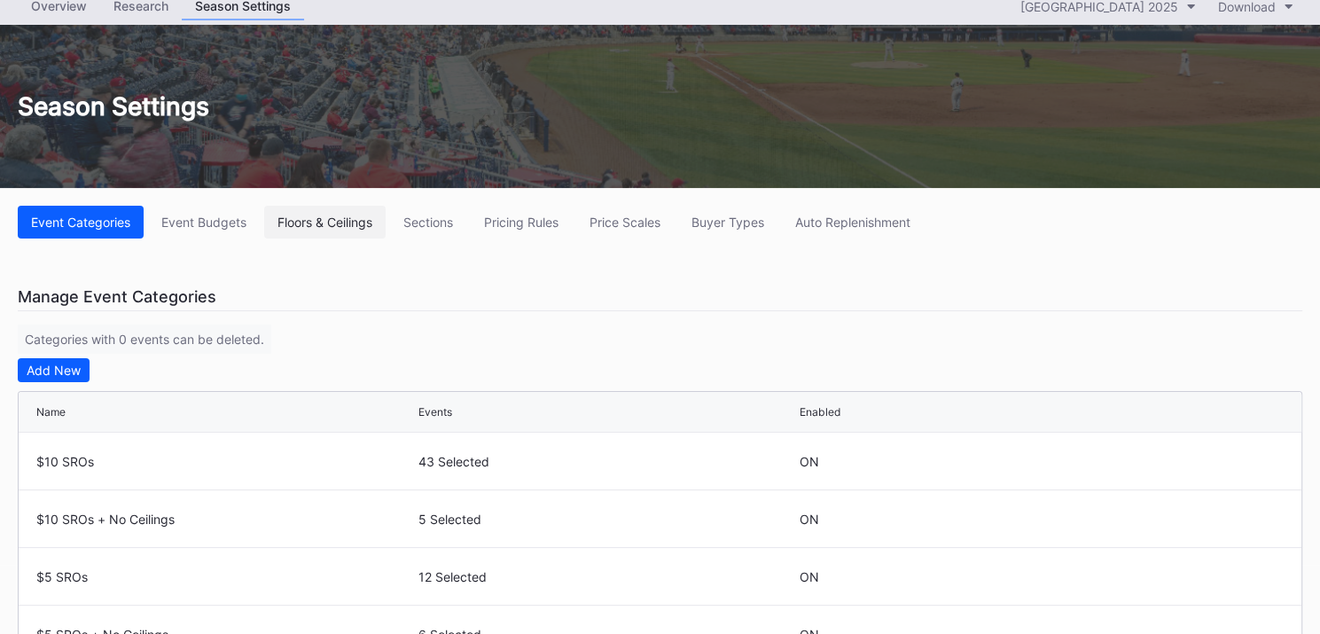
click at [307, 226] on div "Floors & Ceilings" at bounding box center [325, 222] width 95 height 15
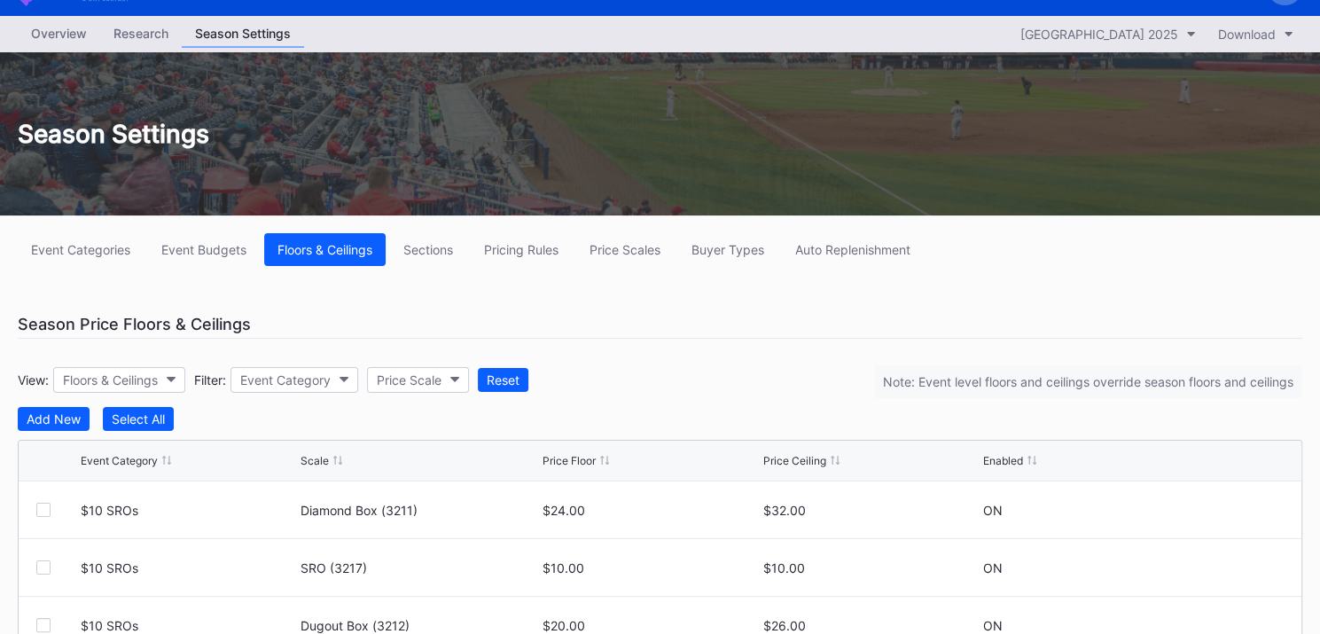
scroll to position [41, 0]
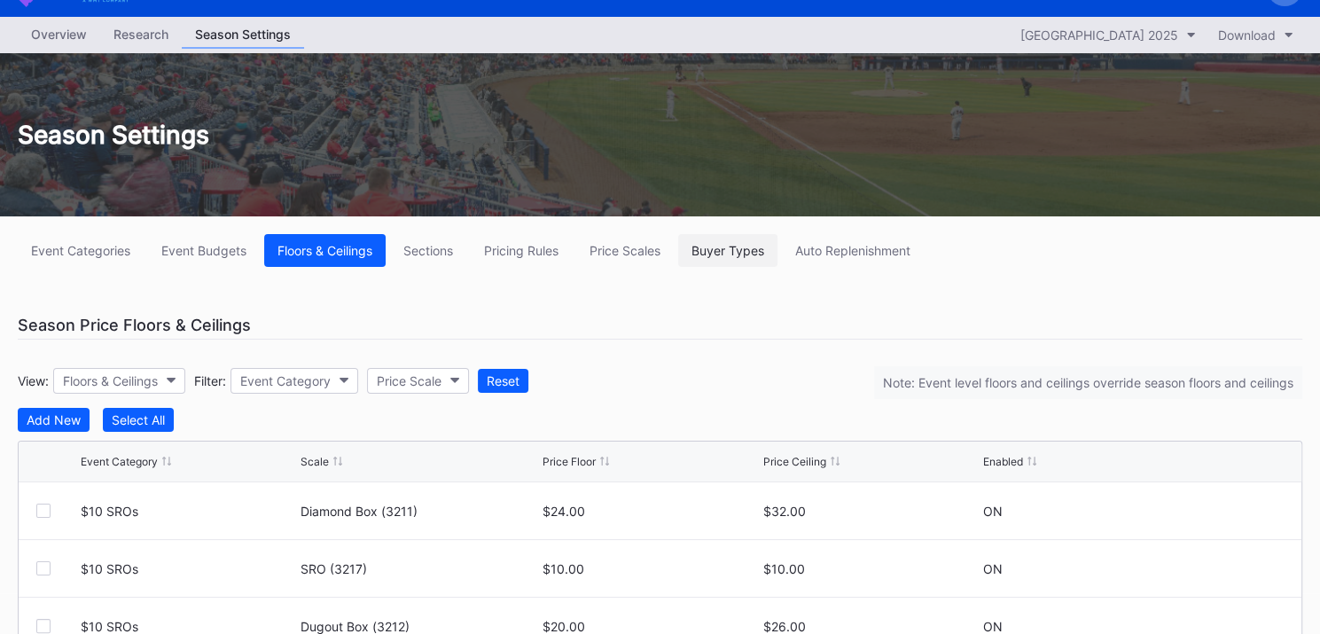
click at [736, 255] on div "Buyer Types" at bounding box center [728, 250] width 73 height 15
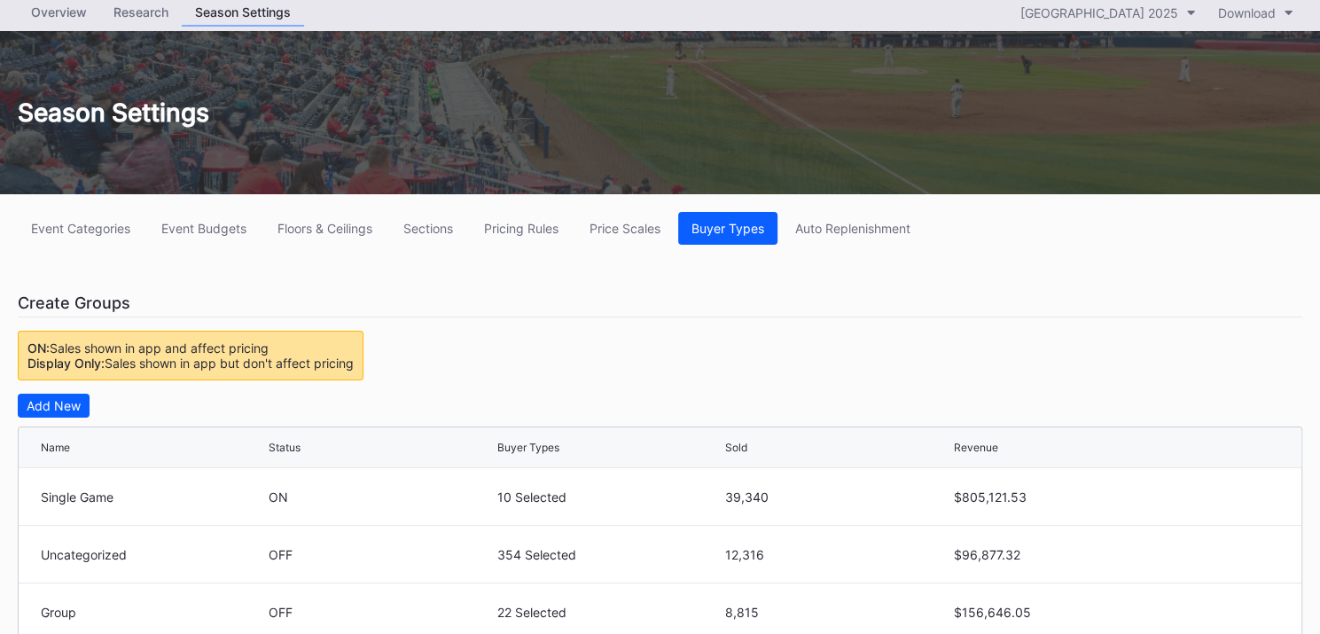
scroll to position [67, 0]
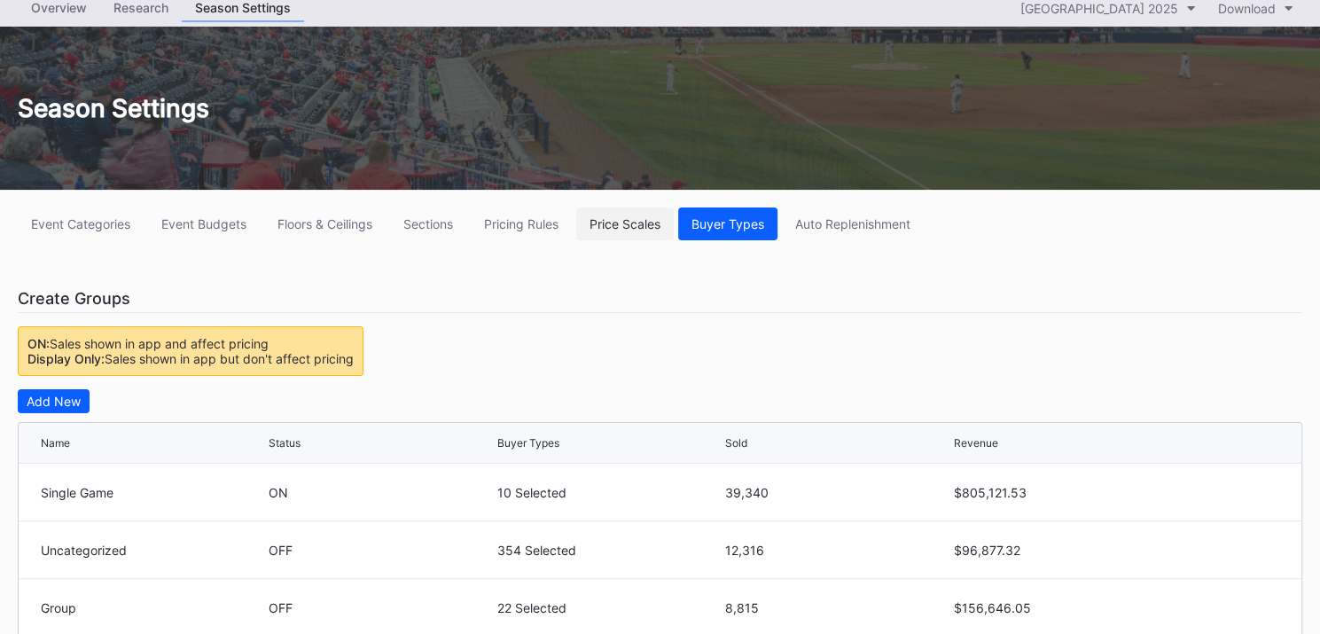
click at [619, 236] on button "Price Scales" at bounding box center [625, 223] width 98 height 33
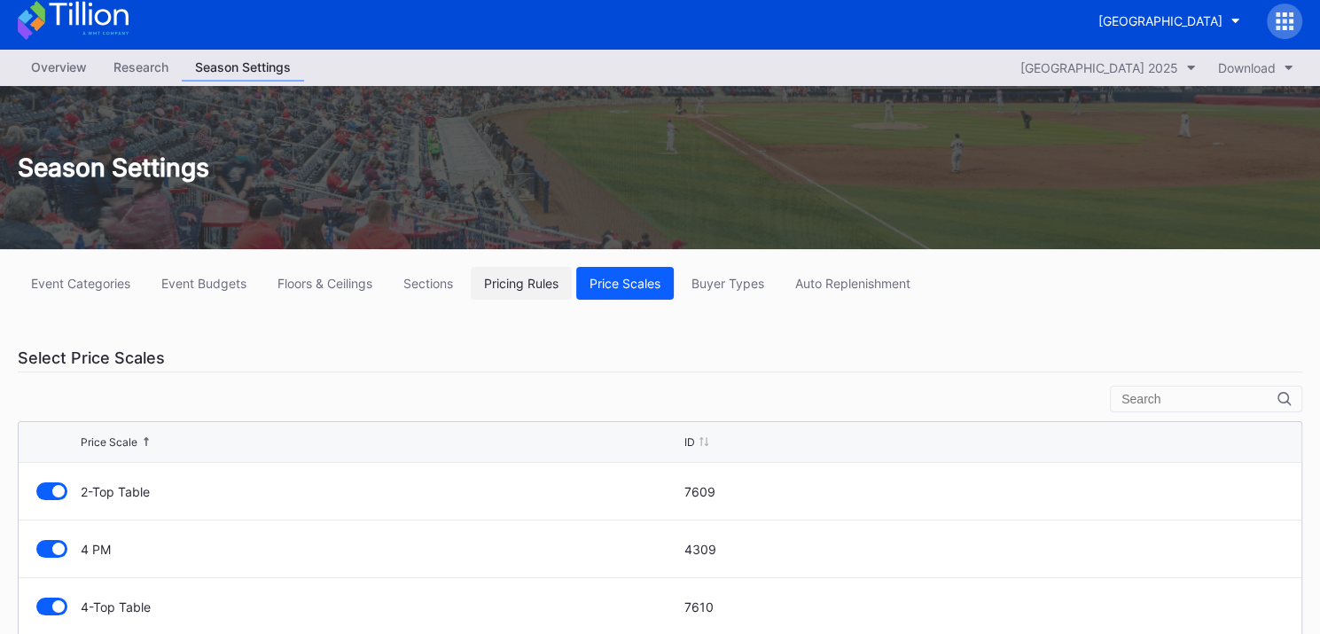
scroll to position [82, 0]
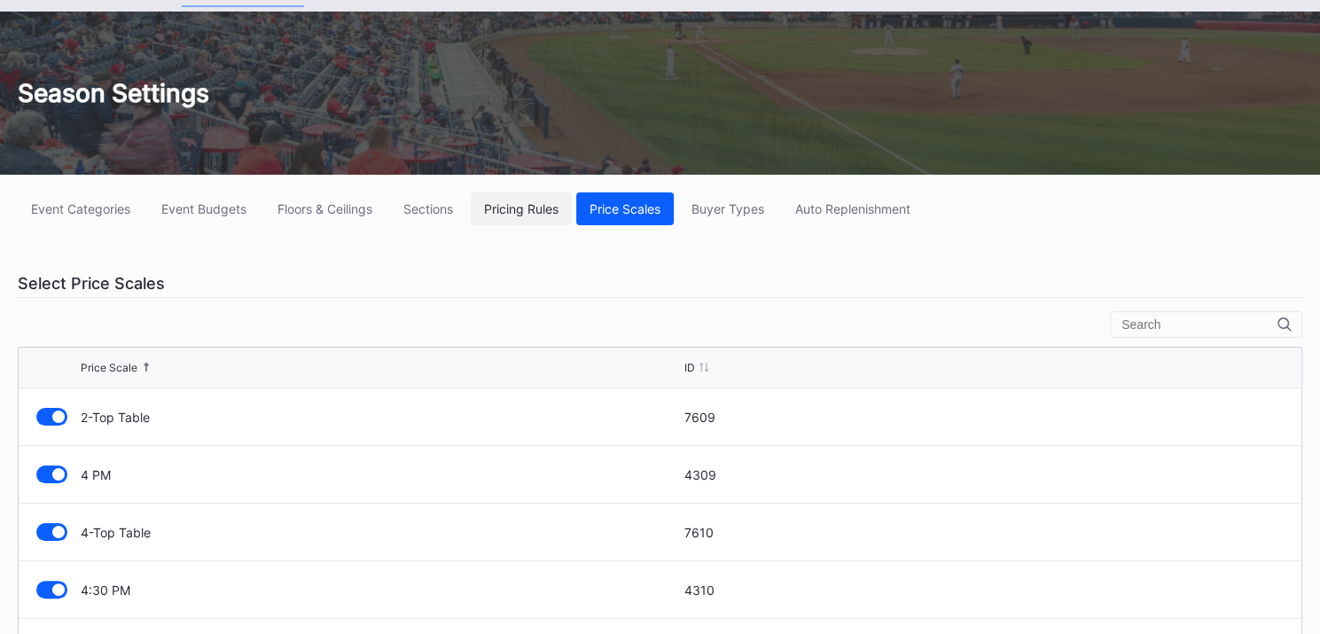
click at [520, 209] on div "Pricing Rules" at bounding box center [521, 208] width 74 height 15
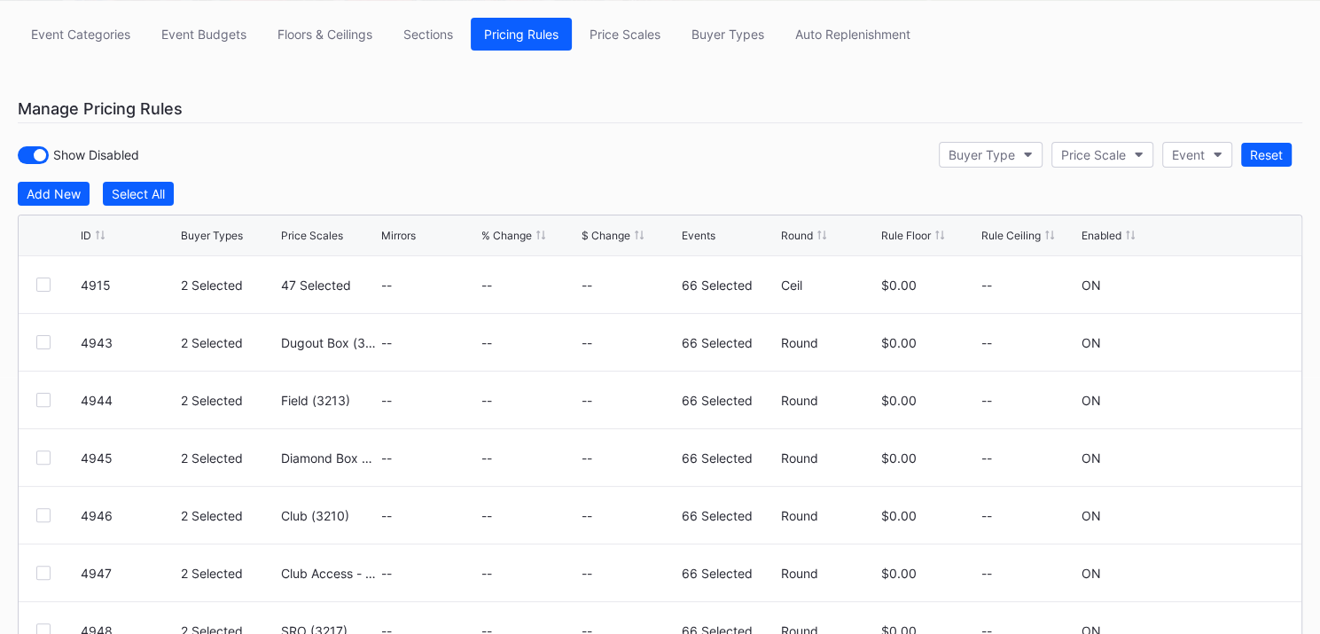
scroll to position [253, 0]
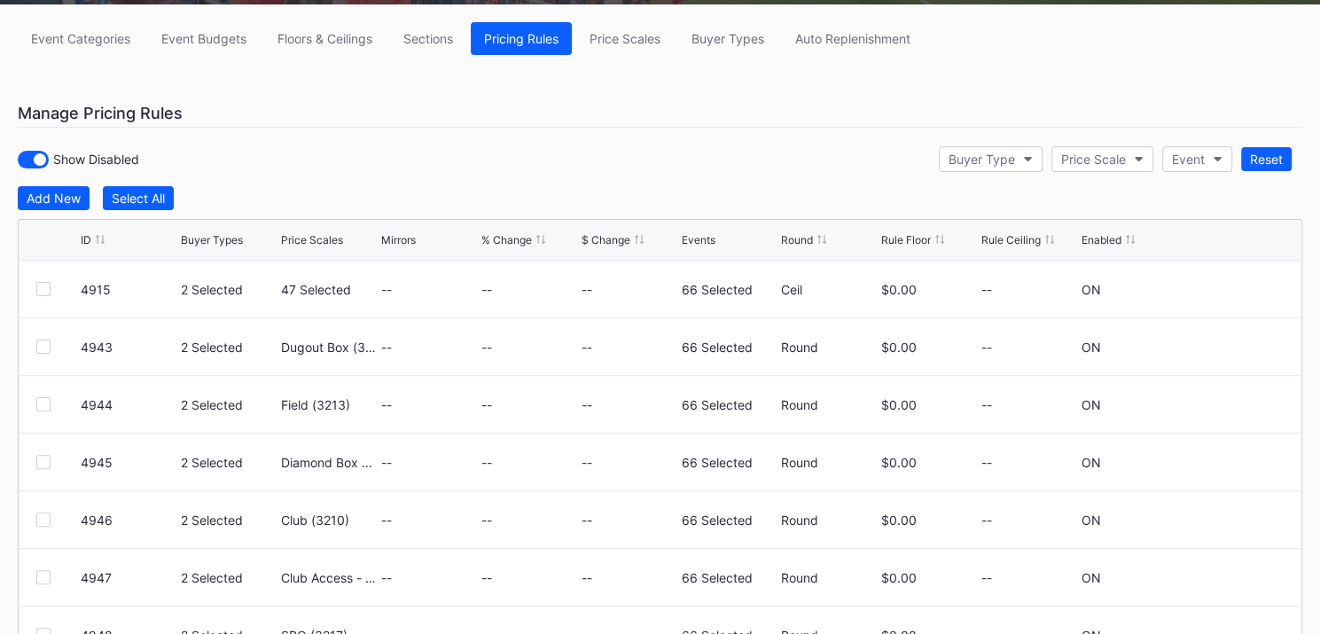
click at [324, 55] on div "Event Categories Event Budgets Floors & Ceilings Sections Pricing Rules Price S…" at bounding box center [660, 387] width 1320 height 766
click at [325, 47] on button "Floors & Ceilings" at bounding box center [324, 38] width 121 height 33
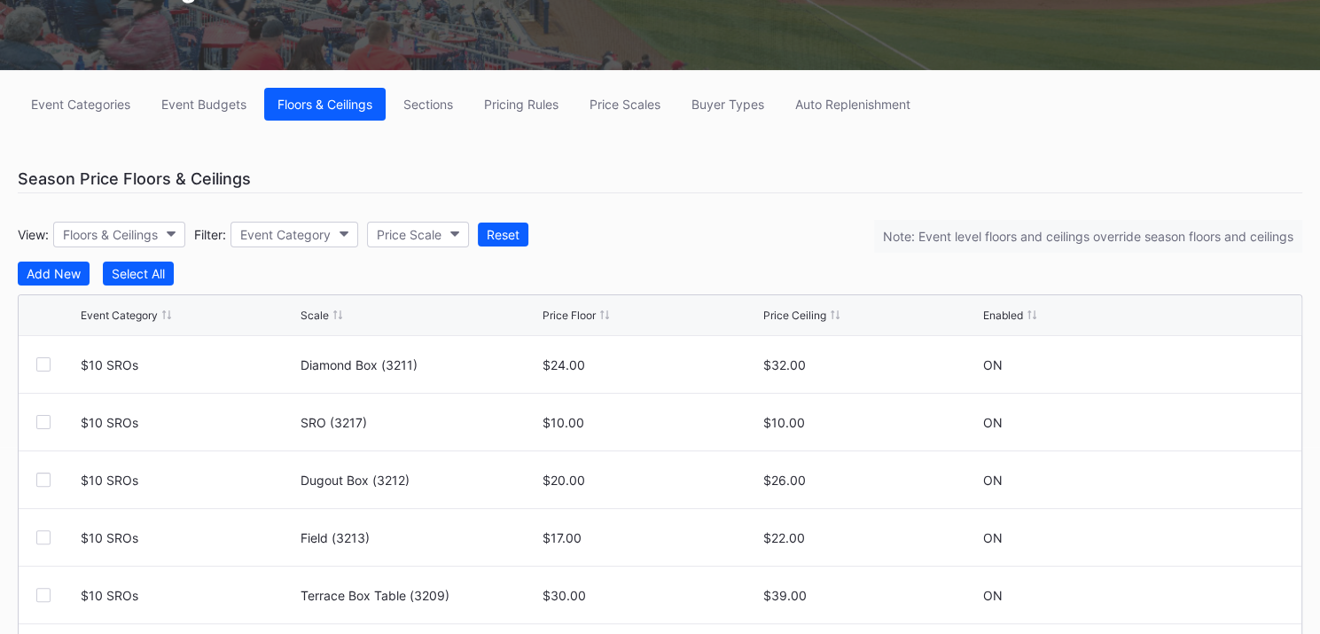
scroll to position [138, 0]
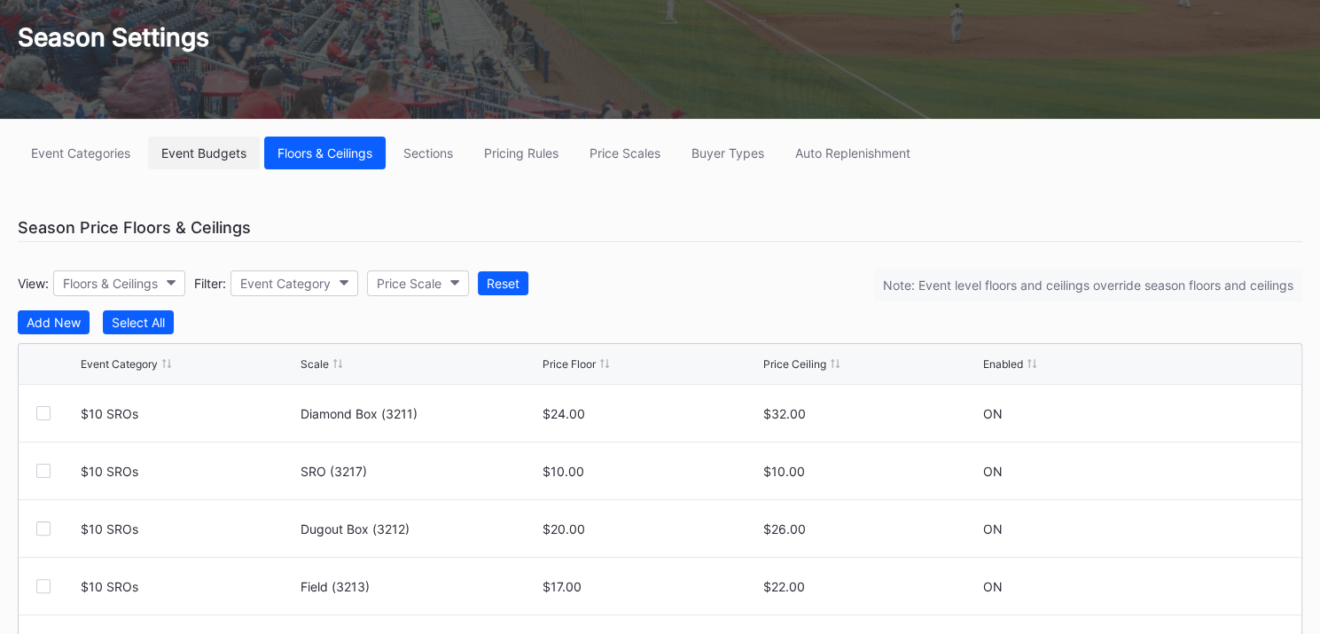
click at [214, 154] on div "Event Budgets" at bounding box center [203, 152] width 85 height 15
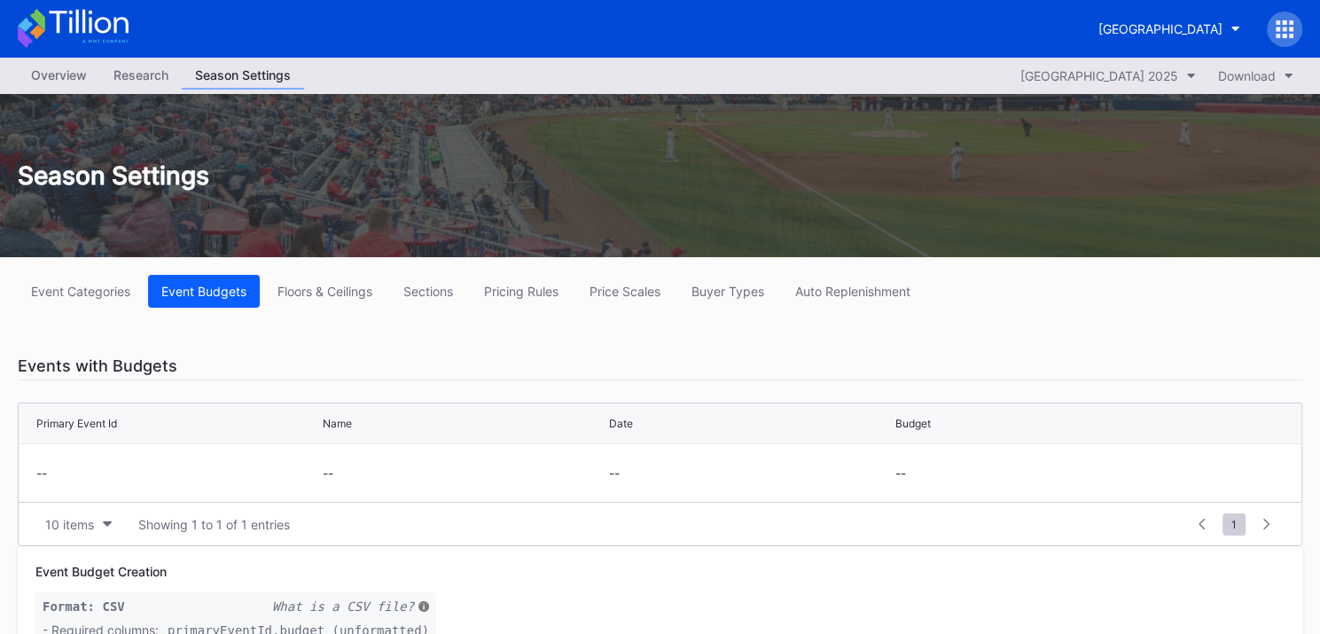
click at [68, 83] on div "Overview" at bounding box center [59, 75] width 82 height 26
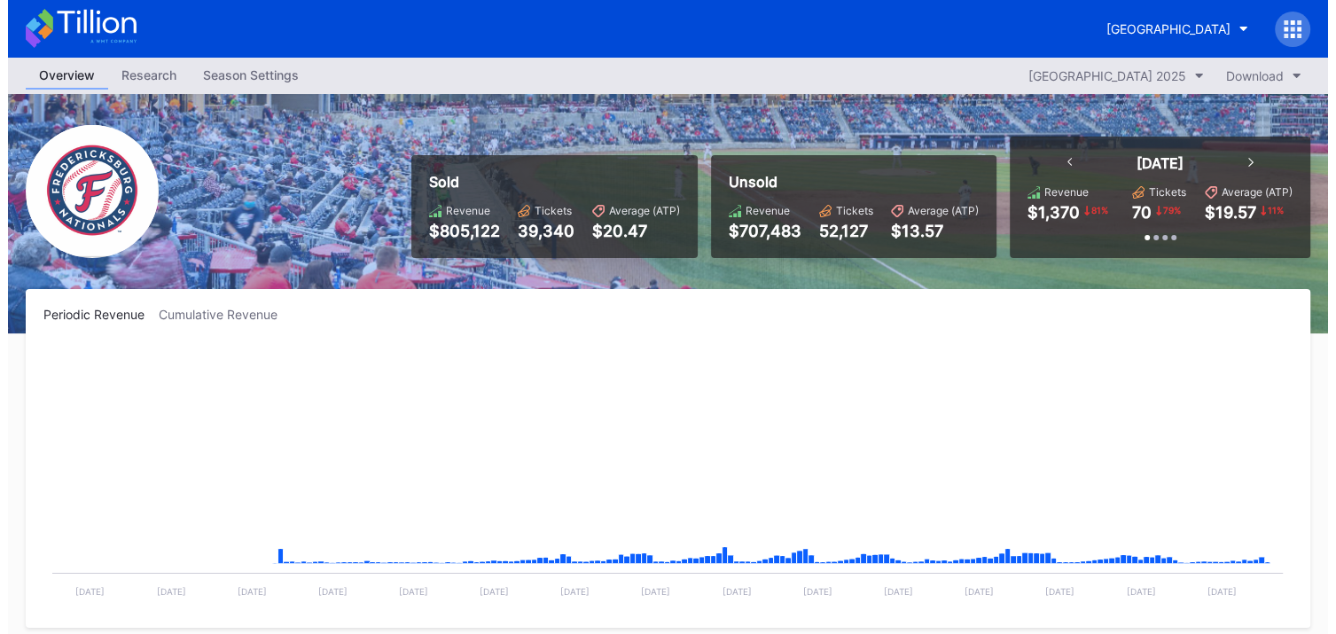
scroll to position [2766, 0]
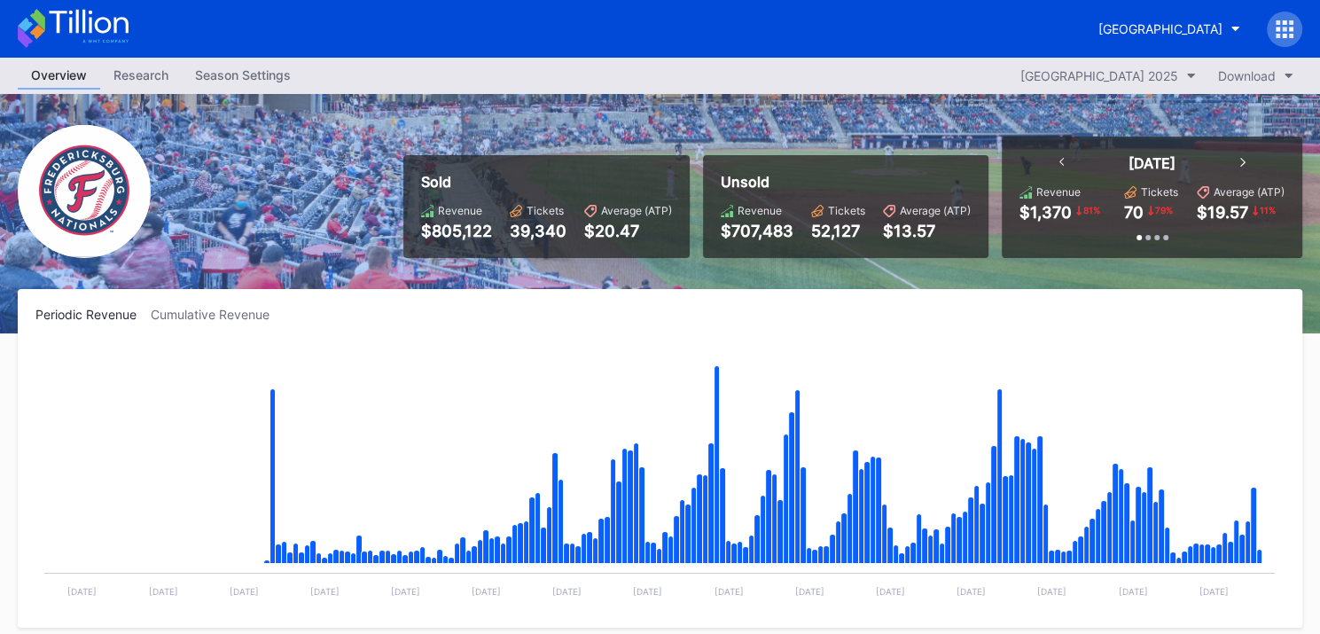
click at [1293, 31] on icon at bounding box center [1285, 29] width 18 height 18
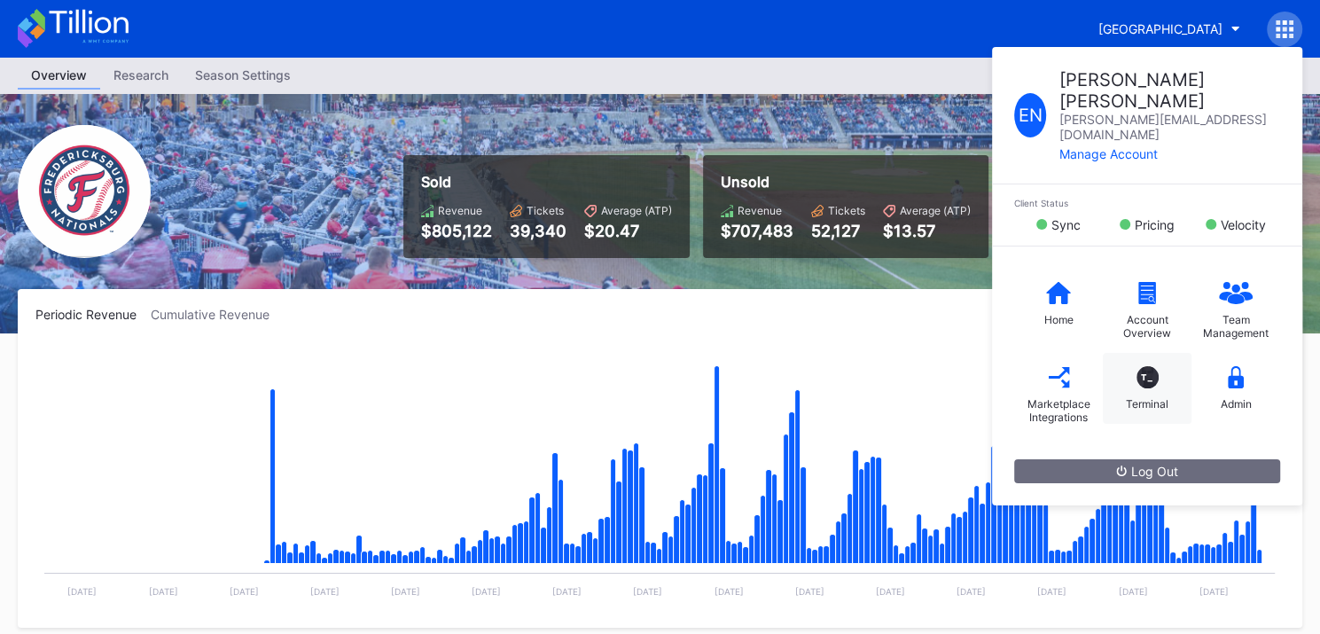
click at [1150, 366] on div "T_" at bounding box center [1148, 377] width 22 height 22
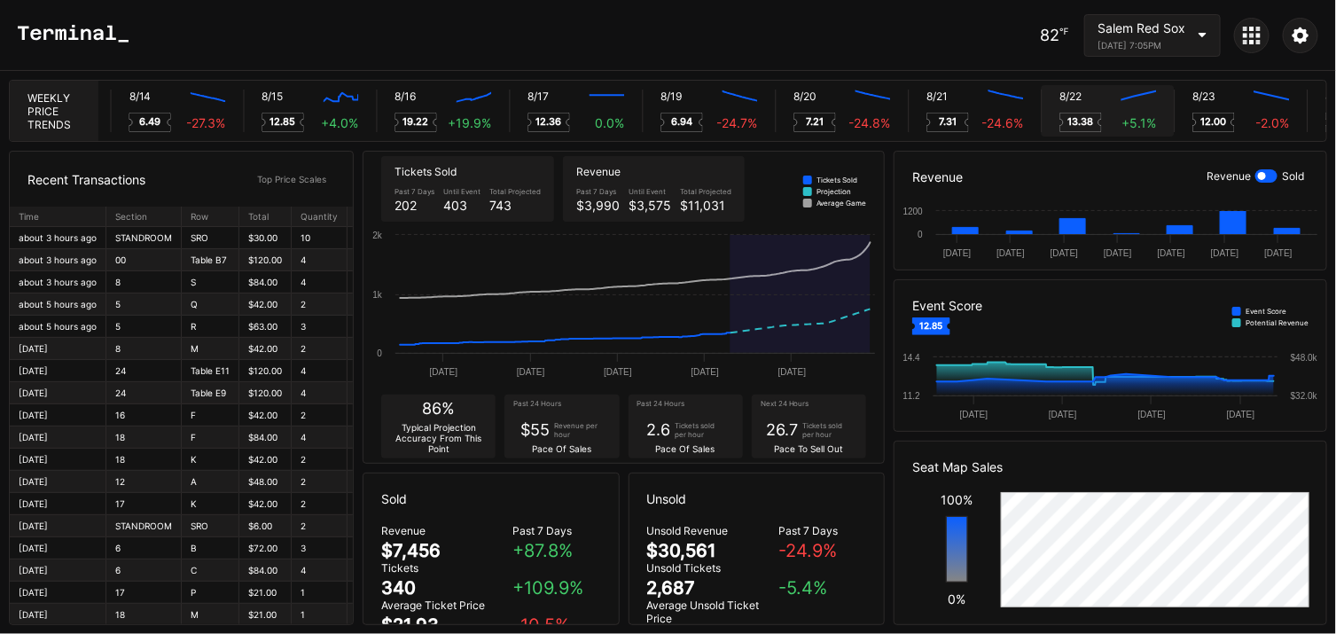
scroll to position [0, 6641]
click at [1107, 102] on div "8/22 Created with Highcharts 11.2.0" at bounding box center [1105, 96] width 97 height 13
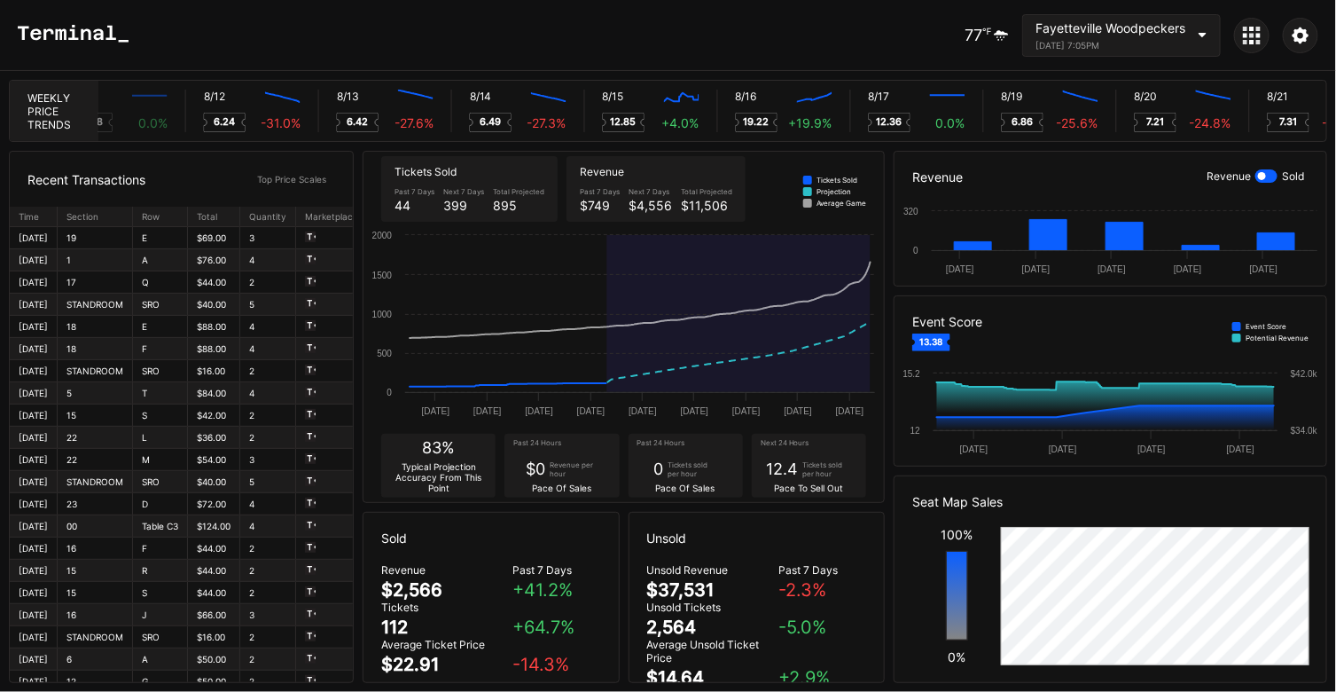
scroll to position [0, 6300]
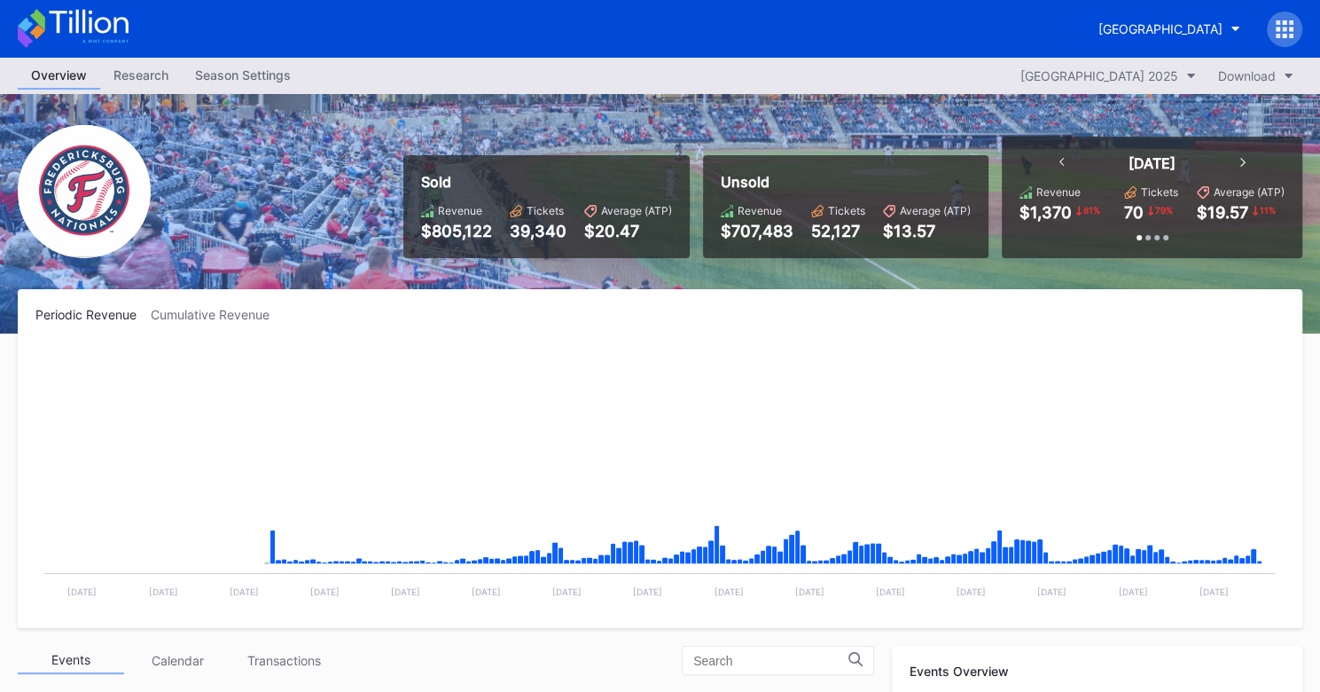
scroll to position [2766, 0]
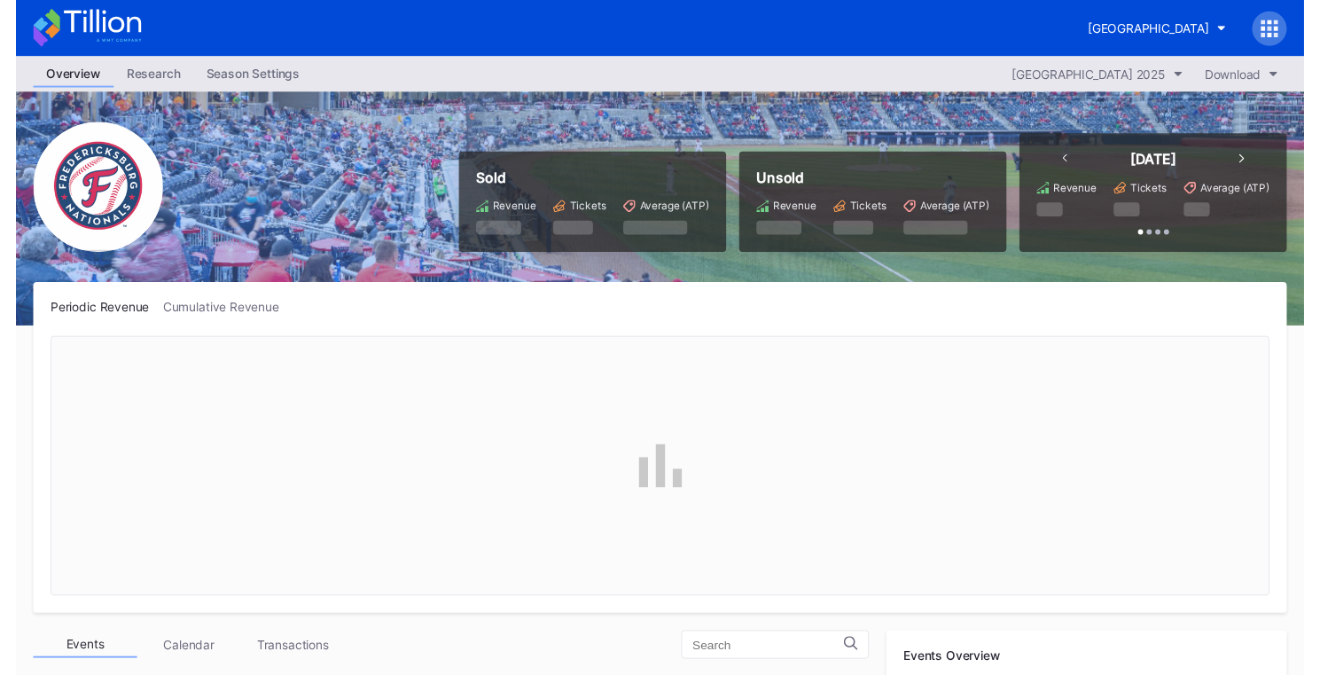
scroll to position [2766, 0]
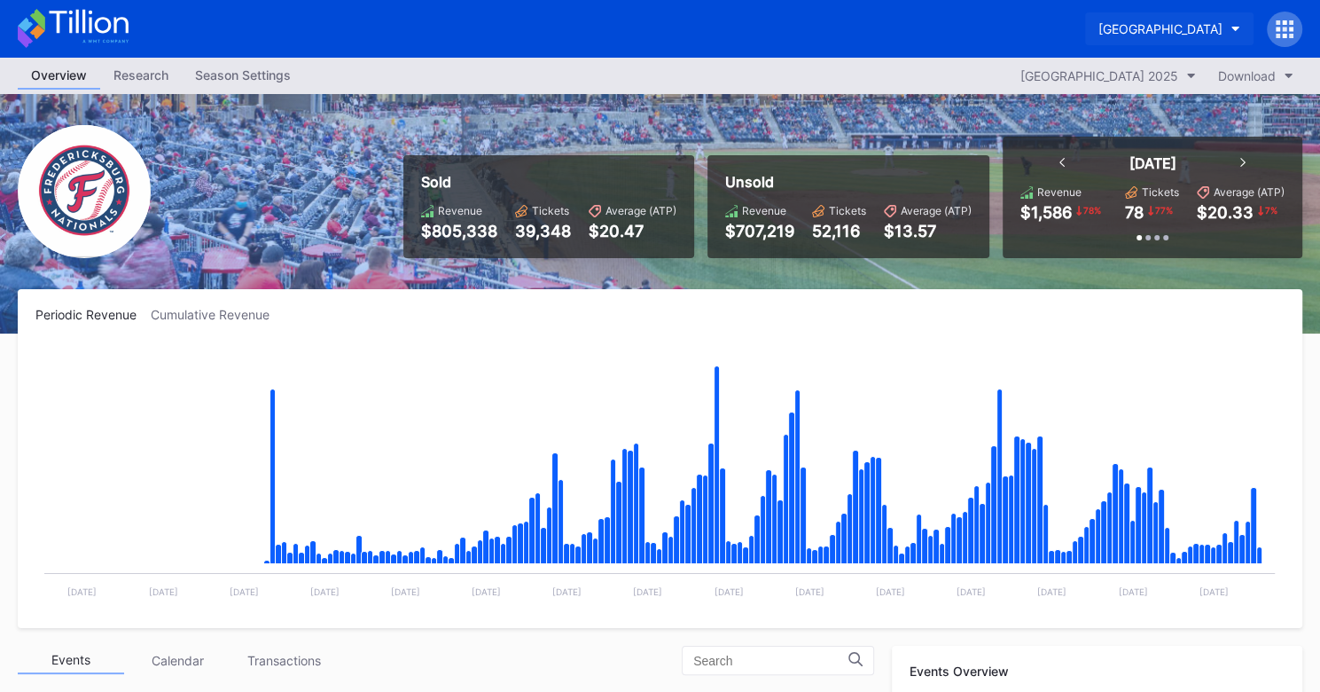
click at [1101, 21] on div "[GEOGRAPHIC_DATA]" at bounding box center [1161, 28] width 124 height 15
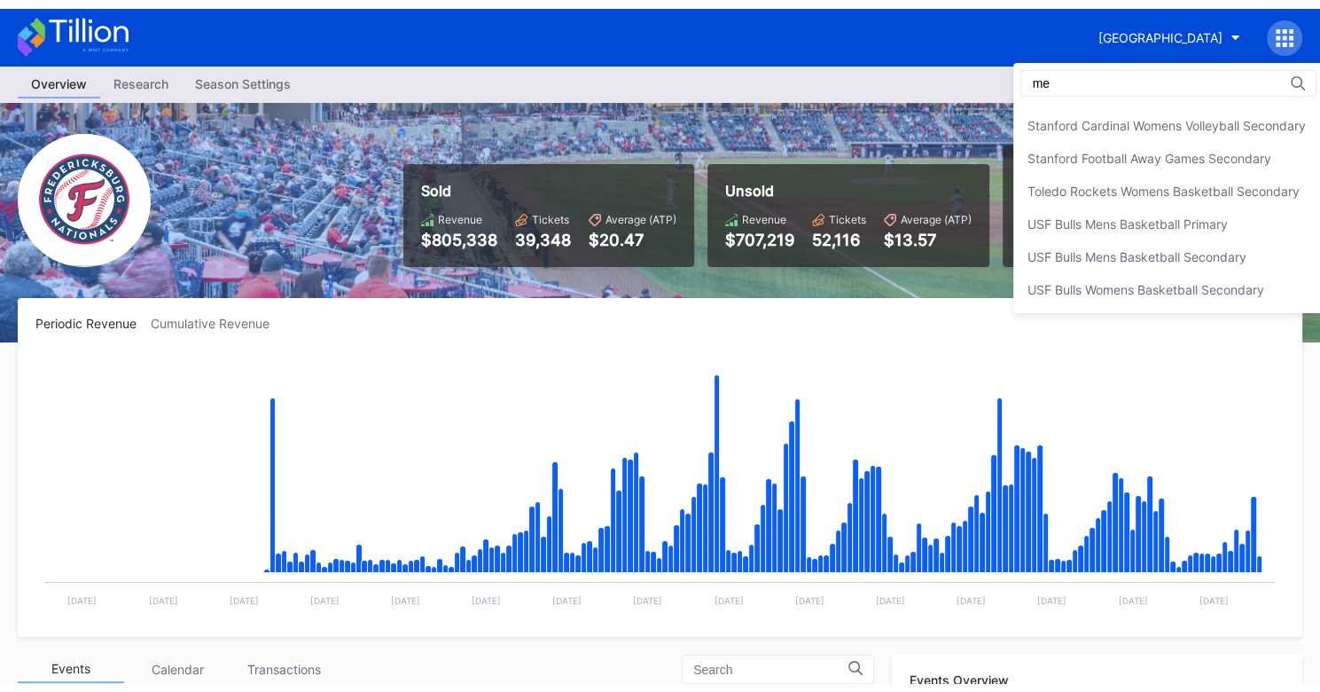
scroll to position [0, 0]
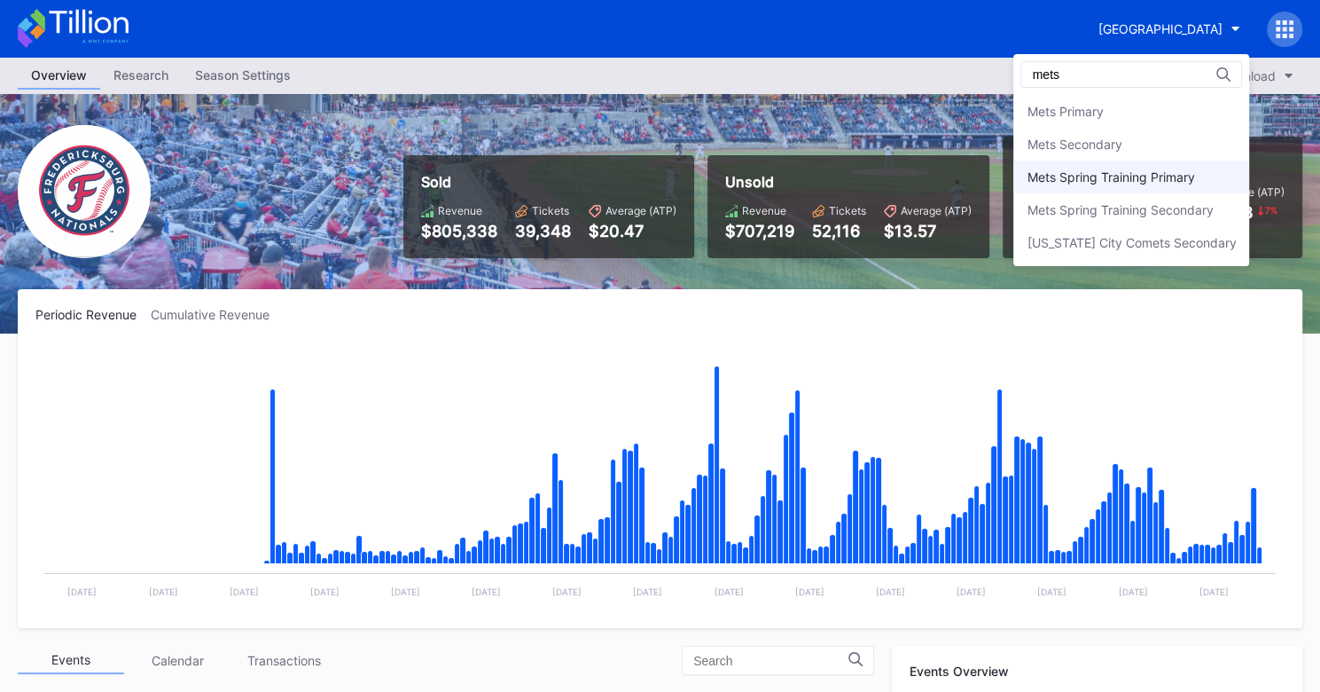
type input "mets"
click at [1162, 185] on div "Mets Spring Training Primary" at bounding box center [1131, 176] width 236 height 33
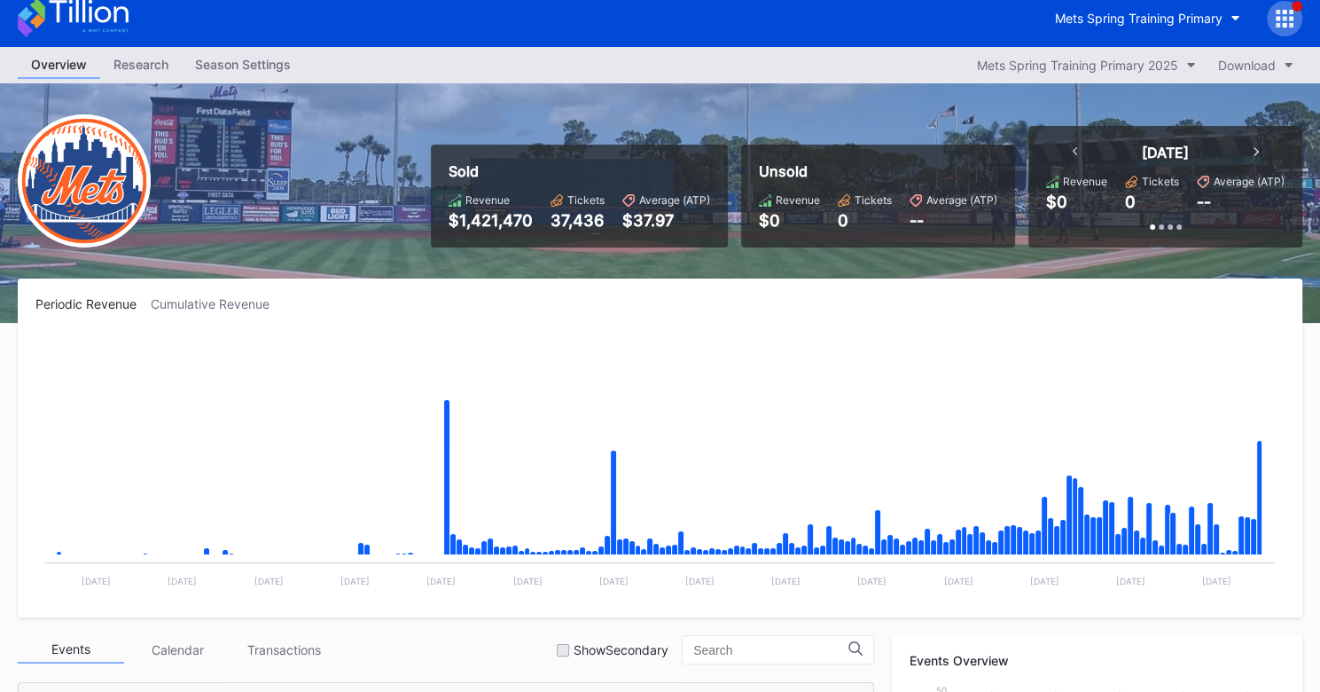
scroll to position [34, 0]
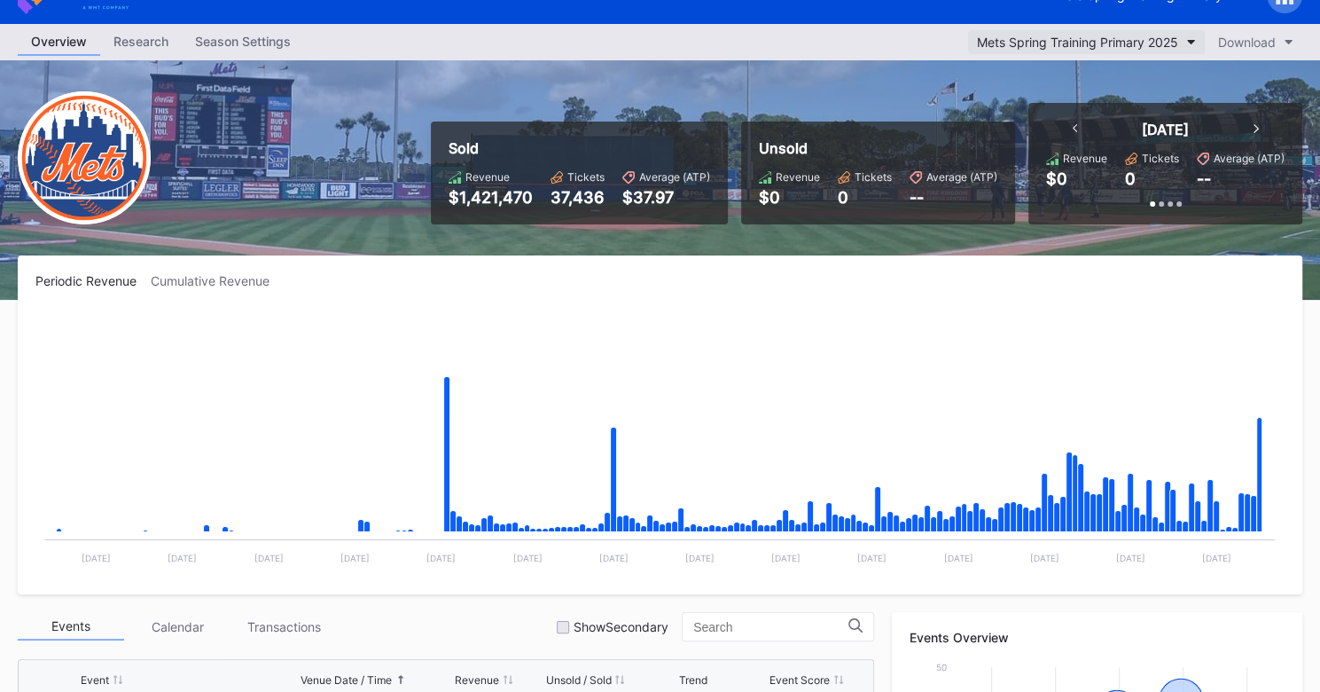
click at [1175, 46] on div "Mets Spring Training Primary 2025" at bounding box center [1077, 42] width 201 height 15
click at [790, 305] on div "Periodic Revenue Cumulative Revenue Created with Highcharts 11.2.0 Chart title …" at bounding box center [660, 424] width 1285 height 339
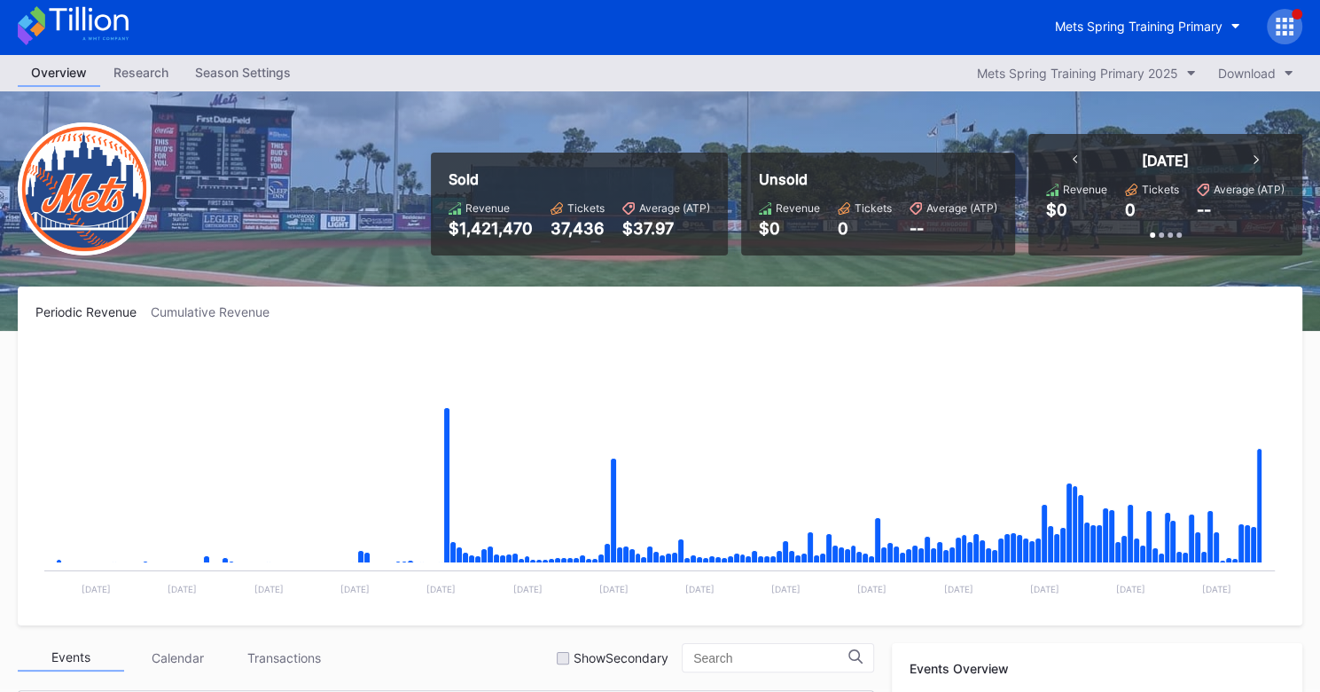
scroll to position [0, 0]
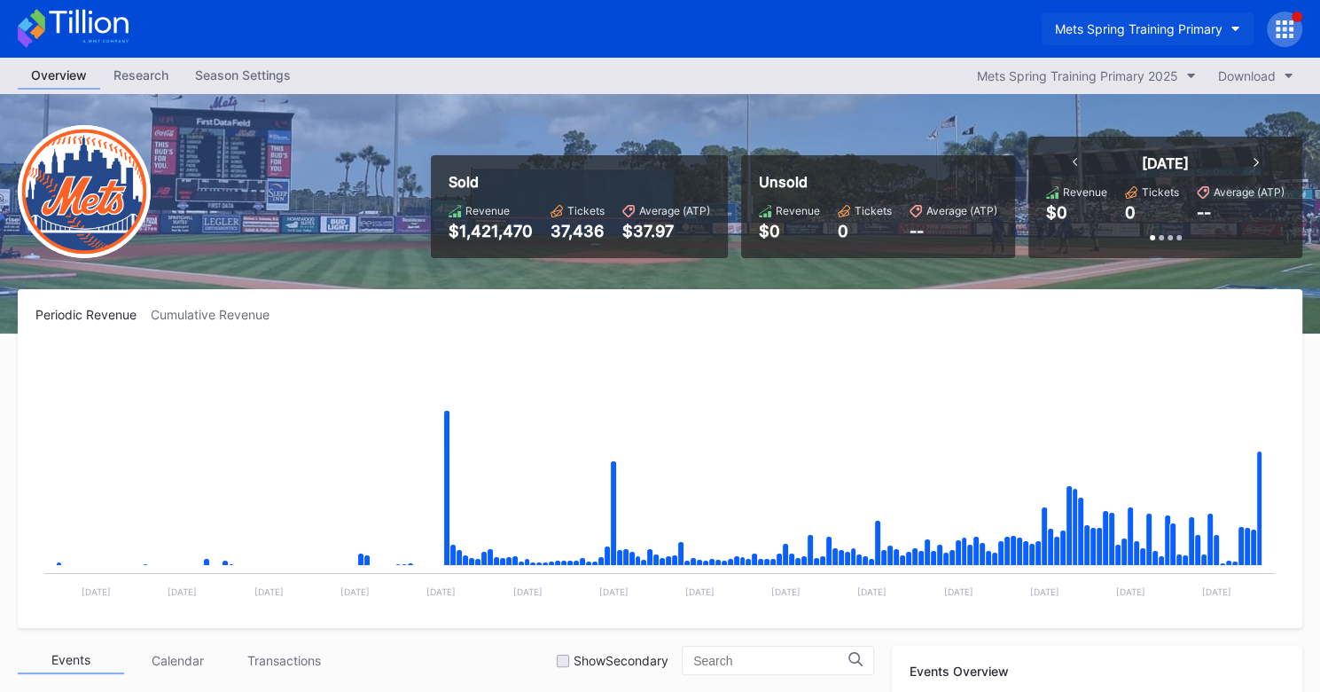
click at [1187, 29] on div "Mets Spring Training Primary" at bounding box center [1139, 28] width 168 height 15
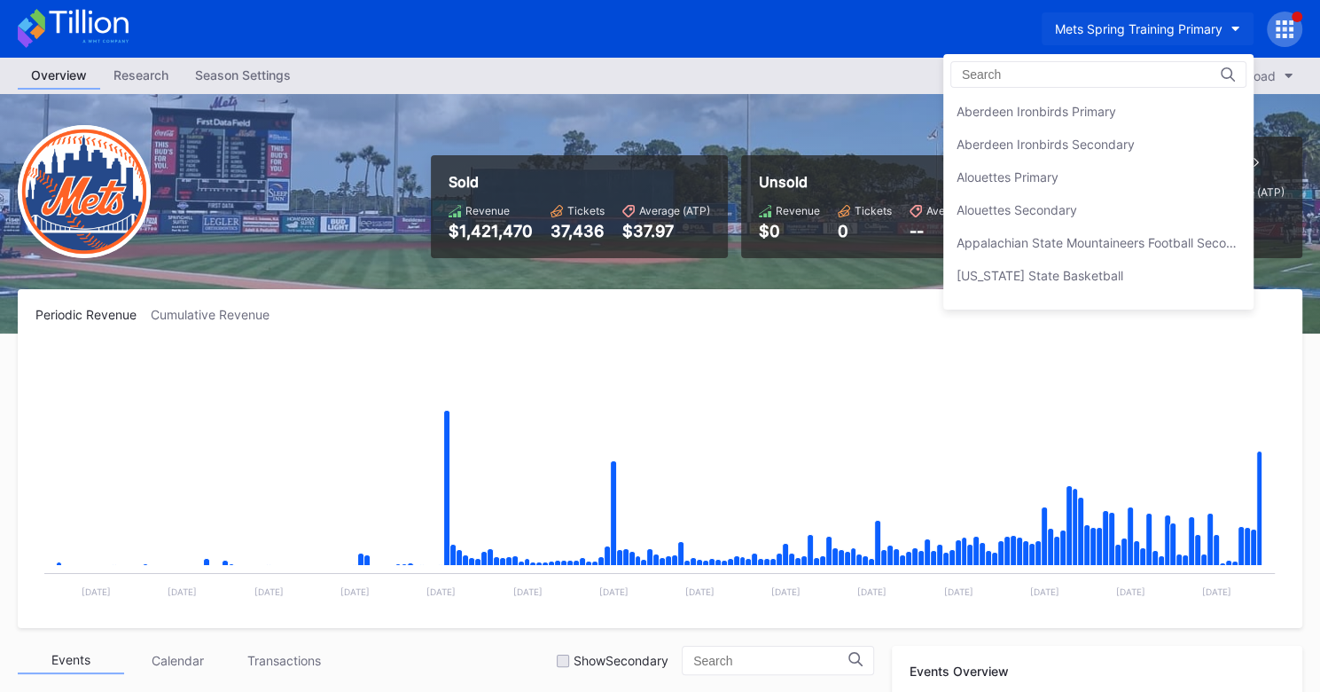
scroll to position [2812, 0]
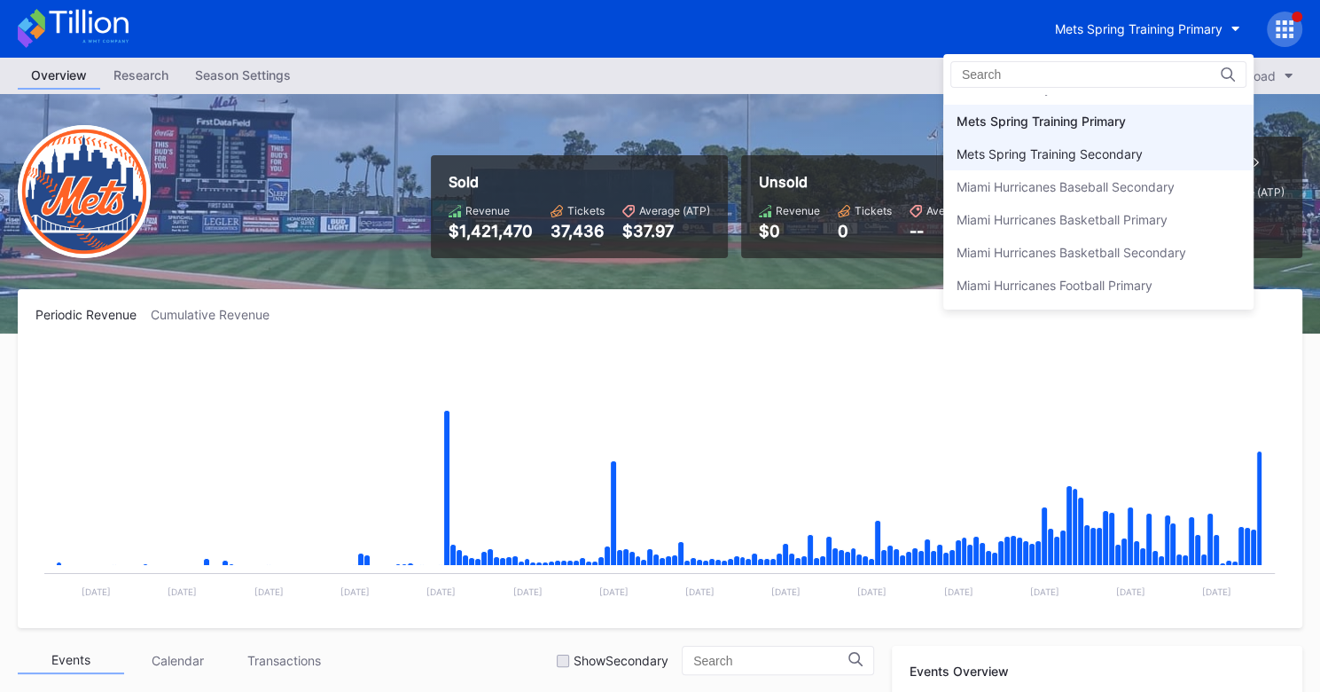
click at [1109, 146] on div "Mets Spring Training Secondary" at bounding box center [1050, 153] width 186 height 15
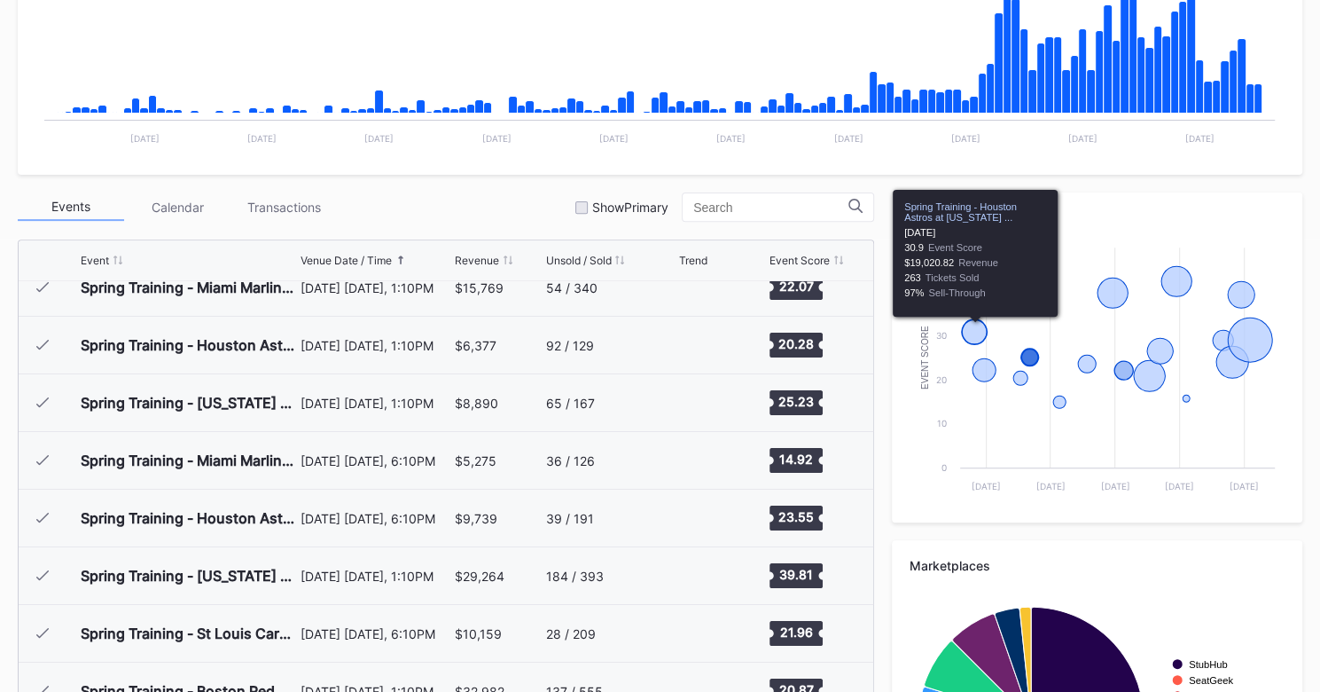
scroll to position [54, 0]
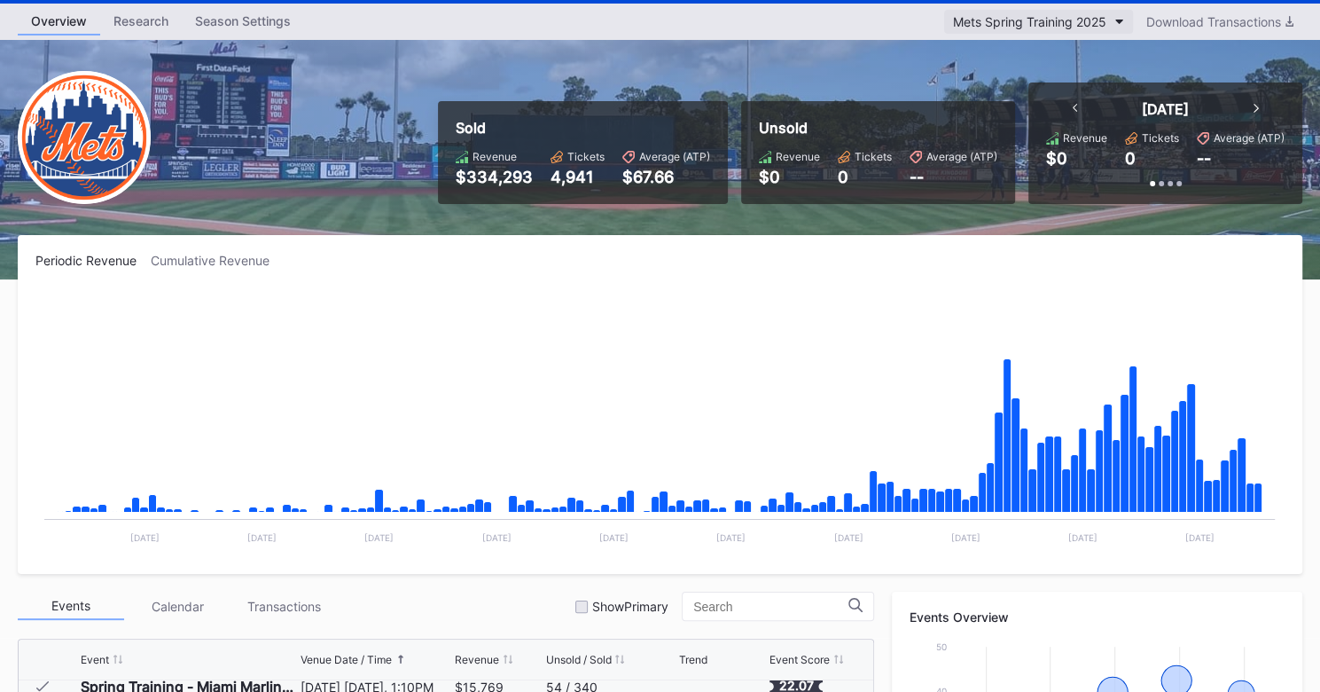
click at [1097, 24] on div "Mets Spring Training 2025" at bounding box center [1029, 21] width 153 height 15
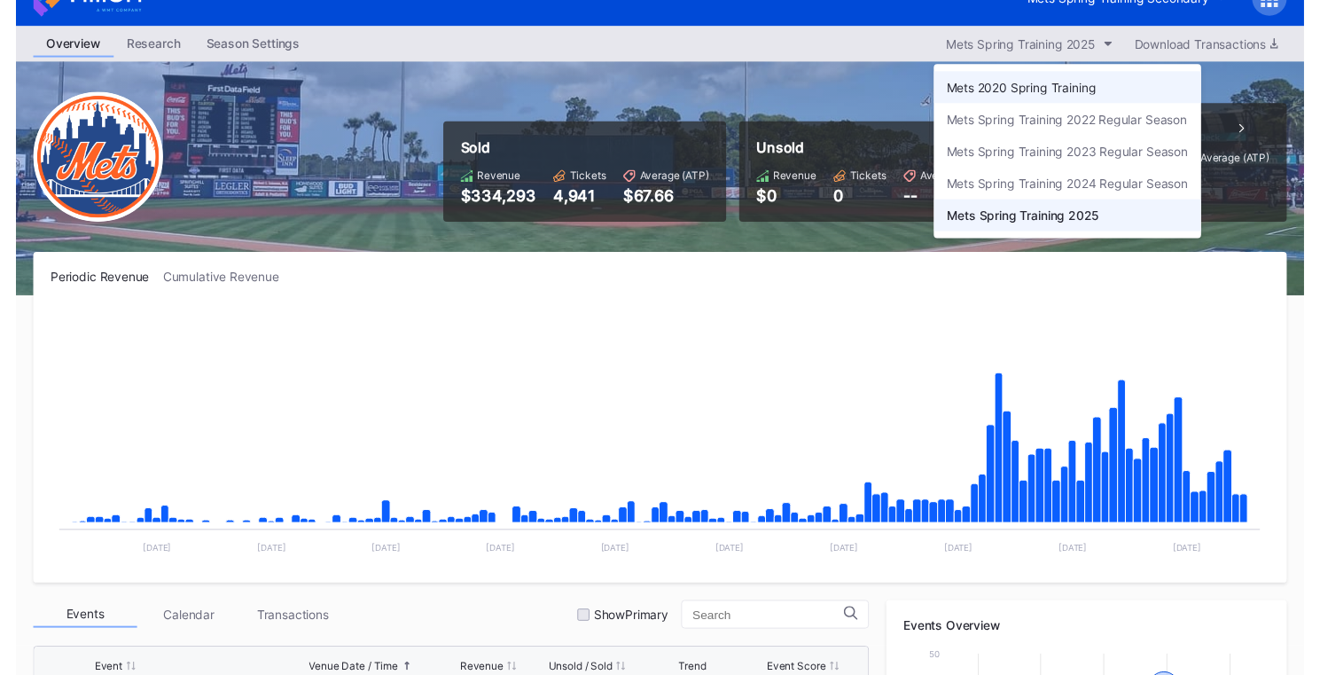
scroll to position [12, 0]
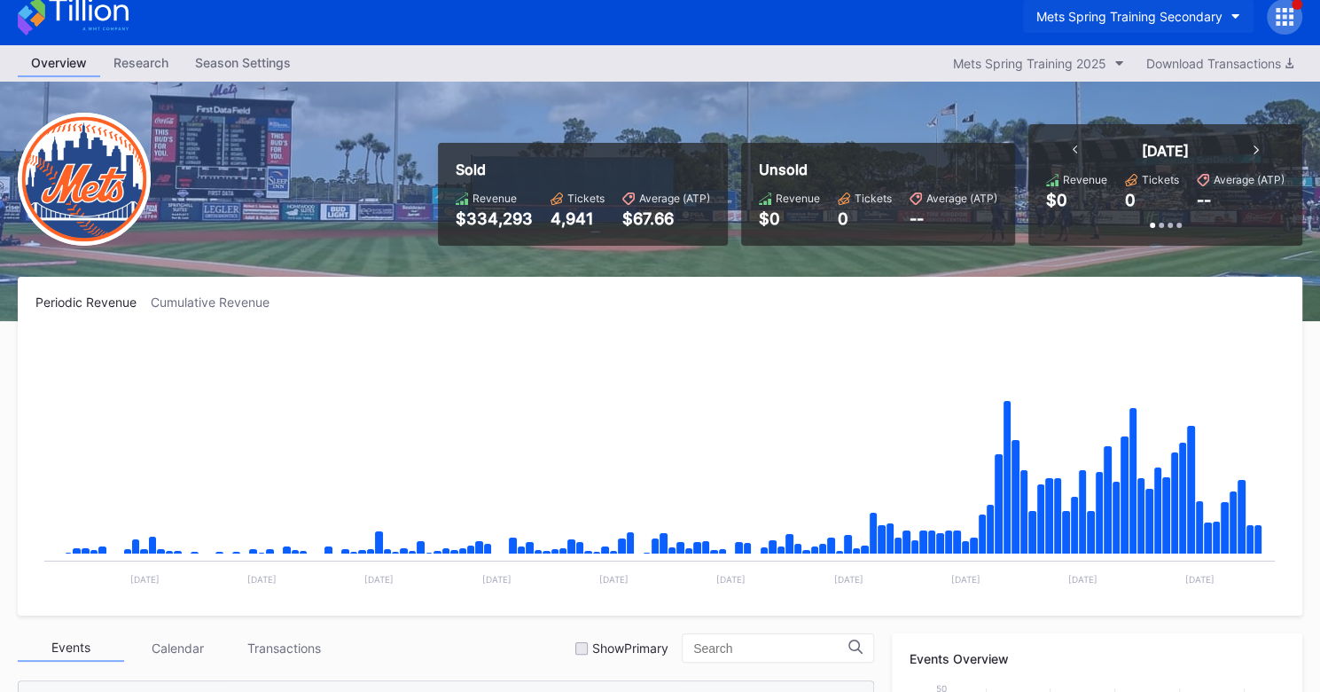
click at [1096, 19] on div "Mets Spring Training Secondary" at bounding box center [1129, 16] width 186 height 15
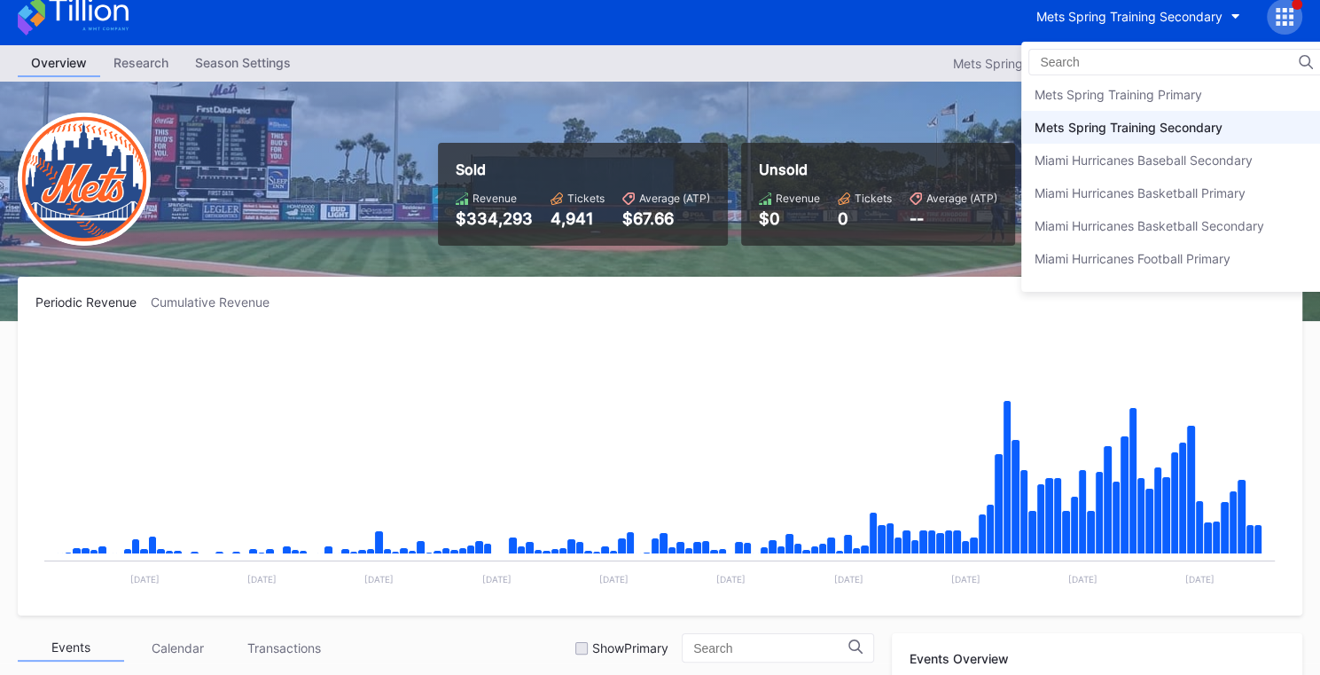
scroll to position [2825, 0]
click at [1091, 92] on div "Mets Spring Training Primary" at bounding box center [1176, 95] width 310 height 33
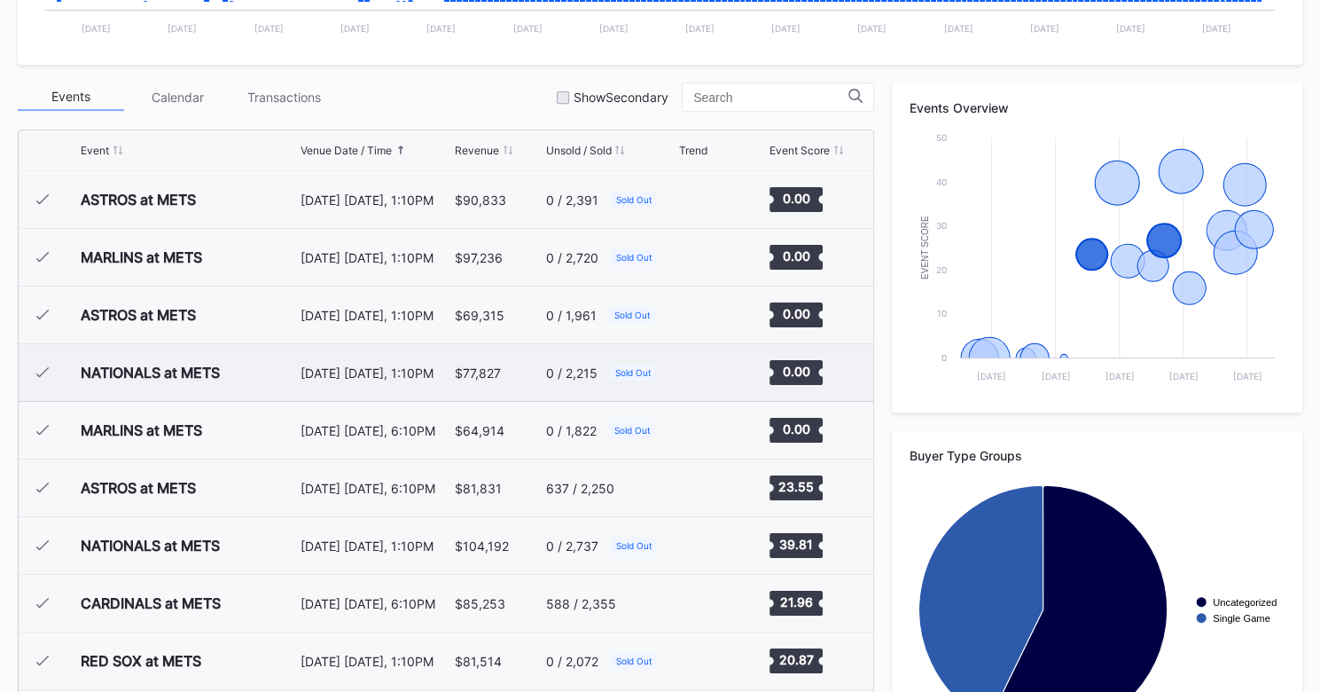
scroll to position [512, 0]
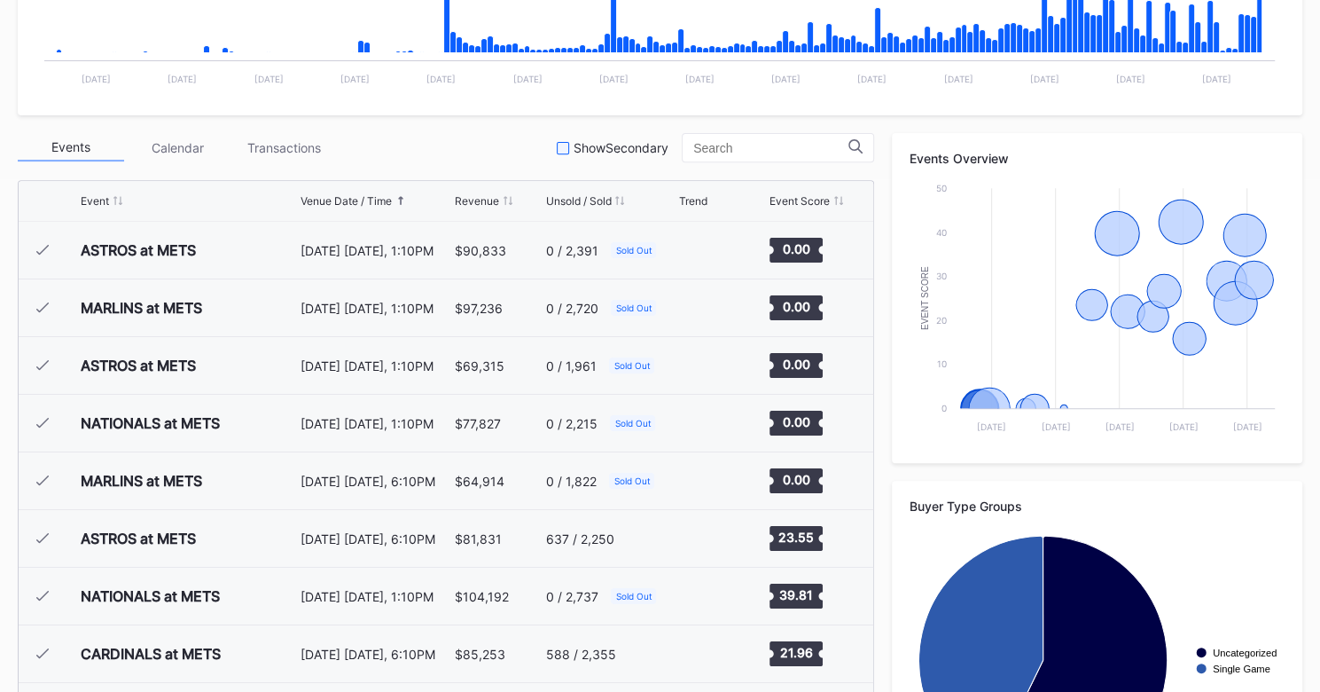
click at [569, 152] on div at bounding box center [563, 148] width 12 height 12
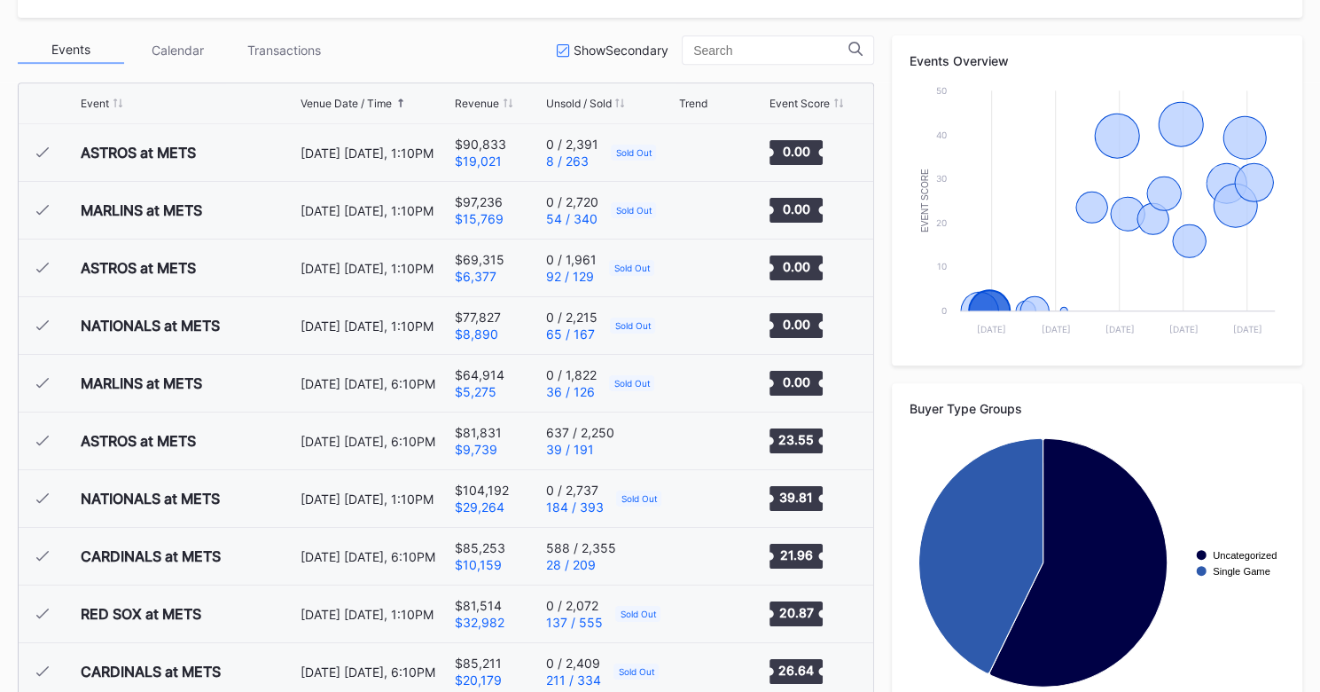
scroll to position [0, 0]
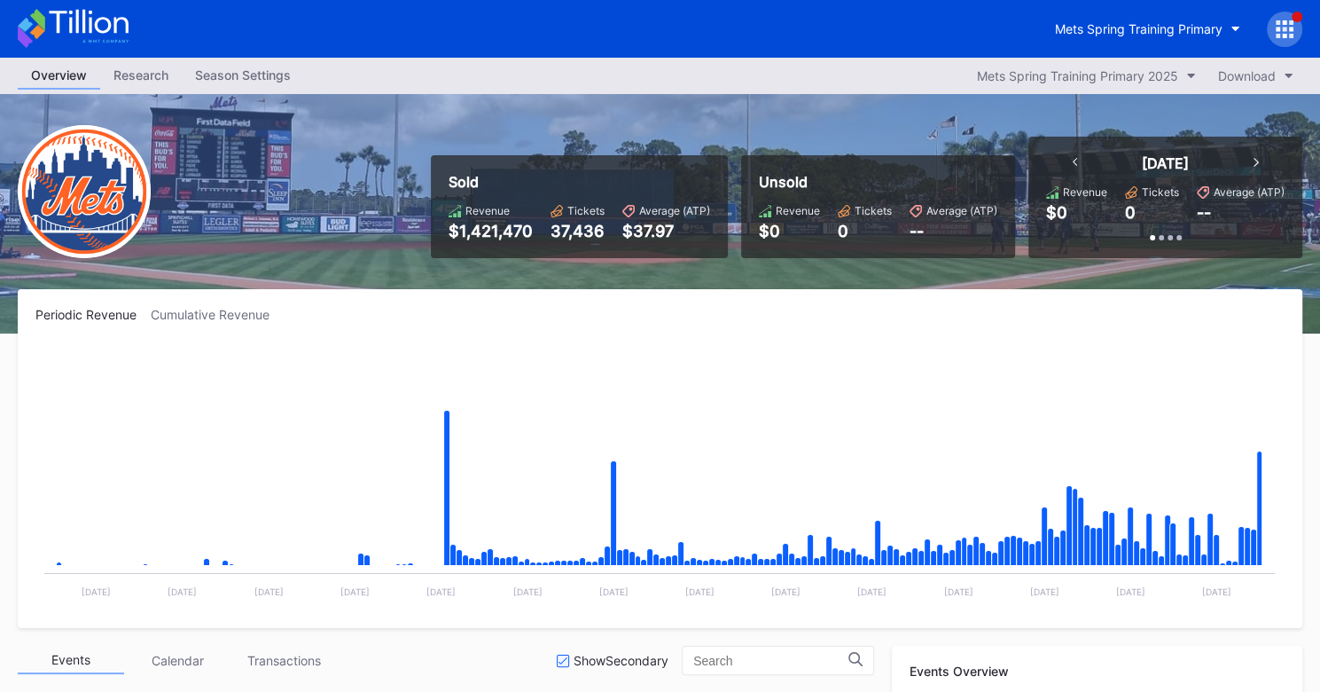
click at [255, 76] on div "Season Settings" at bounding box center [243, 75] width 122 height 26
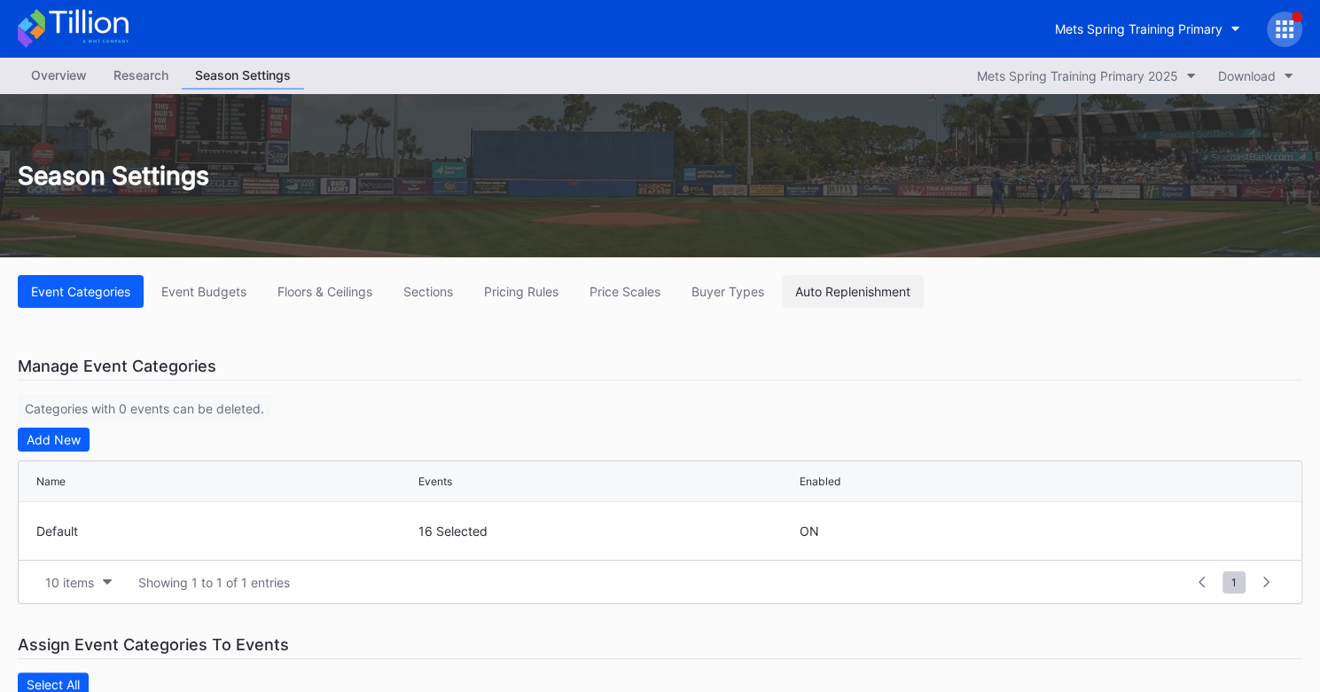
click at [847, 297] on div "Auto Replenishment" at bounding box center [852, 291] width 115 height 15
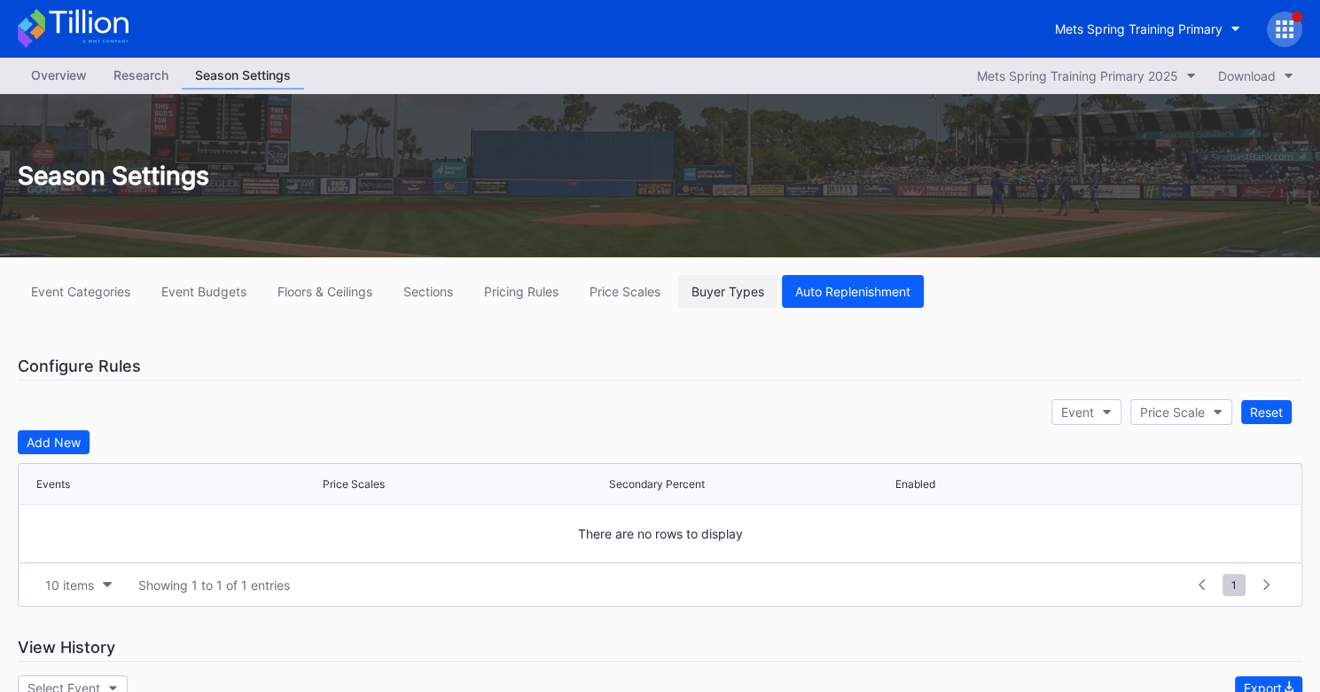
click at [719, 279] on button "Buyer Types" at bounding box center [727, 291] width 99 height 33
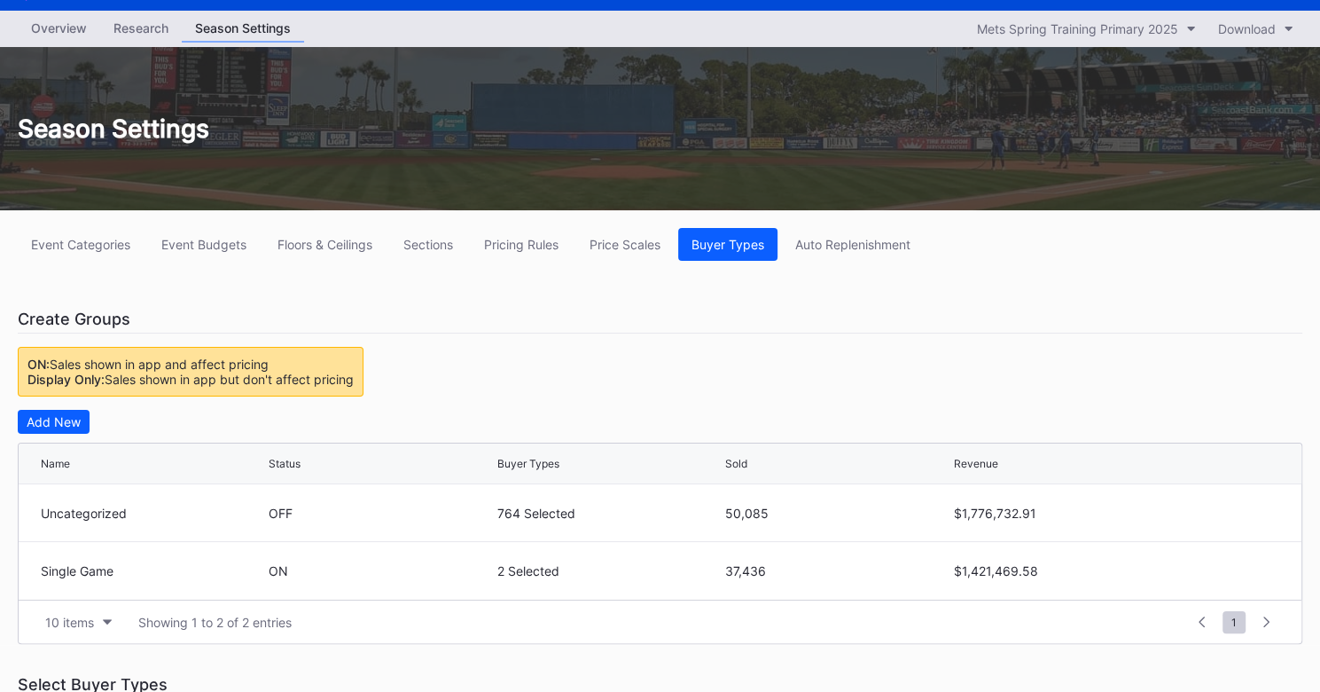
scroll to position [56, 0]
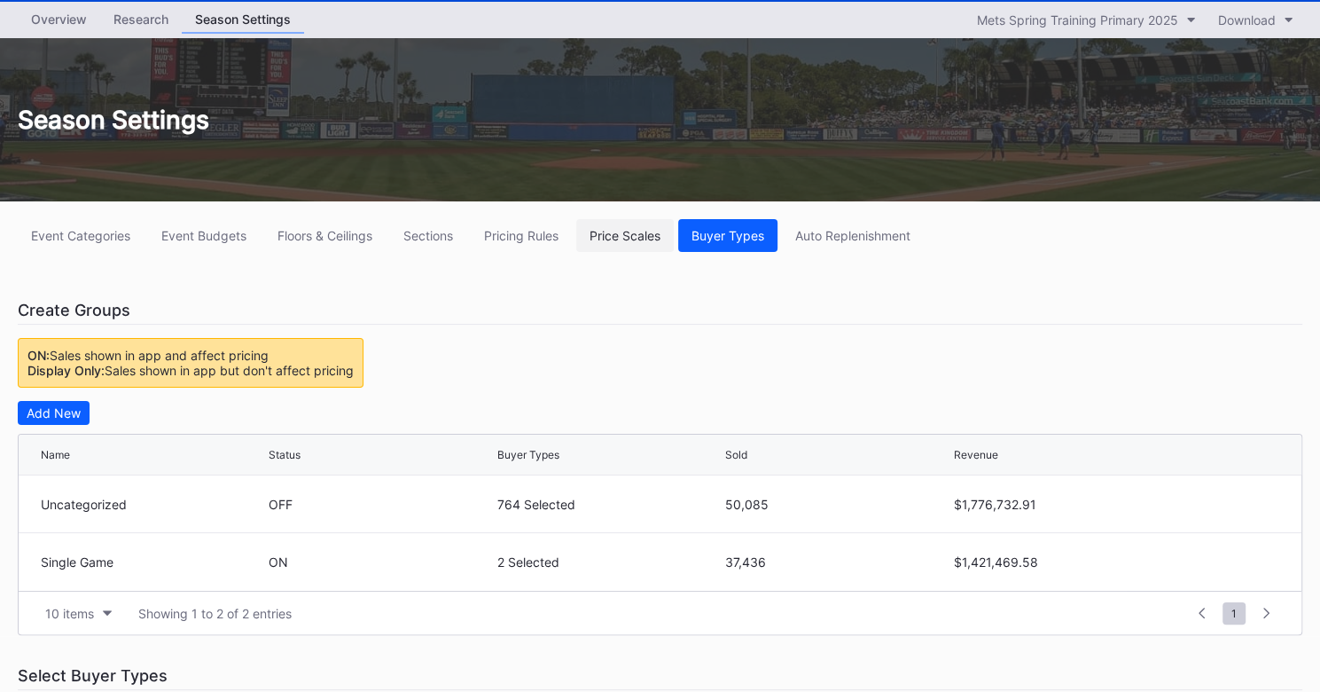
click at [614, 241] on div "Price Scales" at bounding box center [625, 235] width 71 height 15
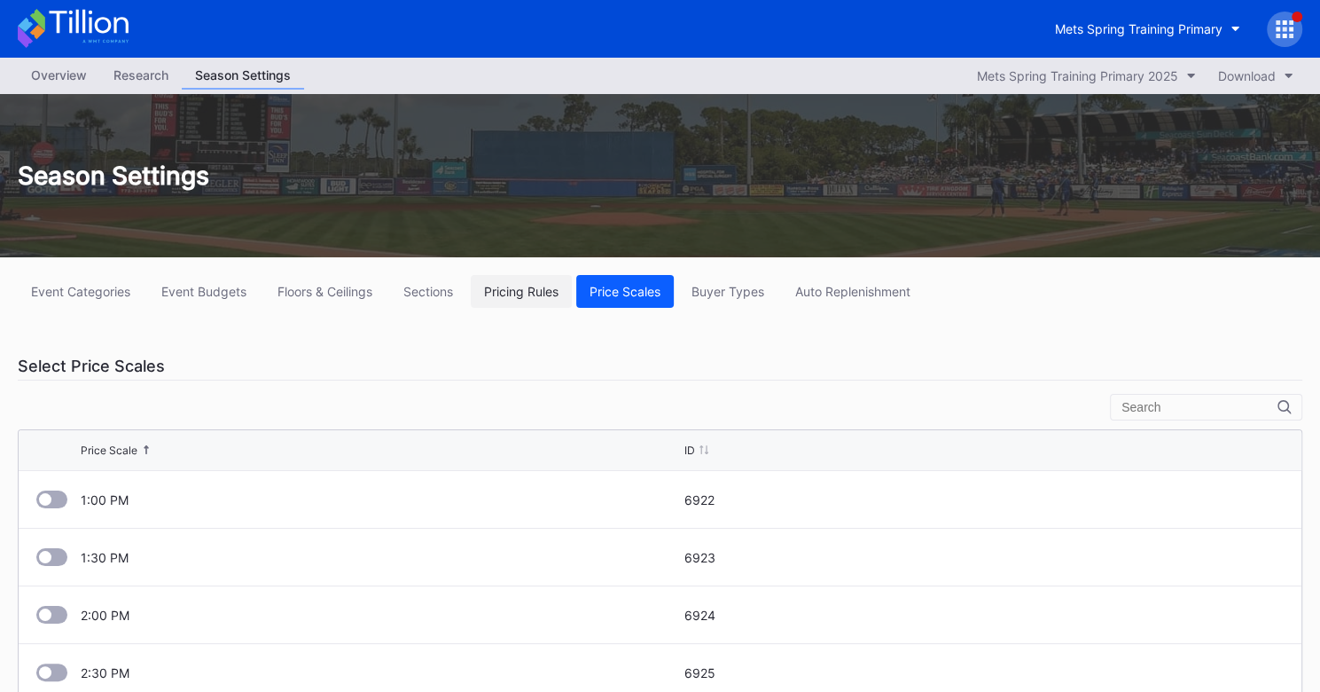
click at [512, 284] on div "Pricing Rules" at bounding box center [521, 291] width 74 height 15
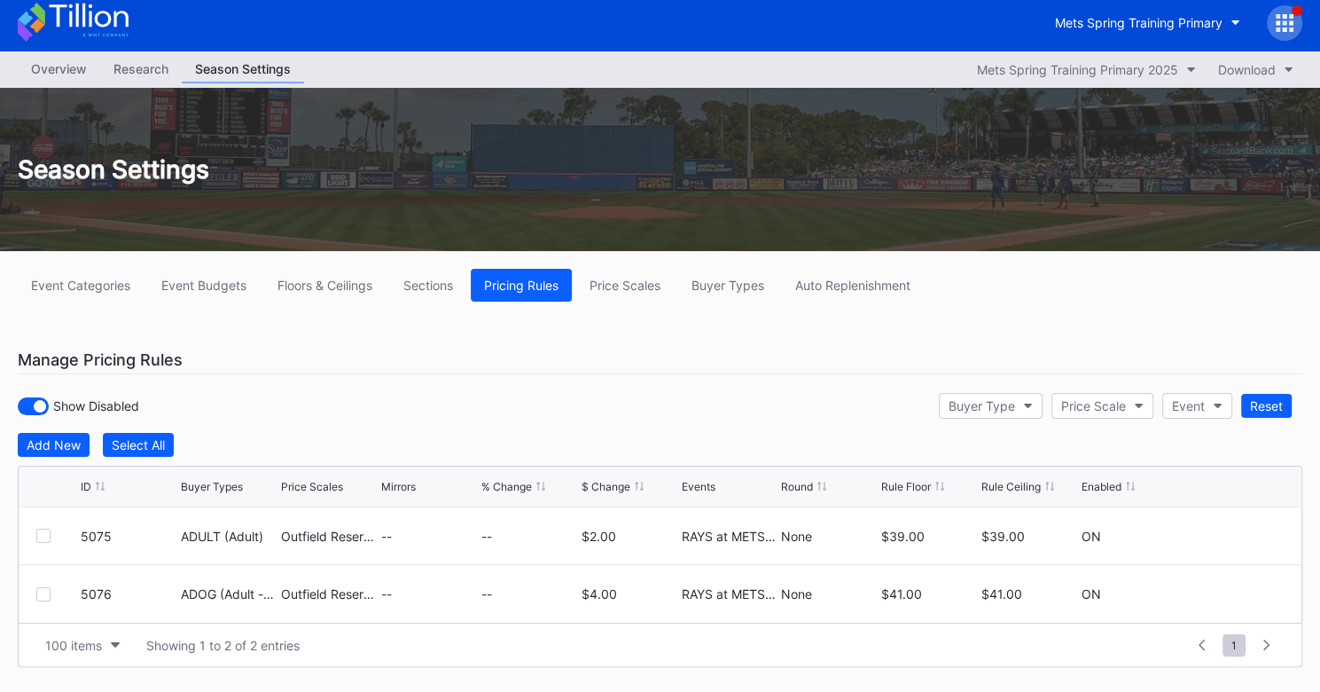
scroll to position [9, 0]
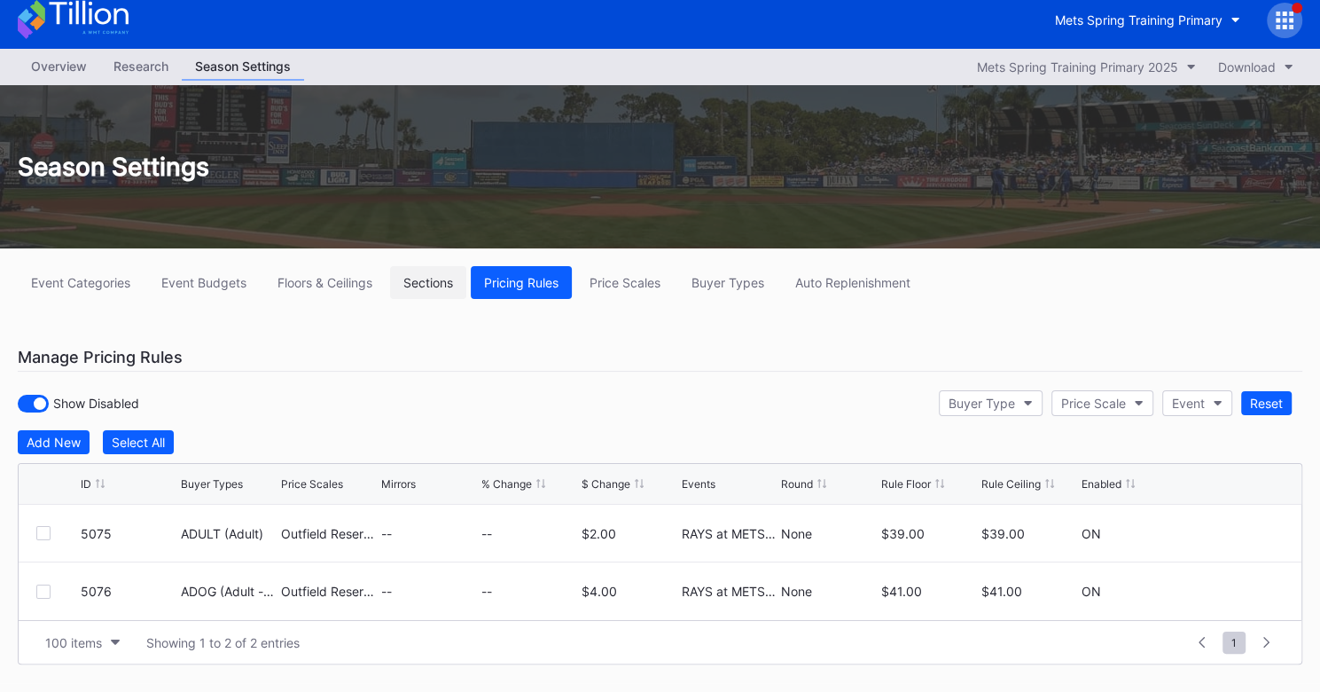
click at [449, 291] on button "Sections" at bounding box center [428, 282] width 76 height 33
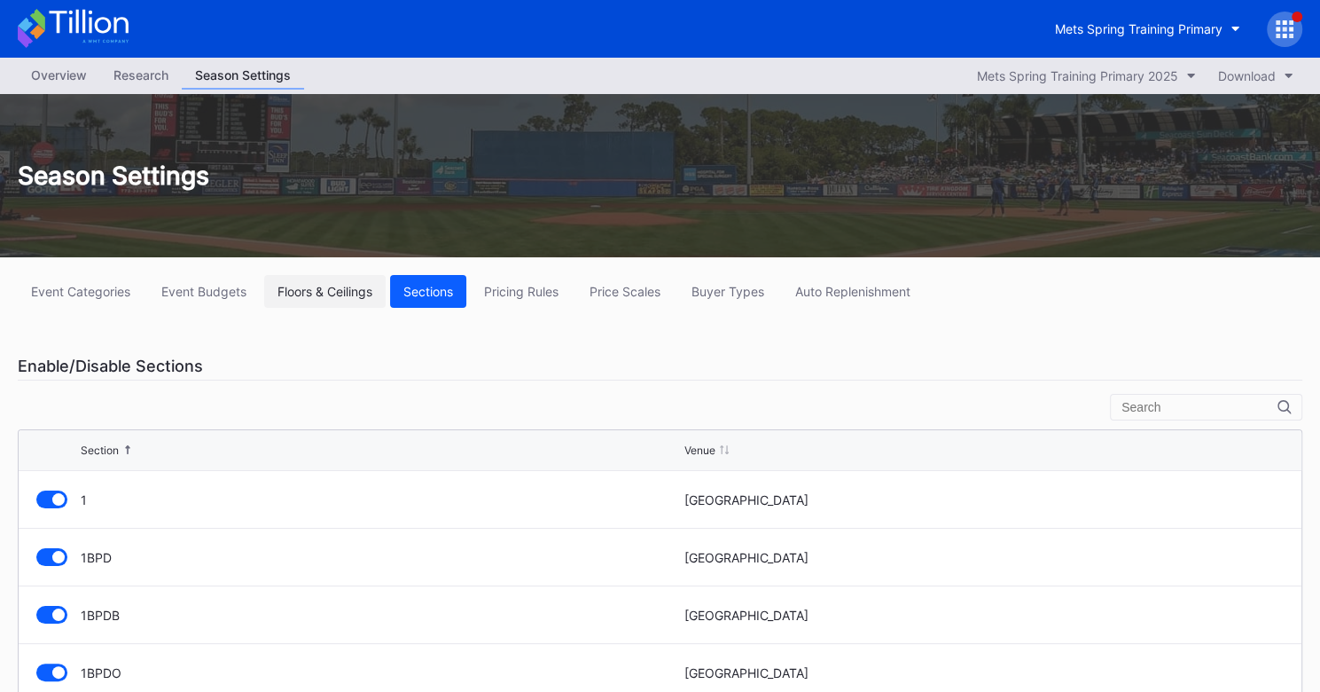
click at [325, 287] on div "Floors & Ceilings" at bounding box center [325, 291] width 95 height 15
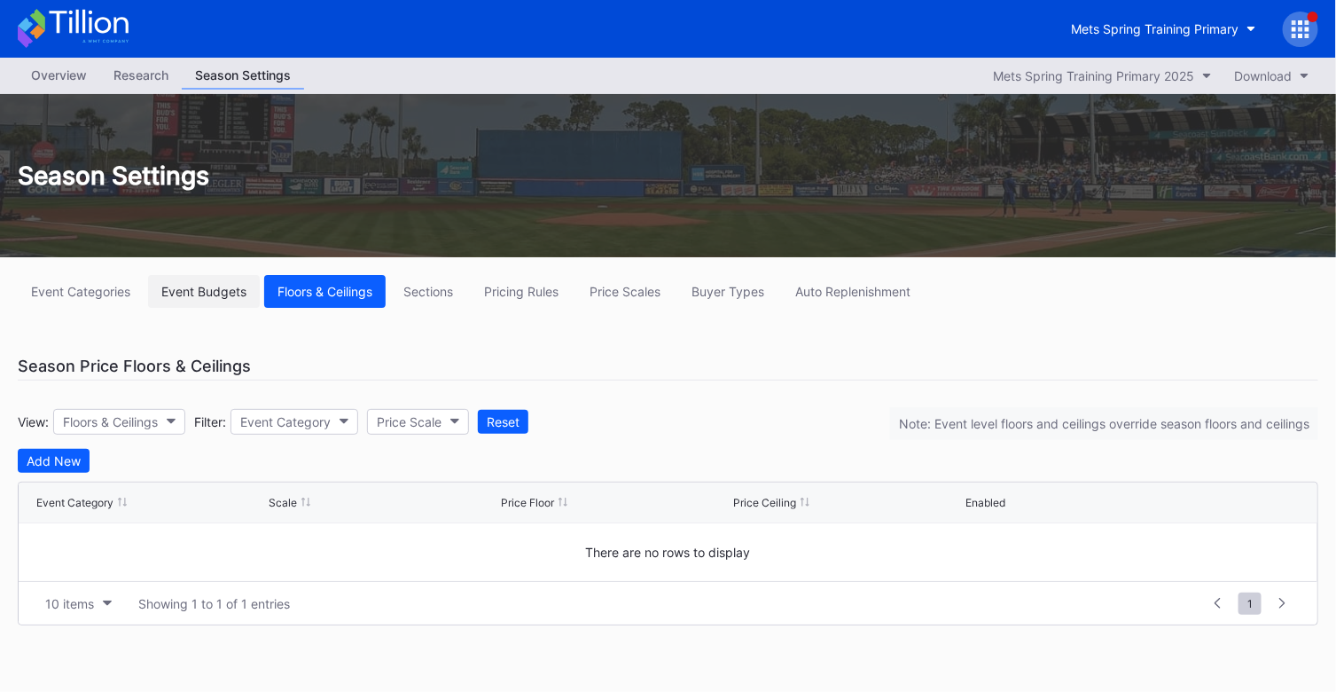
click at [231, 299] on button "Event Budgets" at bounding box center [204, 291] width 112 height 33
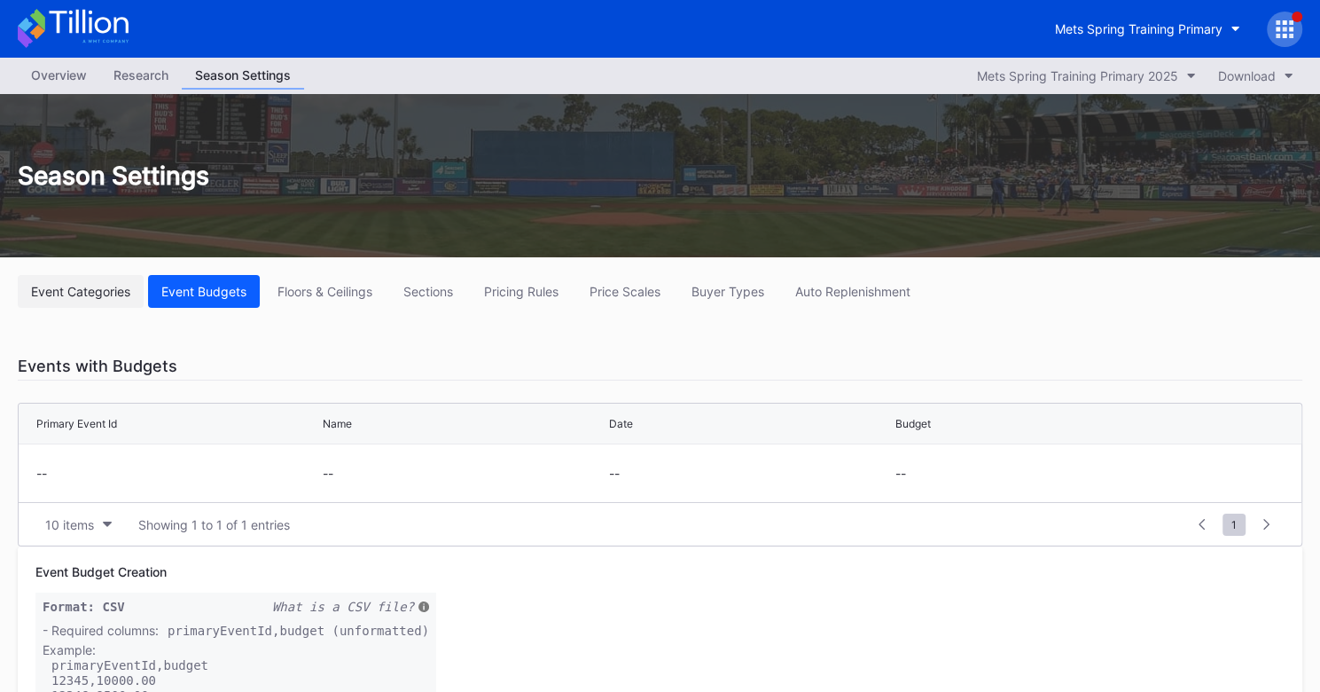
click at [112, 290] on div "Event Categories" at bounding box center [80, 291] width 99 height 15
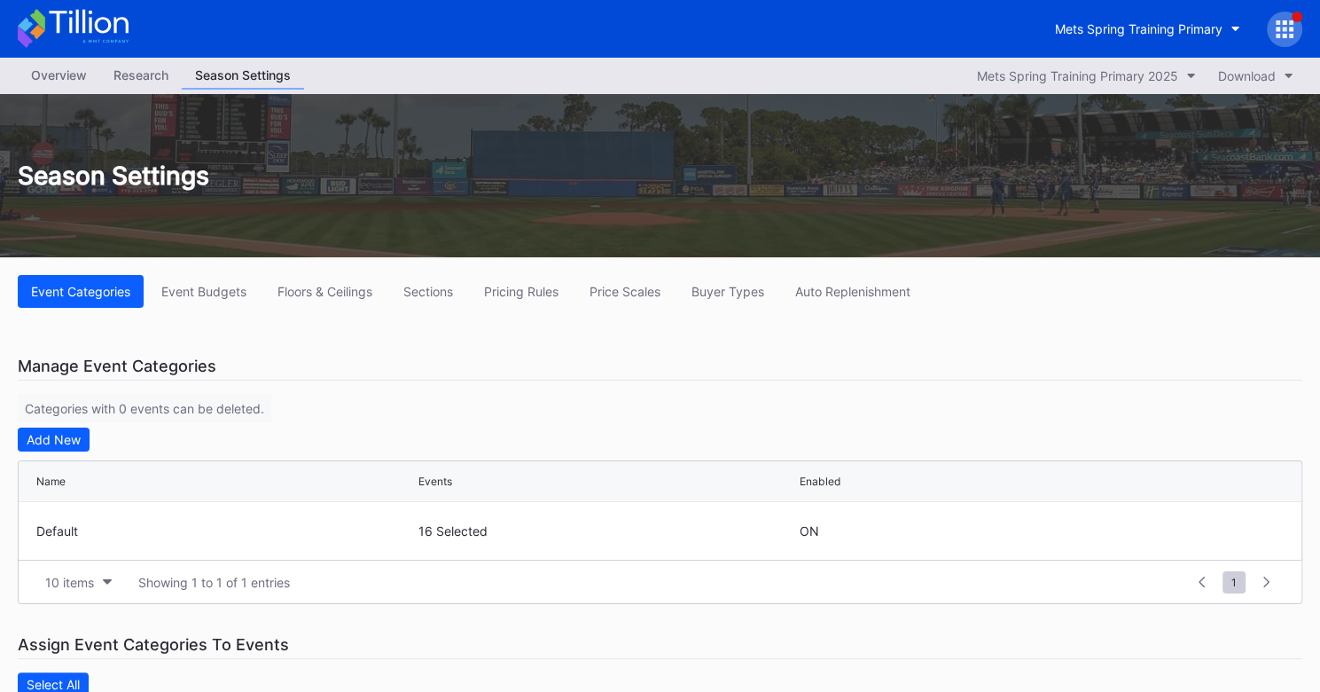
click at [66, 82] on div "Overview" at bounding box center [59, 75] width 82 height 26
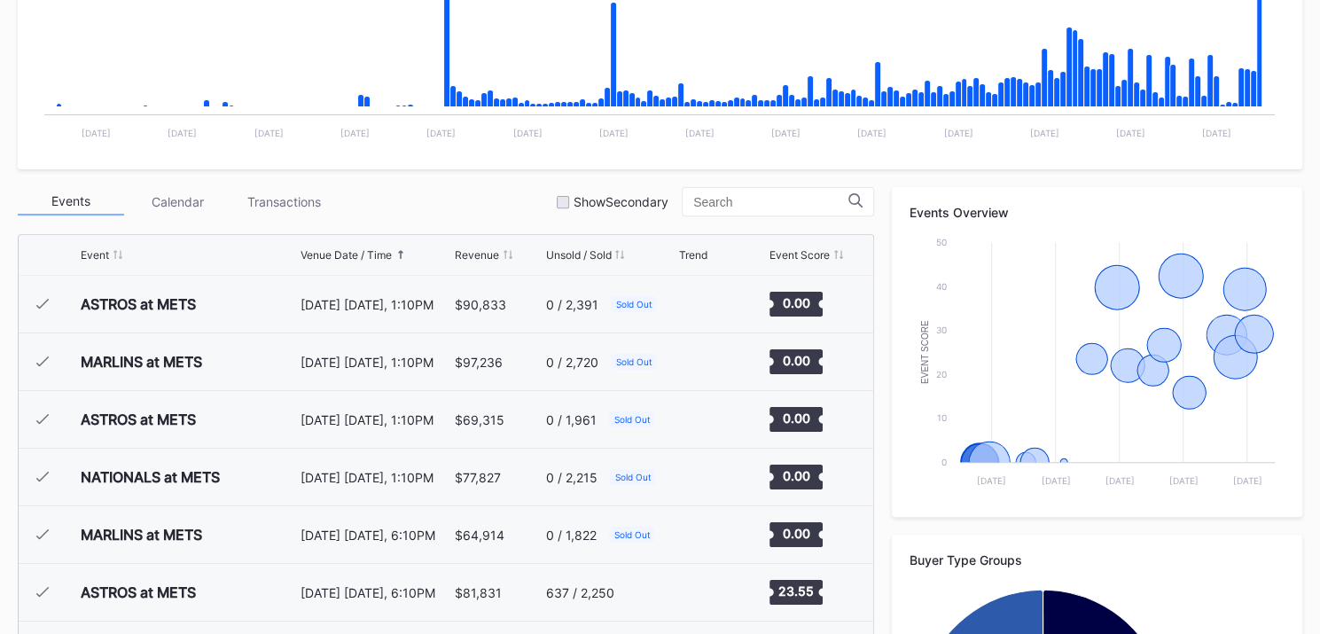
scroll to position [459, 0]
click at [581, 205] on div "Show Secondary" at bounding box center [613, 200] width 112 height 15
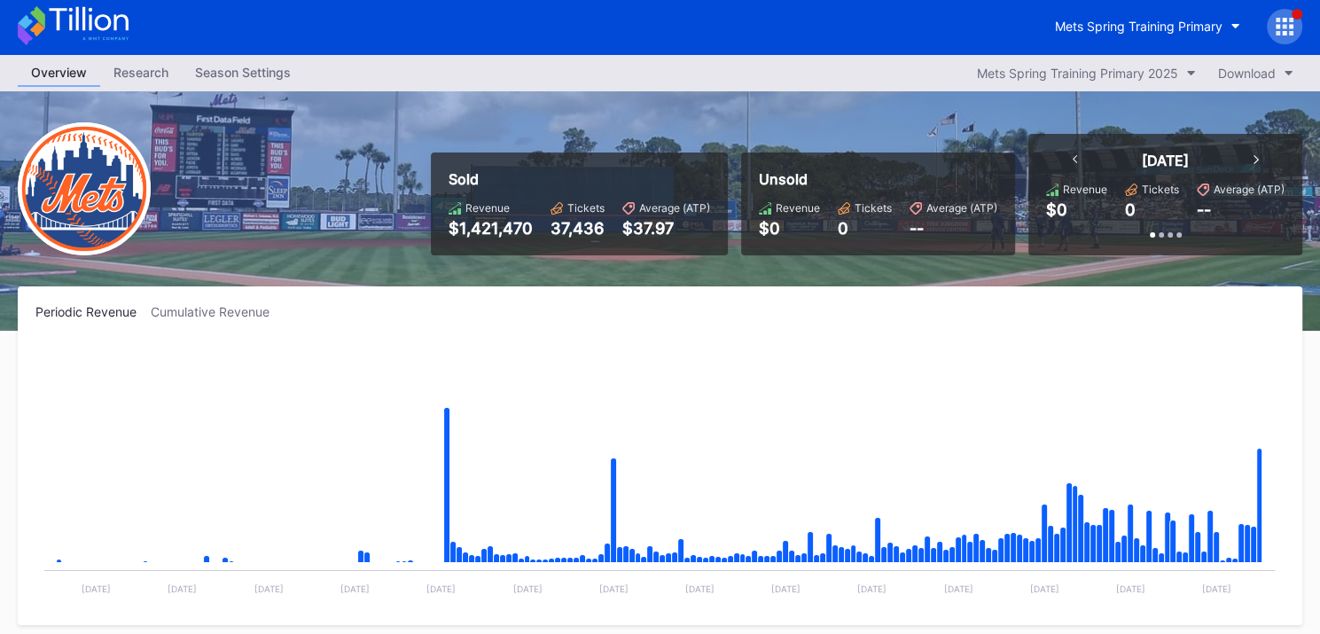
scroll to position [0, 0]
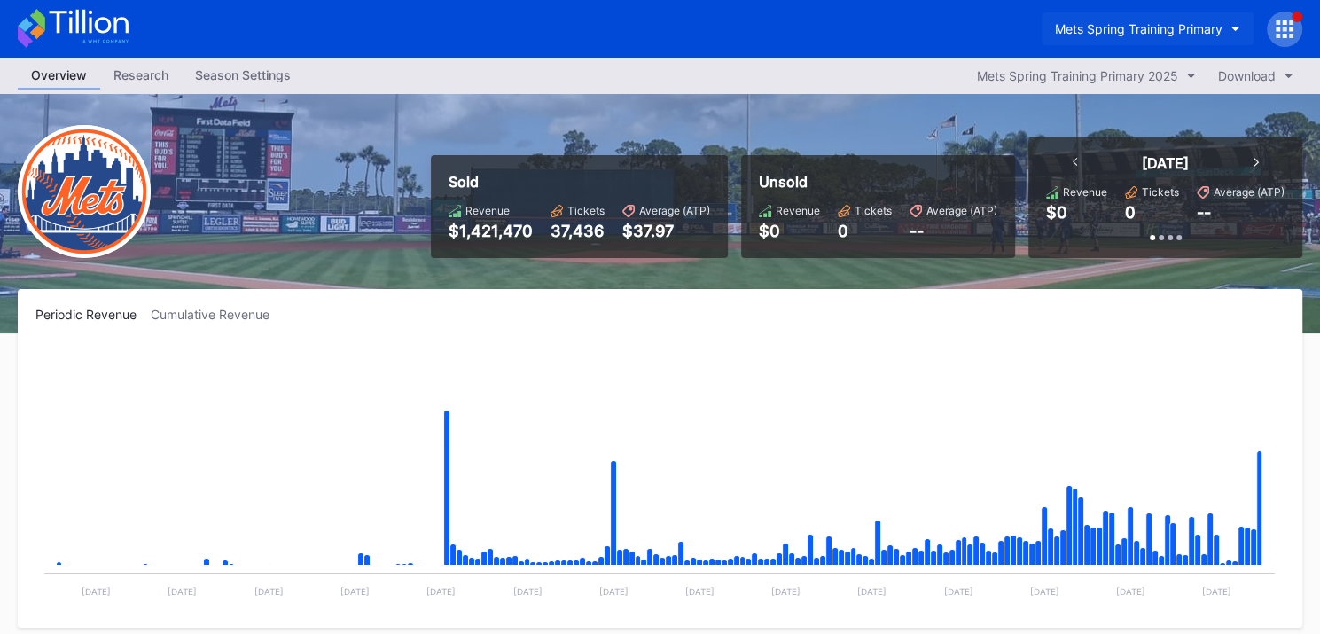
click at [1196, 31] on div "Mets Spring Training Primary" at bounding box center [1139, 28] width 168 height 15
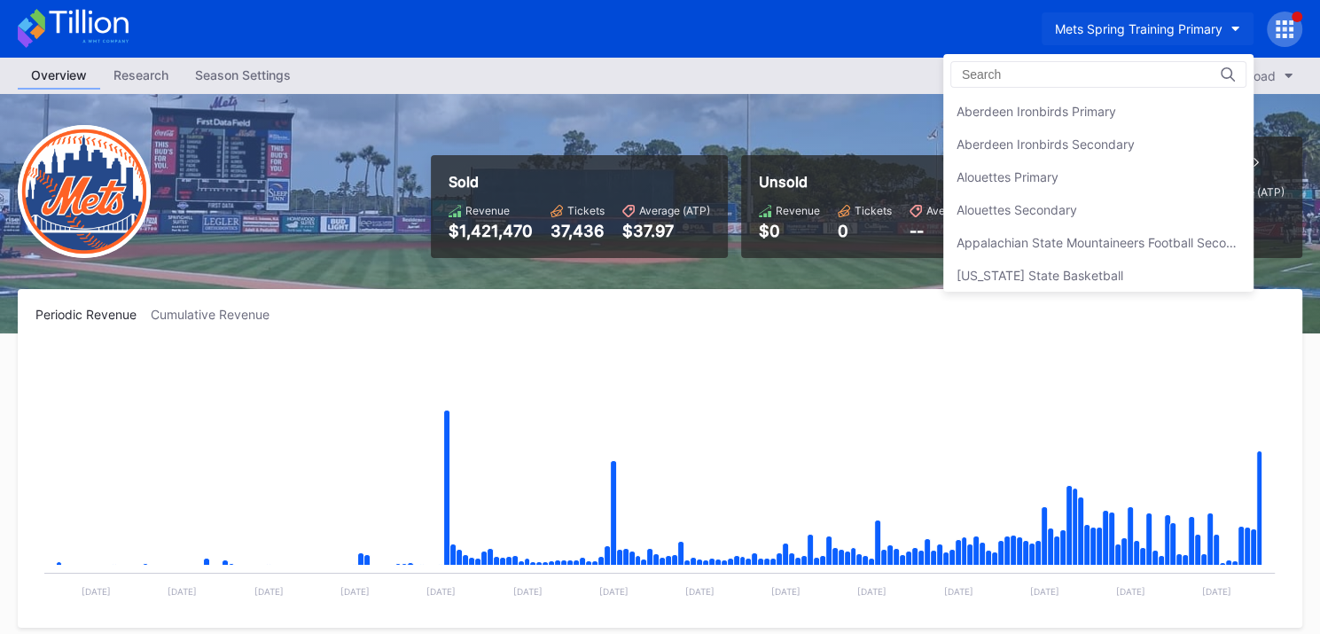
scroll to position [2812, 0]
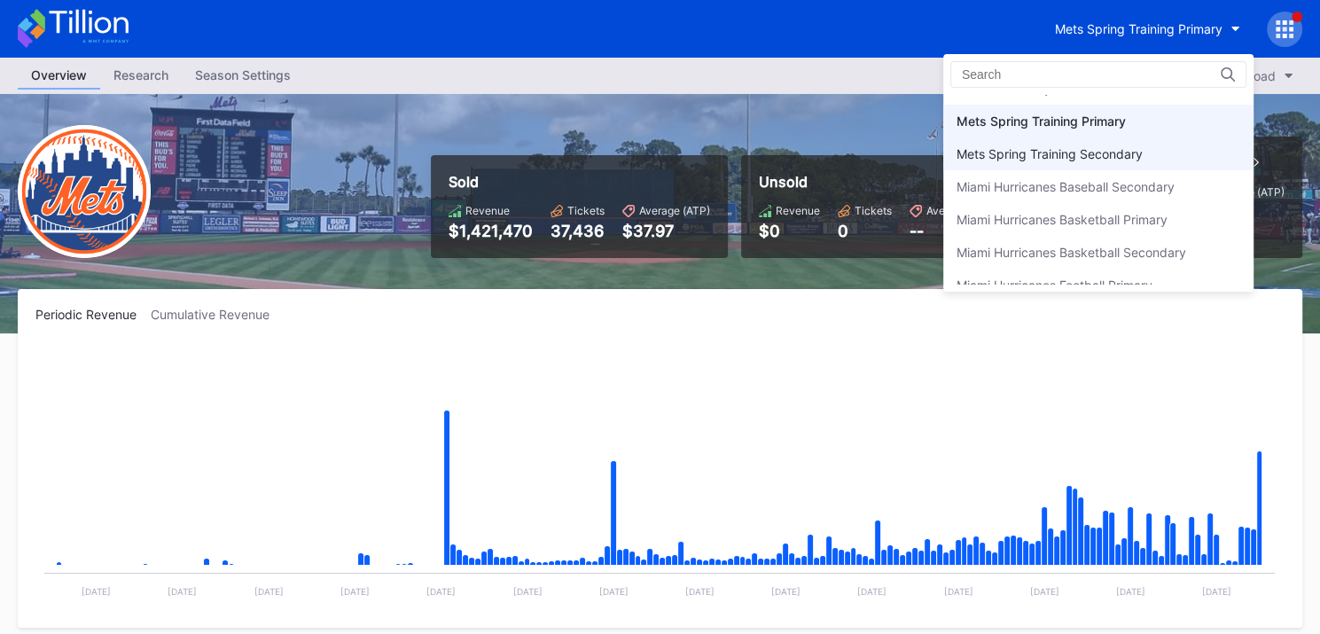
click at [1030, 146] on div "Mets Spring Training Secondary" at bounding box center [1050, 153] width 186 height 15
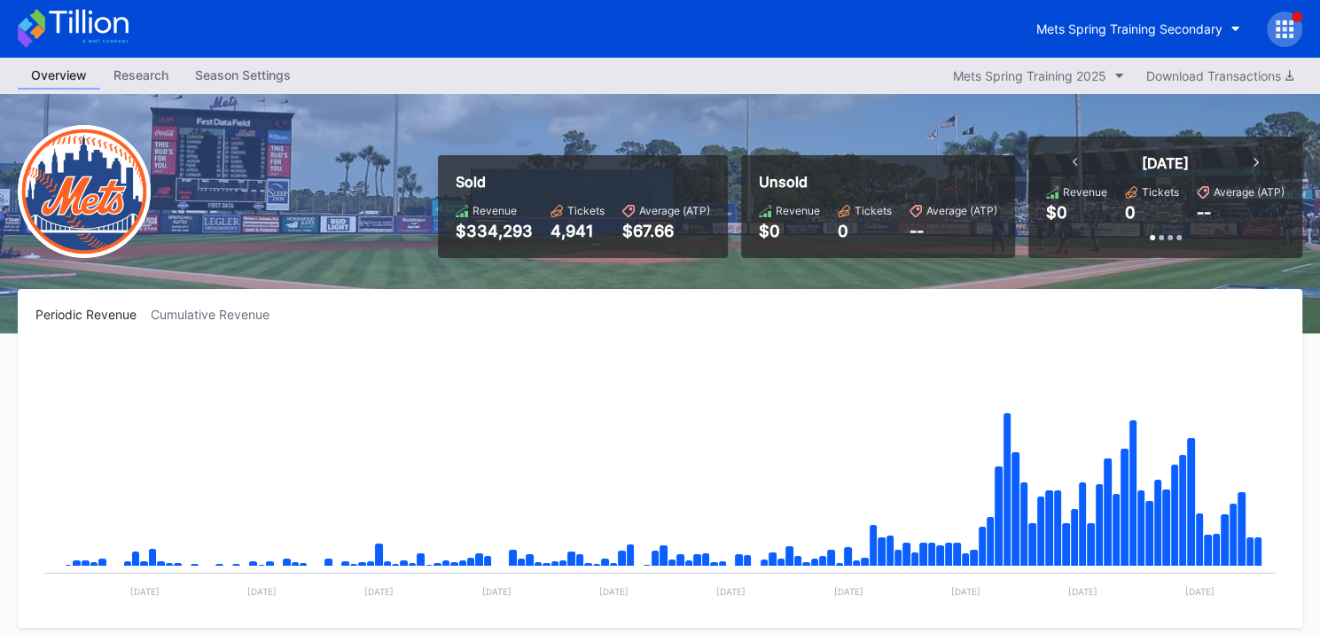
click at [244, 74] on div "Season Settings" at bounding box center [243, 75] width 122 height 26
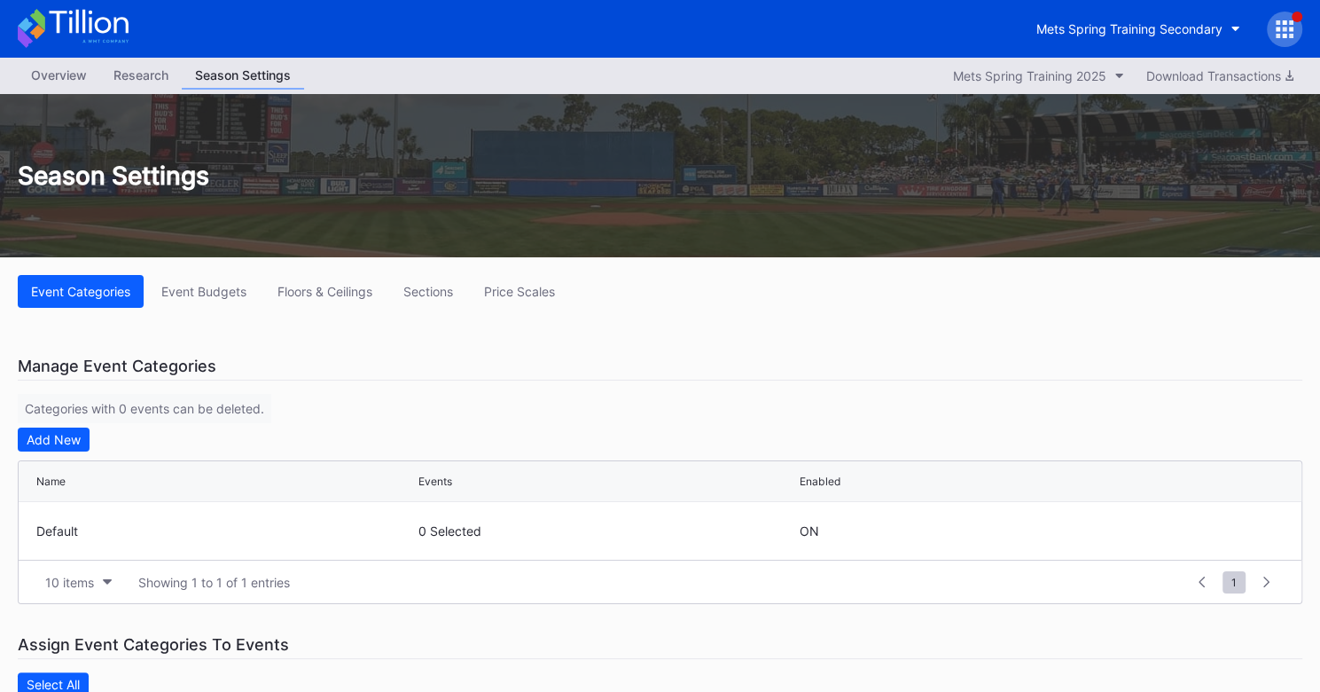
click at [51, 68] on div "Overview" at bounding box center [59, 75] width 82 height 26
